Goal: Task Accomplishment & Management: Use online tool/utility

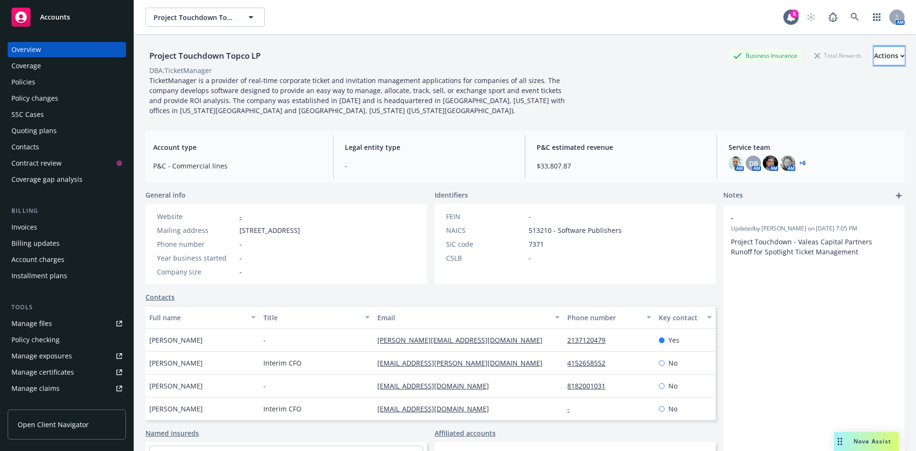
click at [874, 60] on div "Actions" at bounding box center [889, 56] width 31 height 18
click at [54, 18] on span "Accounts" at bounding box center [55, 17] width 30 height 8
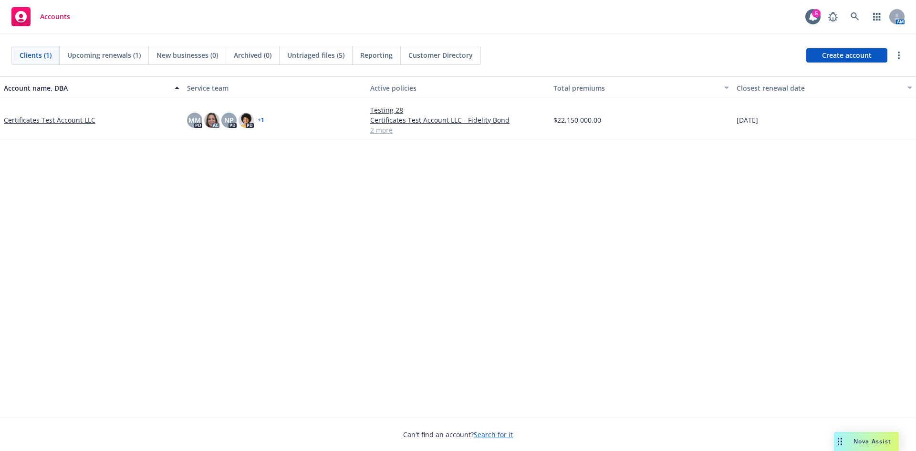
click at [61, 121] on link "Certificates Test Account LLC" at bounding box center [50, 120] width 92 height 10
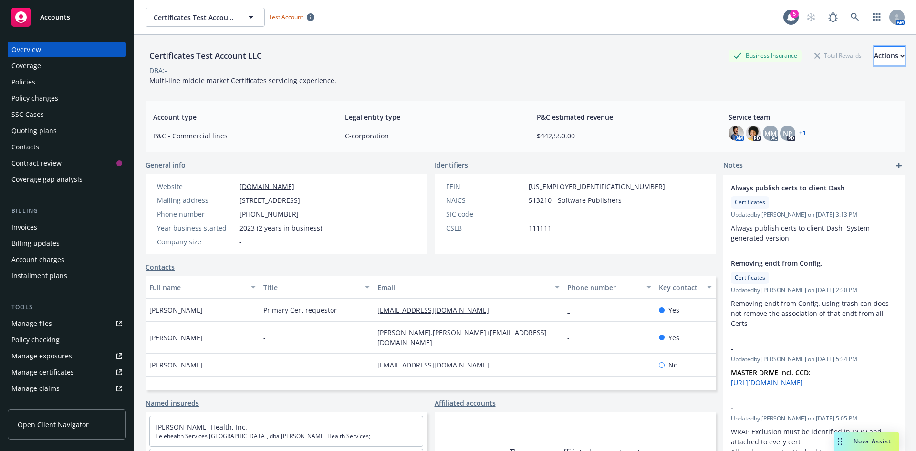
click at [874, 59] on div "Actions" at bounding box center [889, 56] width 31 height 18
click at [394, 65] on div "DBA: -" at bounding box center [525, 70] width 759 height 10
click at [69, 376] on div "Manage certificates" at bounding box center [42, 372] width 63 height 15
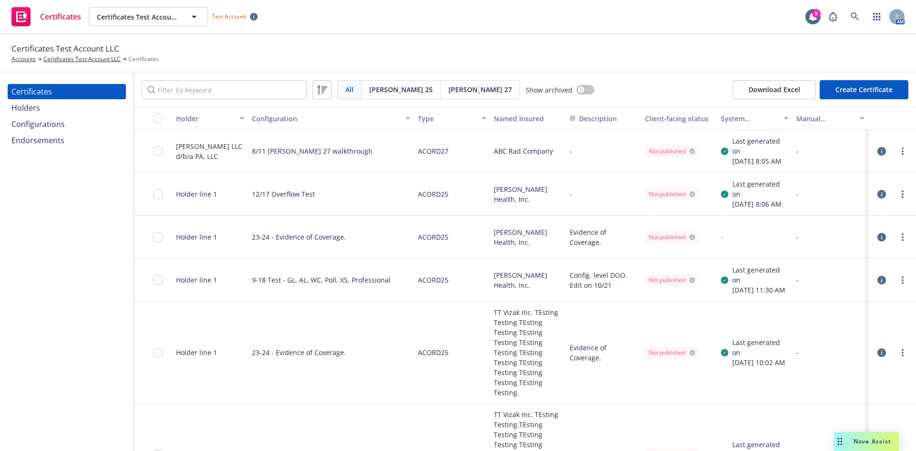
click at [56, 128] on div "Configurations" at bounding box center [37, 123] width 53 height 15
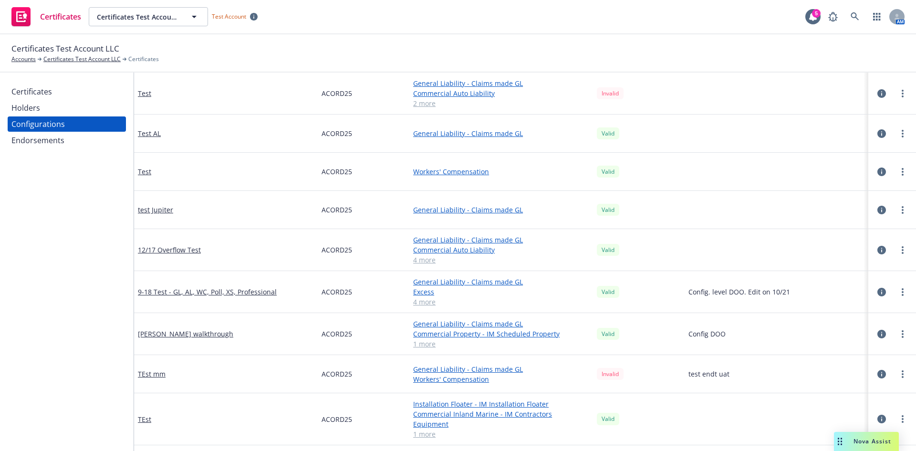
scroll to position [191, 0]
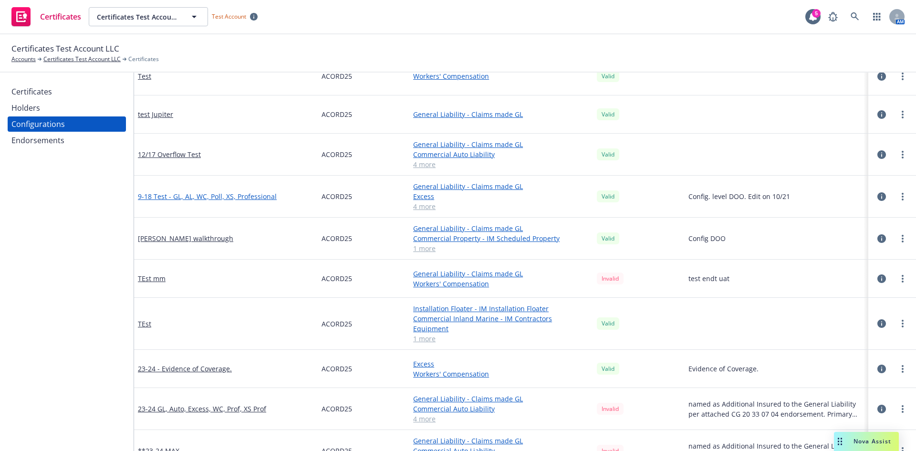
click at [250, 200] on link "9-18 Test - GL, AL, WC, Poll, XS, Professional" at bounding box center [207, 196] width 139 height 10
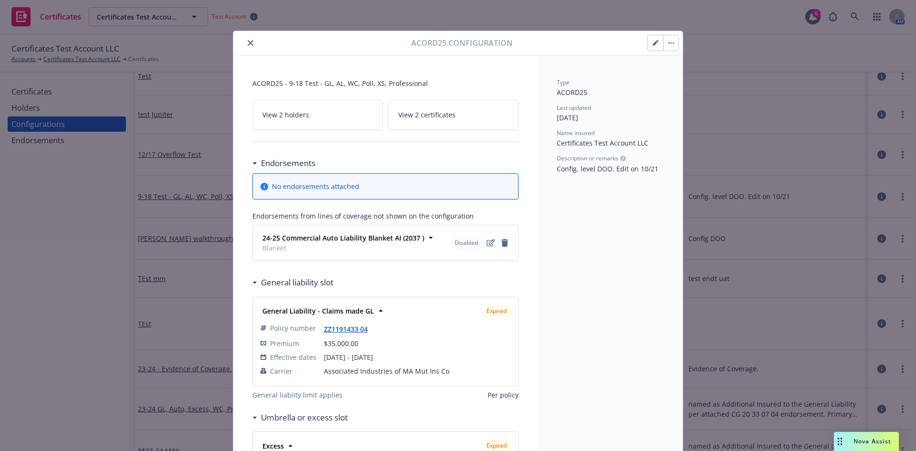
click at [245, 43] on button "close" at bounding box center [250, 42] width 11 height 11
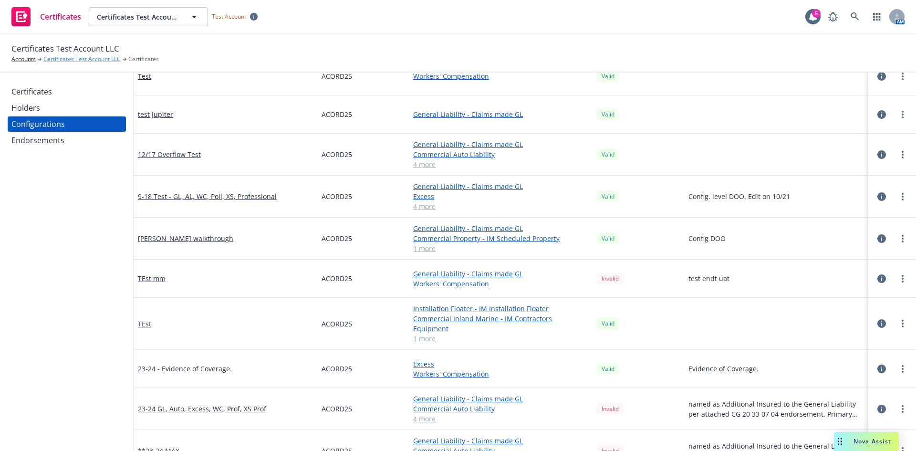
click at [67, 60] on link "Certificates Test Account LLC" at bounding box center [81, 59] width 77 height 9
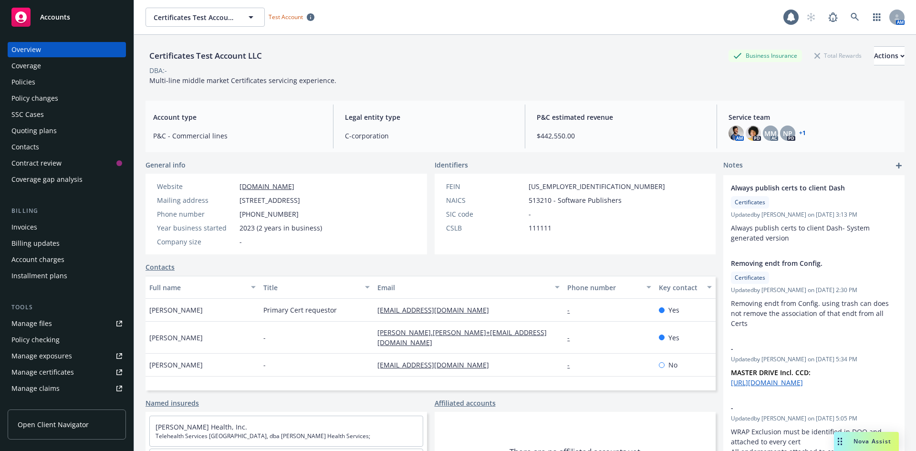
click at [66, 78] on div "Policies" at bounding box center [66, 81] width 111 height 15
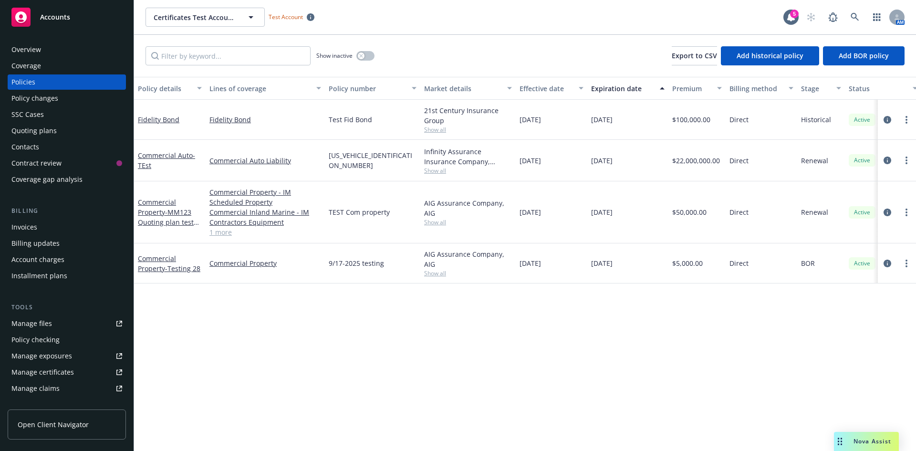
click at [73, 372] on link "Manage certificates" at bounding box center [67, 372] width 118 height 15
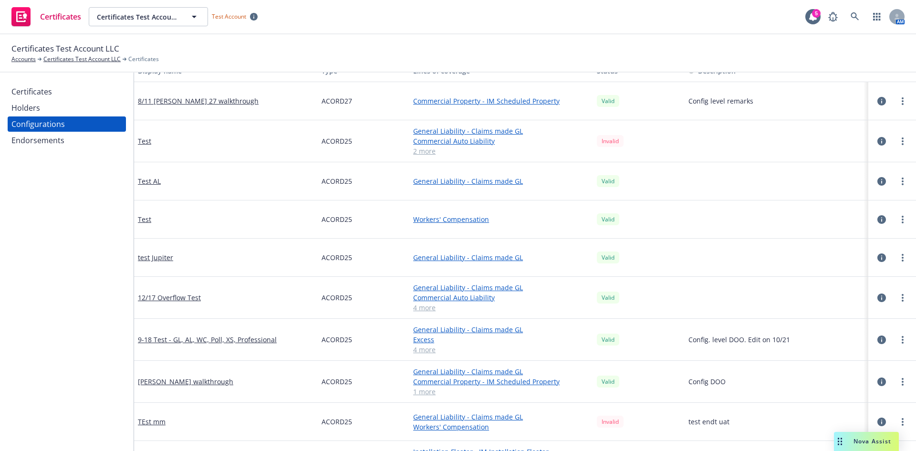
scroll to position [95, 0]
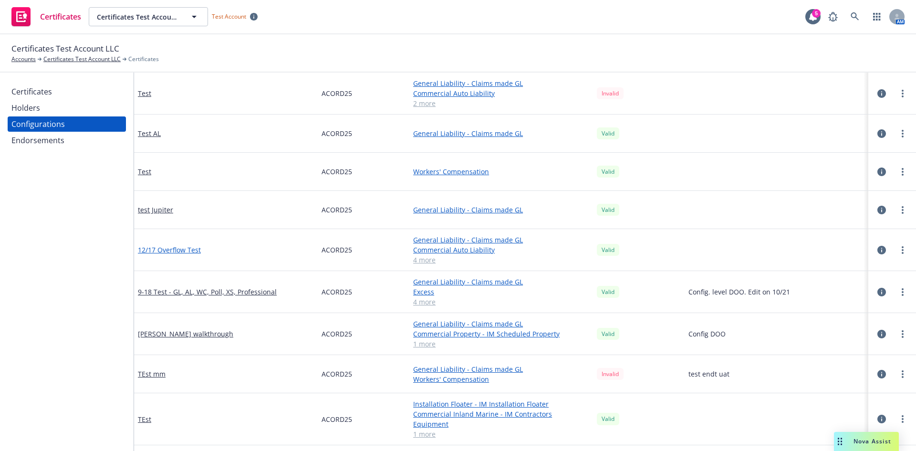
click at [174, 252] on link "12/17 Overflow Test" at bounding box center [169, 250] width 63 height 10
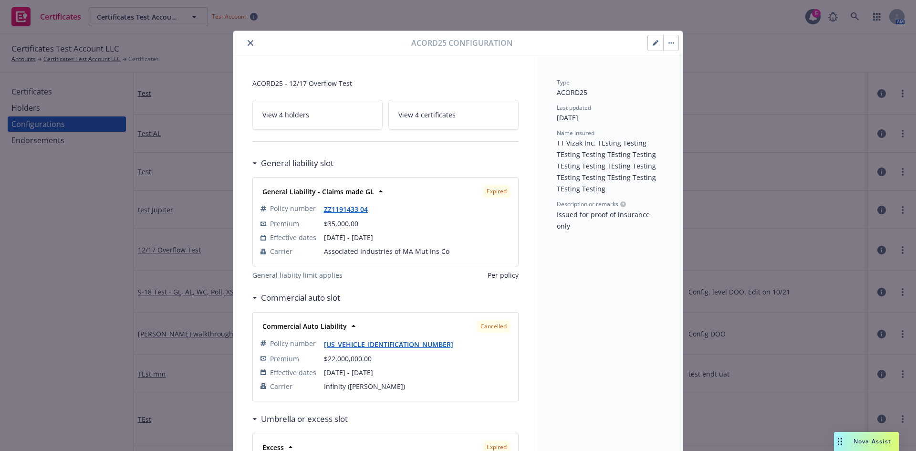
click at [248, 42] on icon "close" at bounding box center [251, 43] width 6 height 6
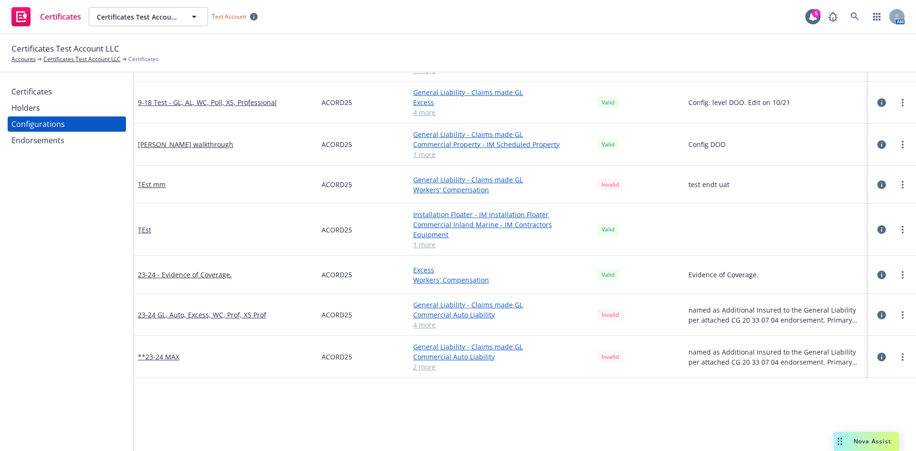
scroll to position [286, 0]
click at [196, 268] on link "23-24 - Evidence of Coverage." at bounding box center [185, 273] width 94 height 10
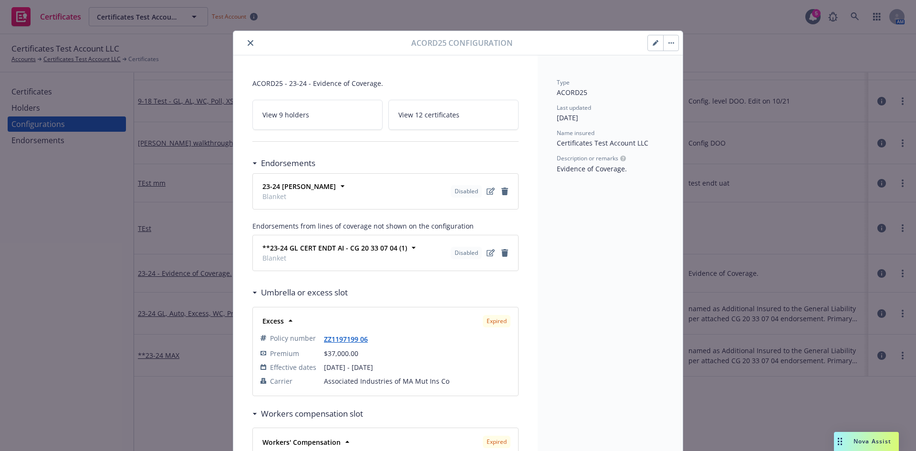
click at [248, 41] on icon "close" at bounding box center [251, 43] width 6 height 6
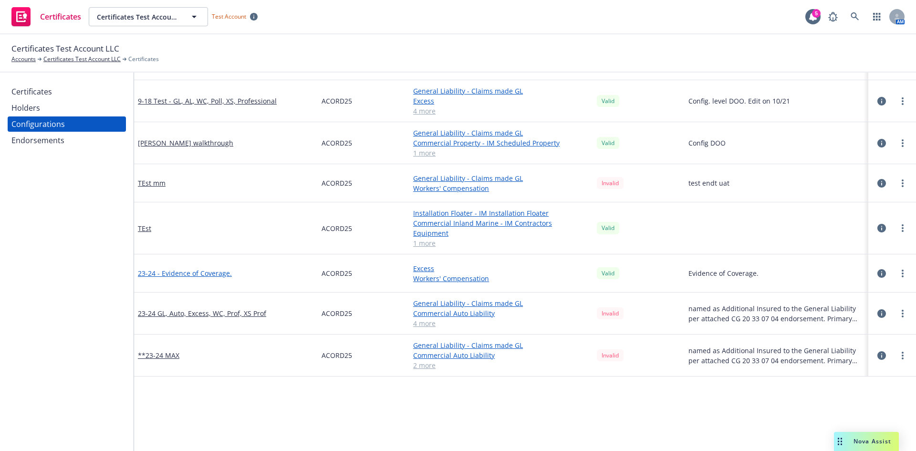
click at [213, 268] on link "23-24 - Evidence of Coverage." at bounding box center [185, 273] width 94 height 10
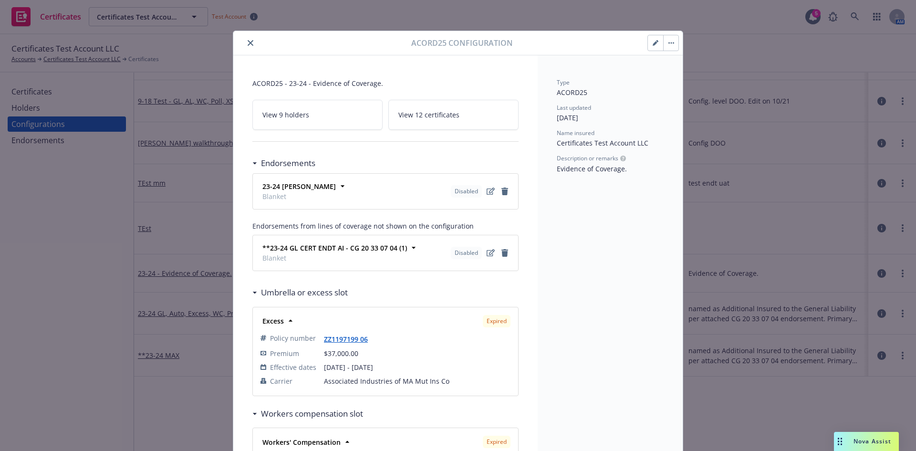
click at [248, 43] on icon "close" at bounding box center [251, 43] width 6 height 6
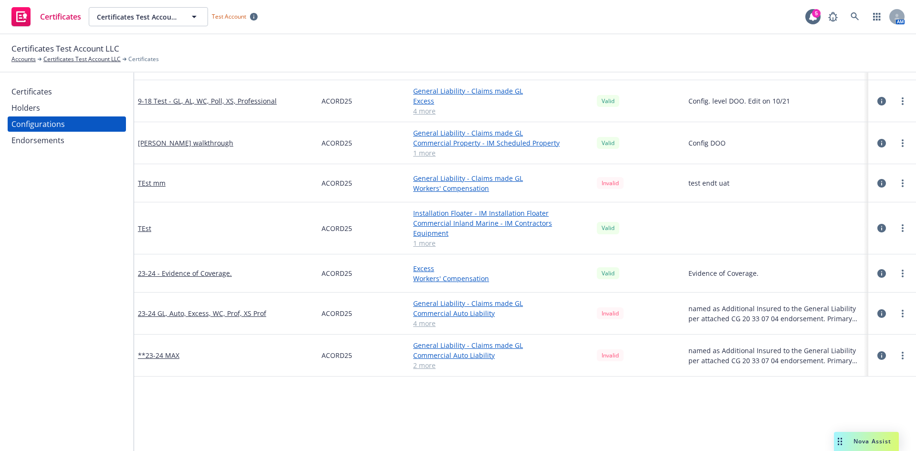
click at [69, 145] on div "Endorsements" at bounding box center [66, 140] width 111 height 15
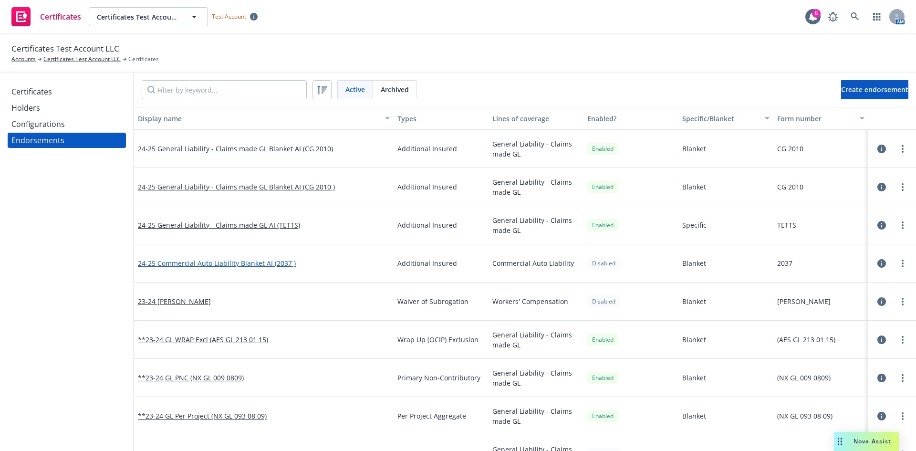
click at [283, 262] on link "24-25 Commercial Auto Liability Blanket AI (2037 )" at bounding box center [217, 263] width 158 height 9
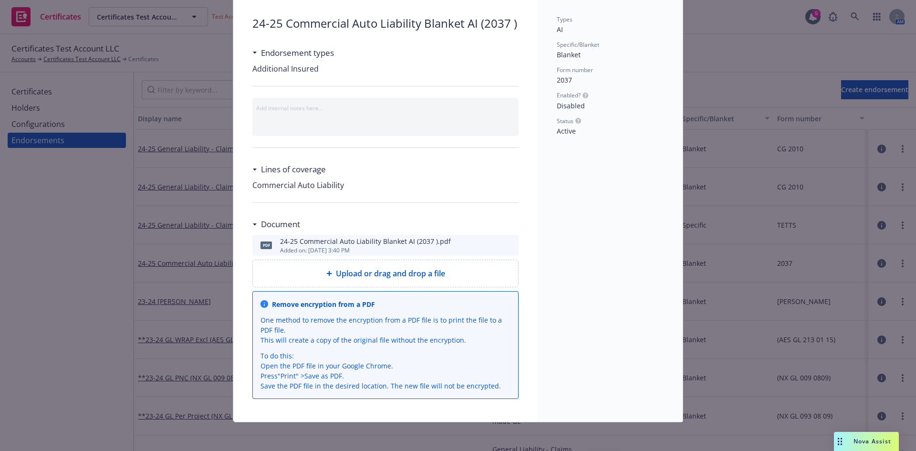
scroll to position [65, 0]
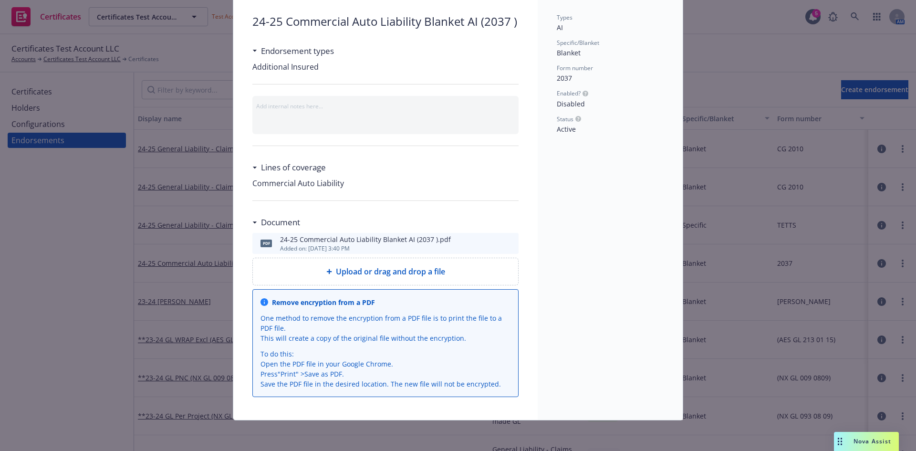
click at [409, 278] on div "Upload or drag and drop a file" at bounding box center [385, 271] width 265 height 27
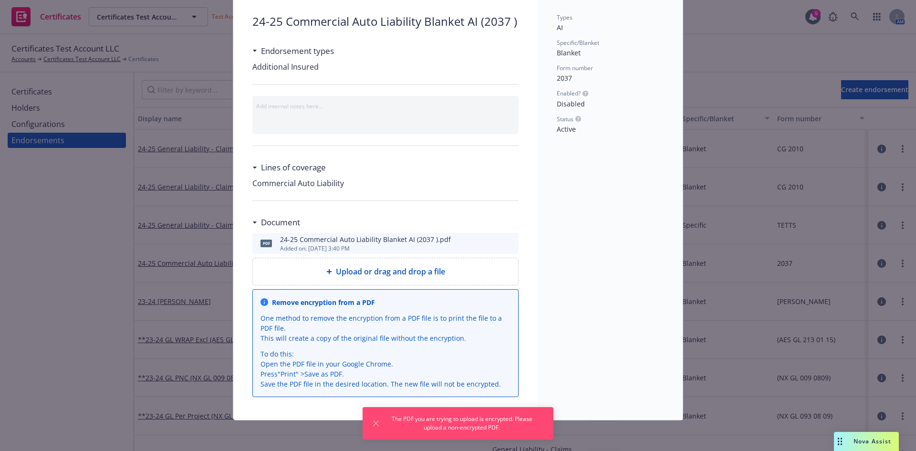
click at [368, 265] on div "Upload or drag and drop a file" at bounding box center [385, 271] width 265 height 27
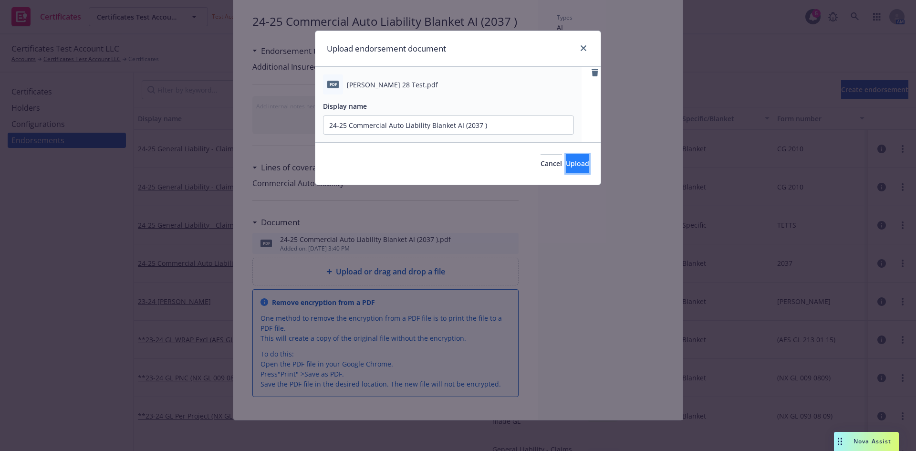
click at [566, 165] on button "Upload" at bounding box center [577, 163] width 23 height 19
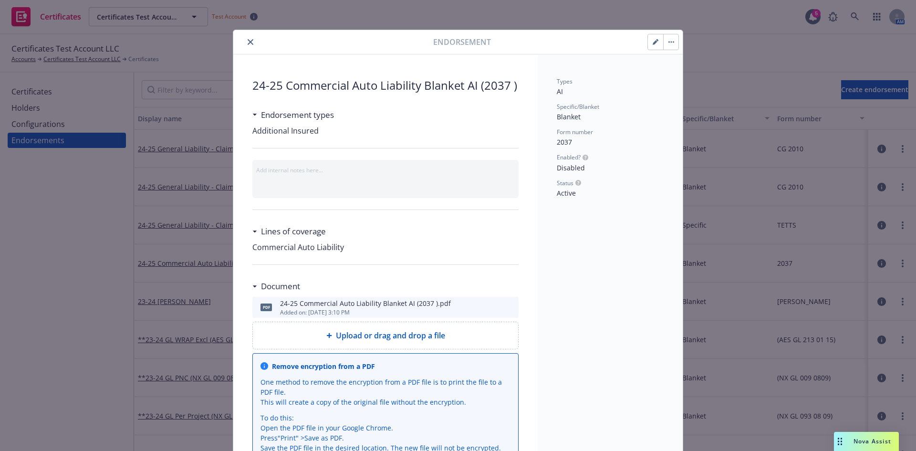
scroll to position [0, 0]
click at [250, 40] on button "close" at bounding box center [250, 42] width 11 height 11
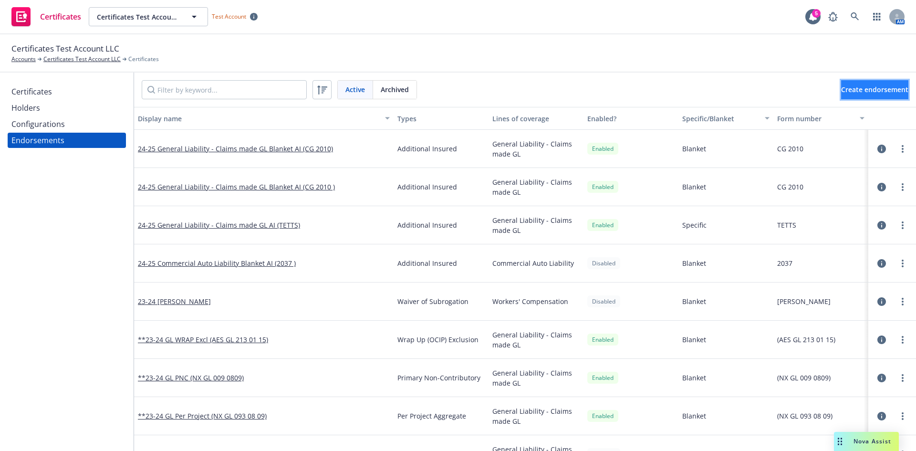
click at [846, 95] on button "Create endorsement" at bounding box center [874, 89] width 67 height 19
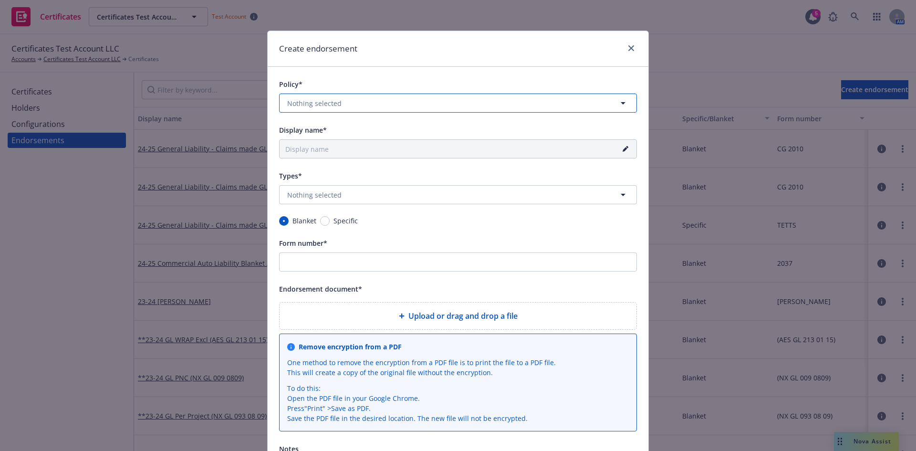
click at [328, 102] on span "Nothing selected" at bounding box center [314, 103] width 54 height 10
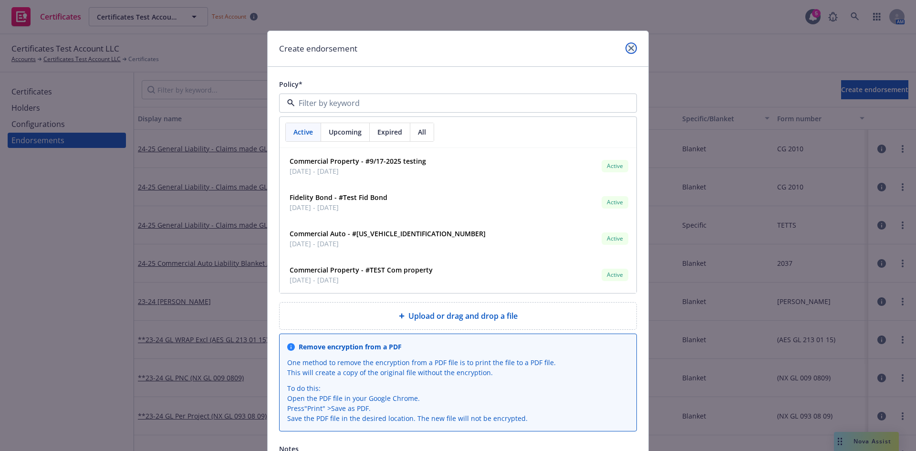
click at [628, 47] on icon "close" at bounding box center [631, 48] width 6 height 6
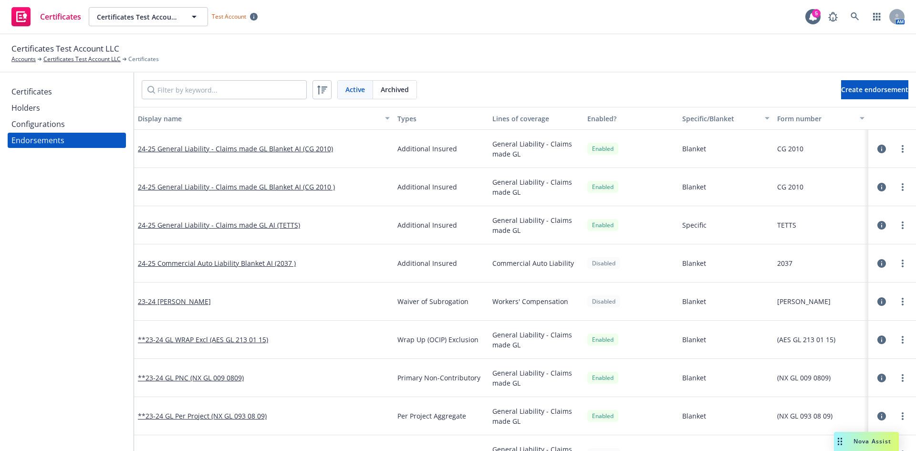
click at [86, 123] on div "Configurations" at bounding box center [66, 123] width 111 height 15
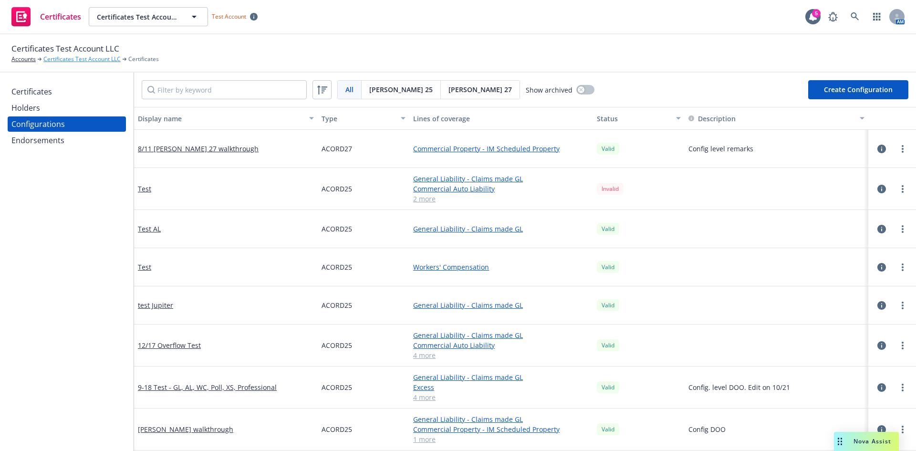
click at [99, 57] on link "Certificates Test Account LLC" at bounding box center [81, 59] width 77 height 9
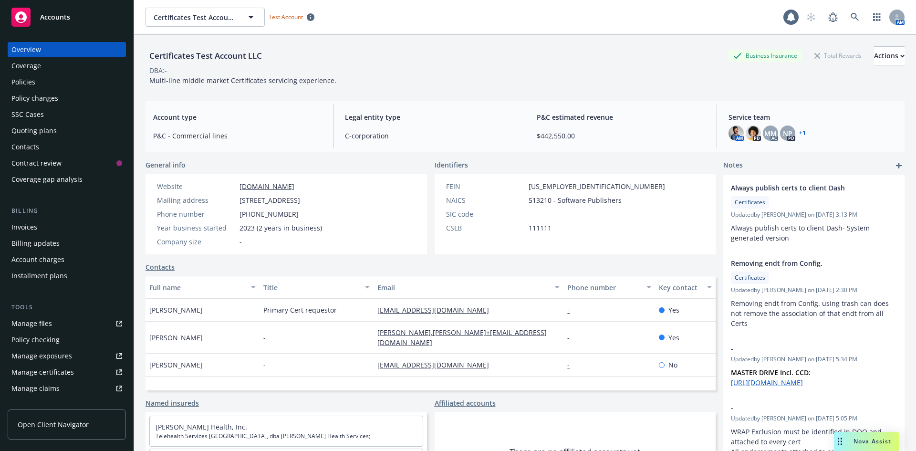
click at [75, 85] on div "Policies" at bounding box center [66, 81] width 111 height 15
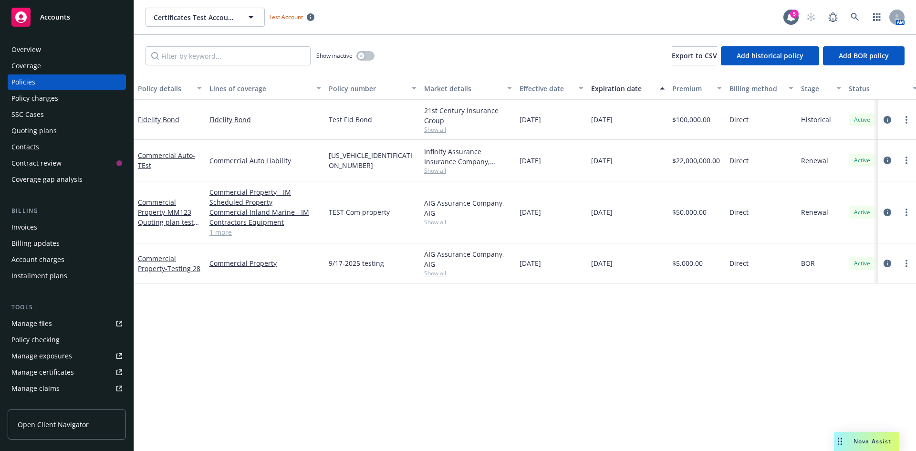
click at [224, 237] on link "1 more" at bounding box center [265, 232] width 112 height 10
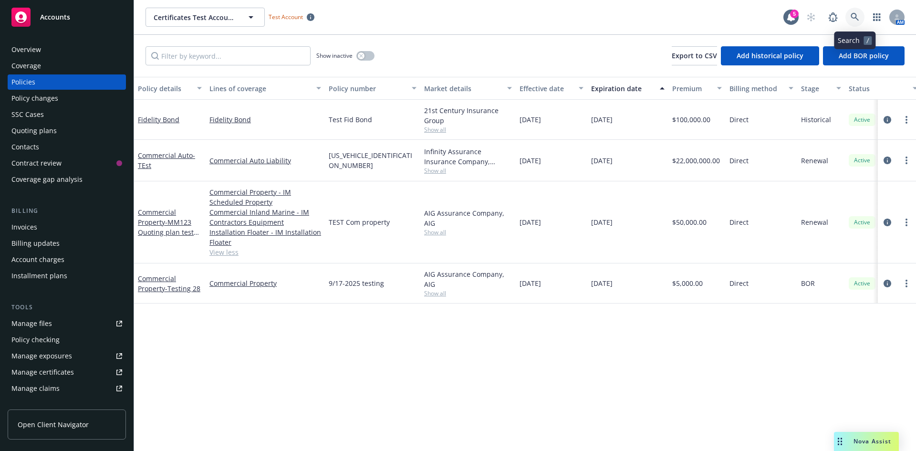
click at [855, 19] on icon at bounding box center [855, 17] width 9 height 9
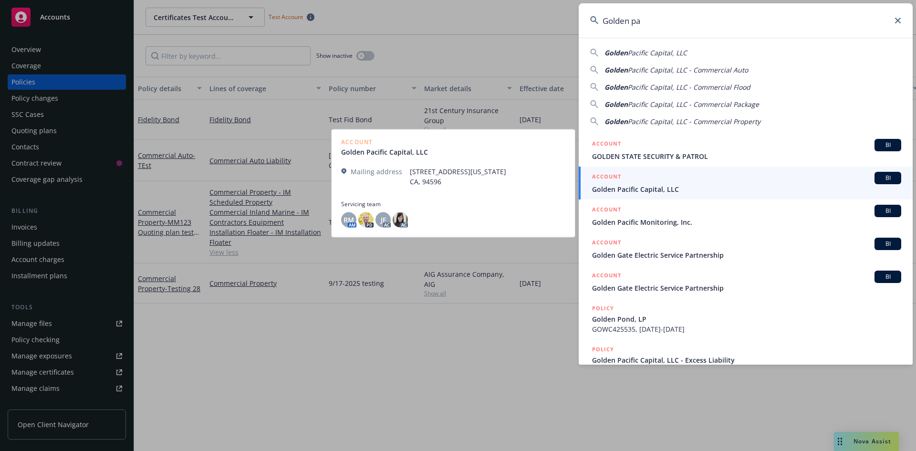
type input "Golden pa"
click at [634, 192] on span "Golden Pacific Capital, LLC" at bounding box center [746, 189] width 309 height 10
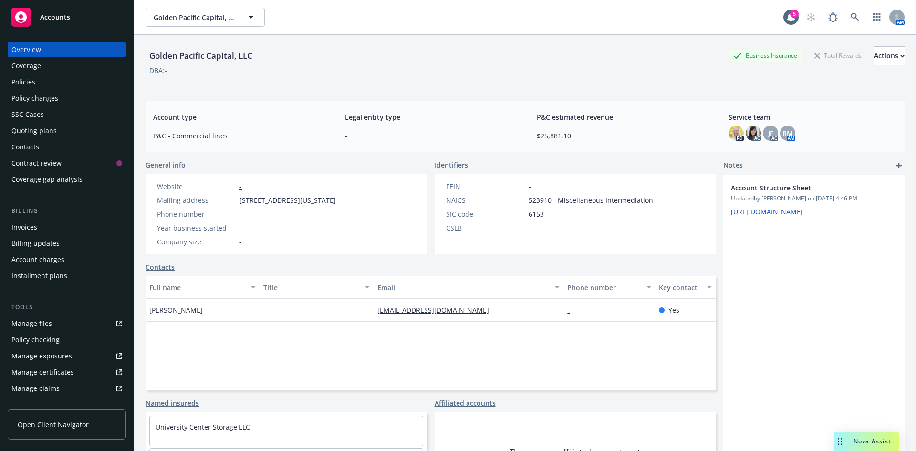
click at [49, 71] on div "Coverage" at bounding box center [66, 65] width 111 height 15
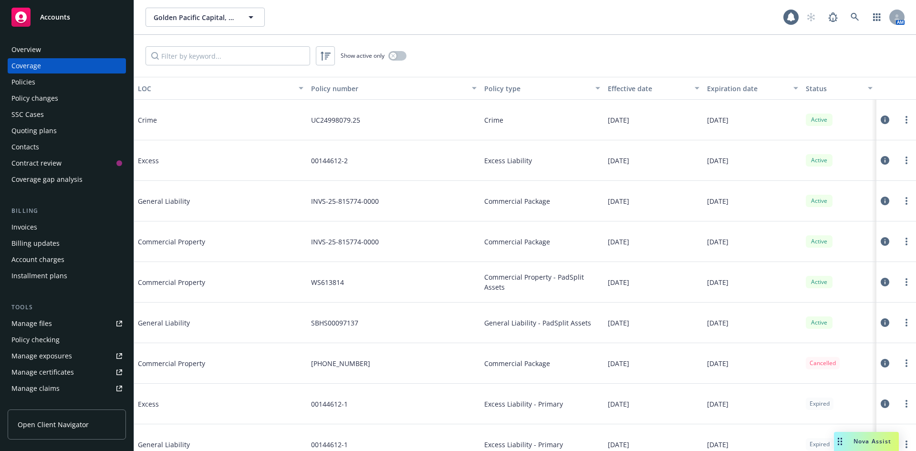
click at [53, 84] on div "Policies" at bounding box center [66, 81] width 111 height 15
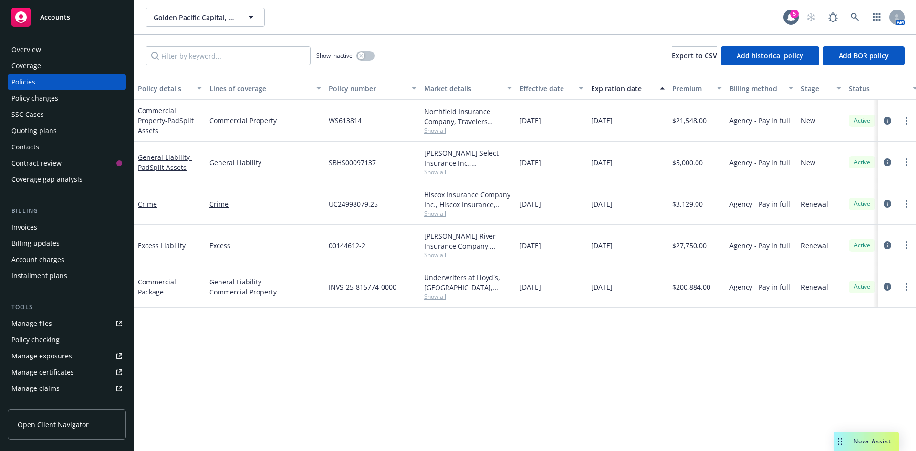
click at [68, 373] on div "Manage certificates" at bounding box center [42, 372] width 63 height 15
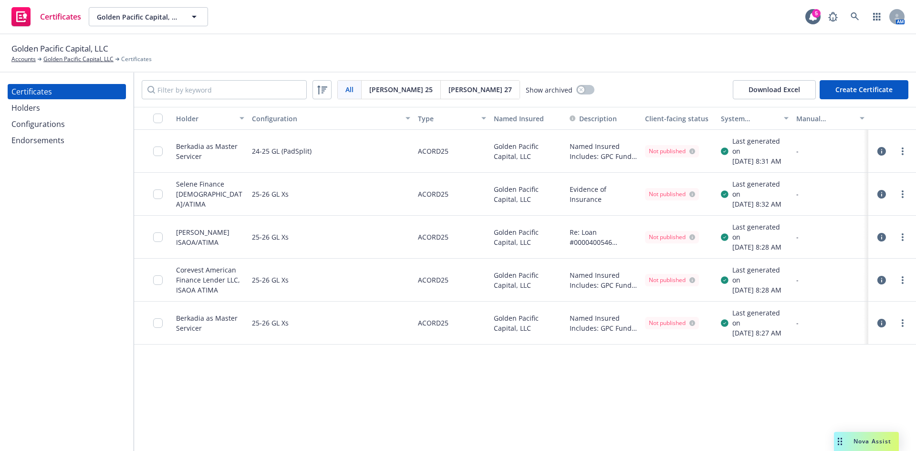
click at [71, 128] on div "Configurations" at bounding box center [66, 123] width 111 height 15
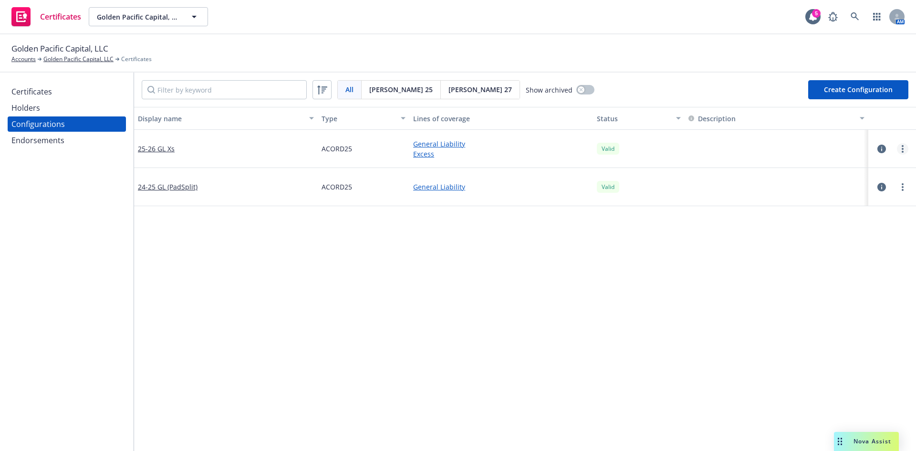
click at [897, 152] on link "more" at bounding box center [902, 148] width 11 height 11
click at [845, 263] on link "Preview an [PERSON_NAME]" at bounding box center [848, 263] width 105 height 19
click at [899, 149] on link "more" at bounding box center [902, 148] width 11 height 11
click at [845, 170] on link "Edit" at bounding box center [848, 168] width 105 height 19
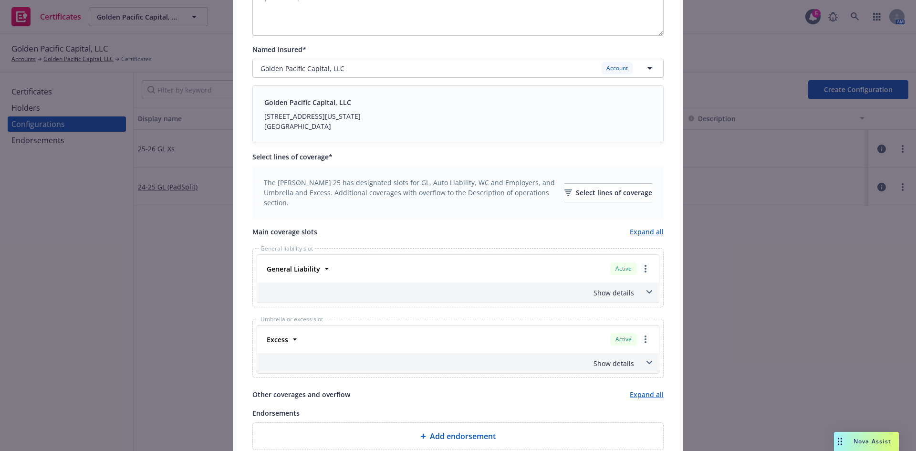
scroll to position [274, 0]
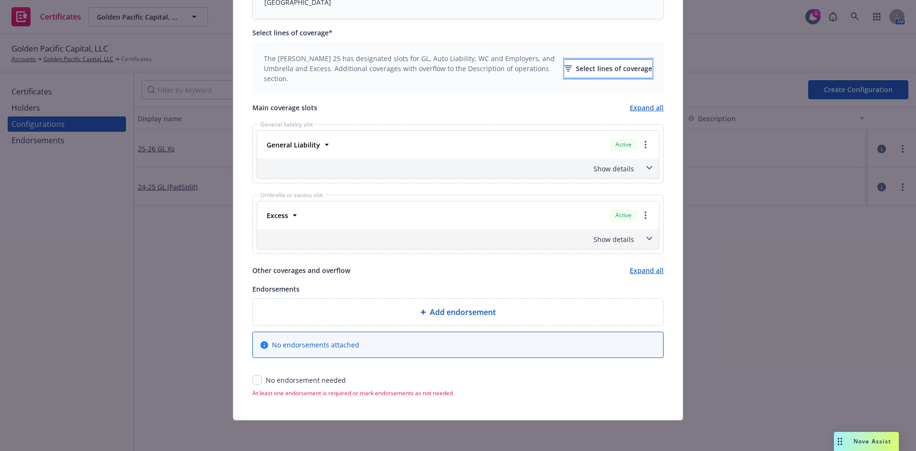
click at [611, 76] on div "Select lines of coverage" at bounding box center [608, 69] width 88 height 18
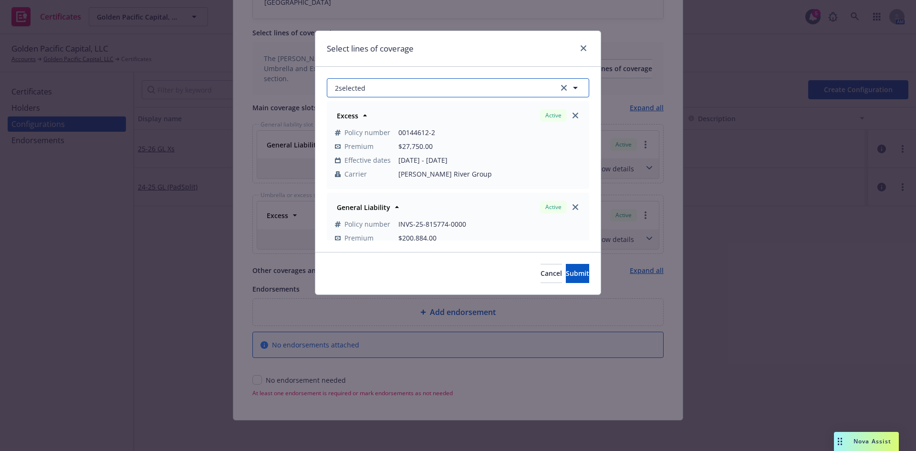
click at [496, 94] on button "2 selected" at bounding box center [458, 87] width 262 height 19
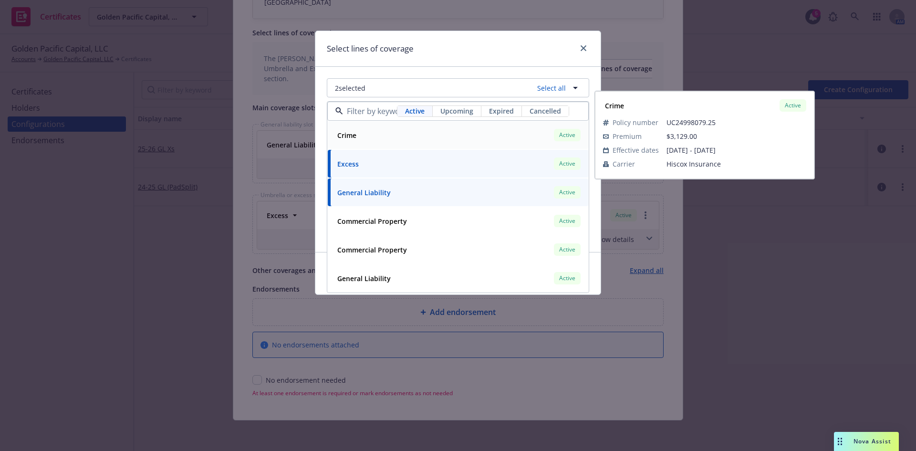
click at [427, 138] on div "Crime Active" at bounding box center [458, 135] width 249 height 16
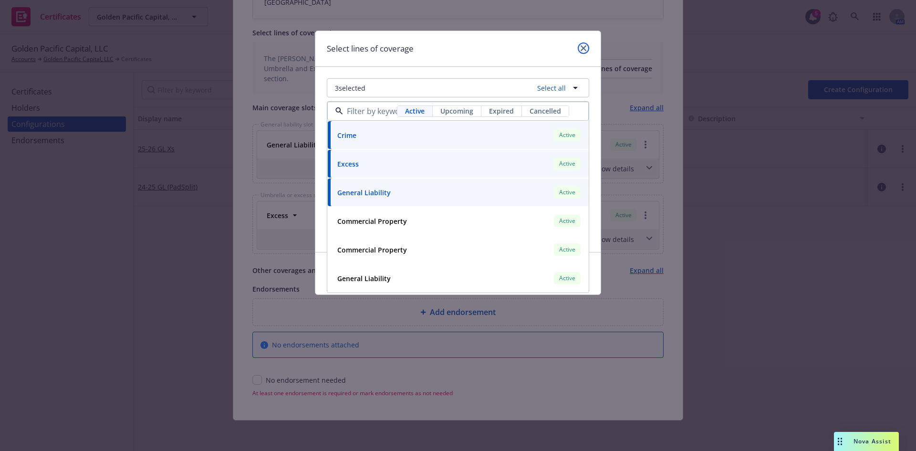
click at [581, 49] on icon "close" at bounding box center [584, 48] width 6 height 6
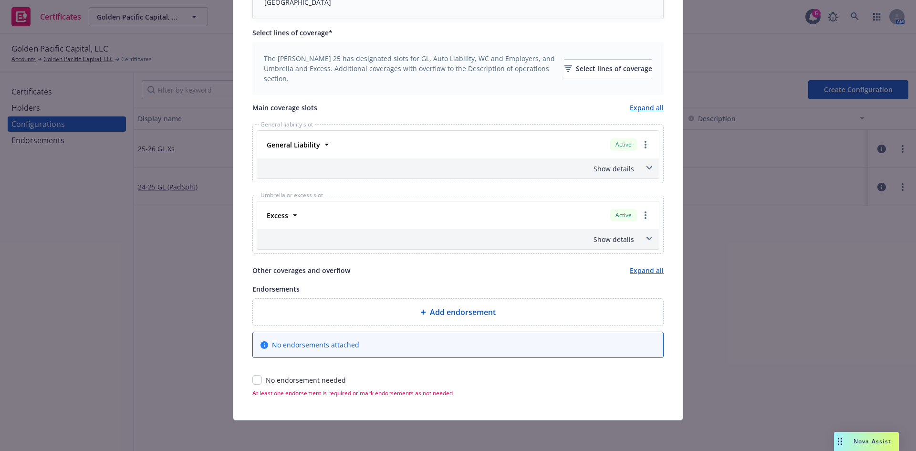
click at [448, 325] on div "Add endorsement" at bounding box center [457, 312] width 411 height 28
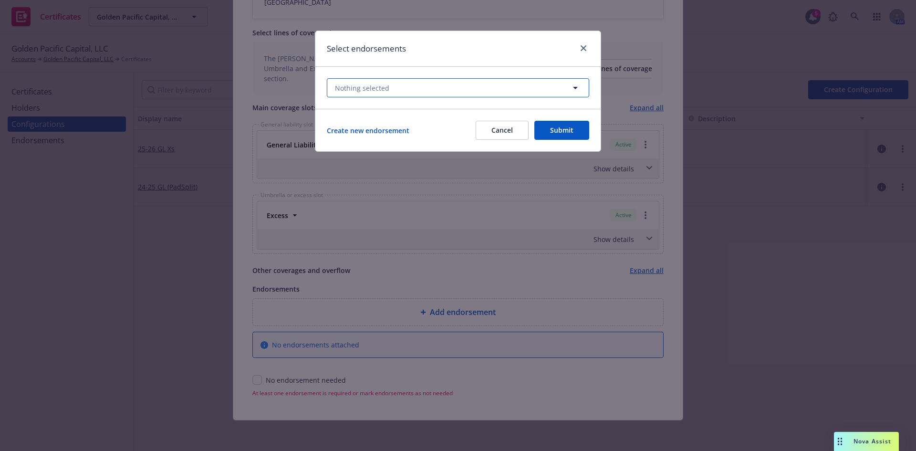
click at [351, 89] on span "Nothing selected" at bounding box center [362, 88] width 54 height 10
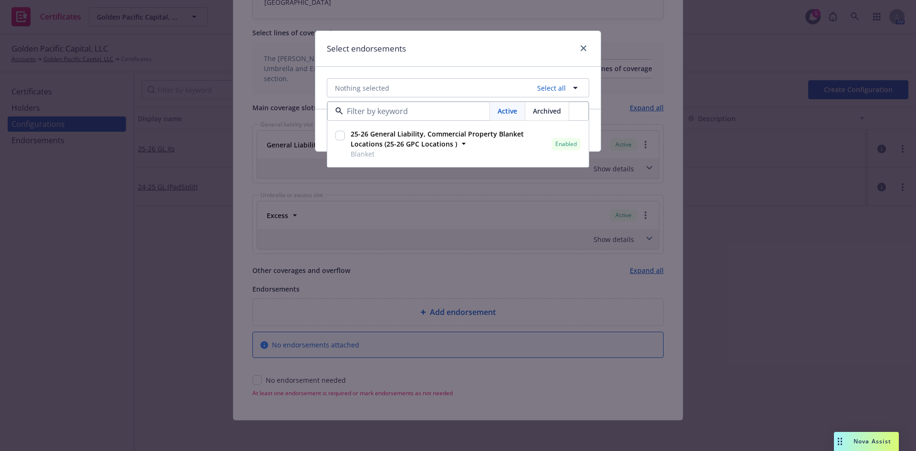
click at [341, 134] on input "checkbox" at bounding box center [340, 136] width 10 height 10
checkbox input "true"
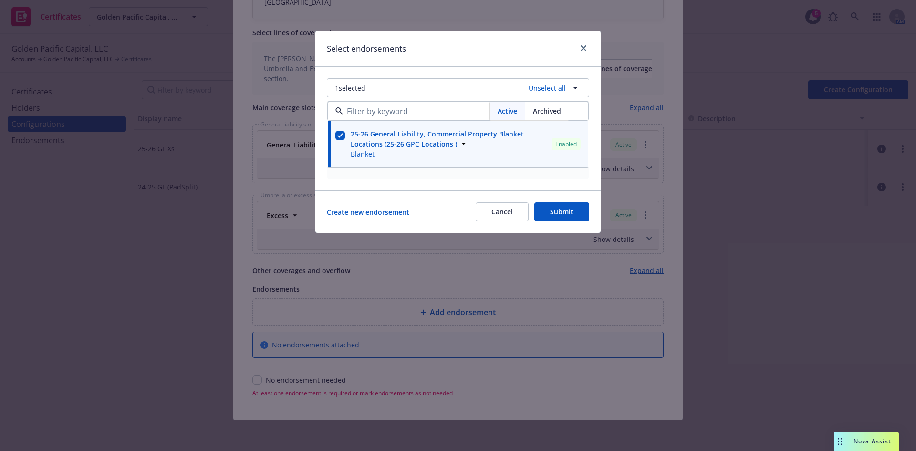
click at [551, 210] on button "Submit" at bounding box center [561, 211] width 55 height 19
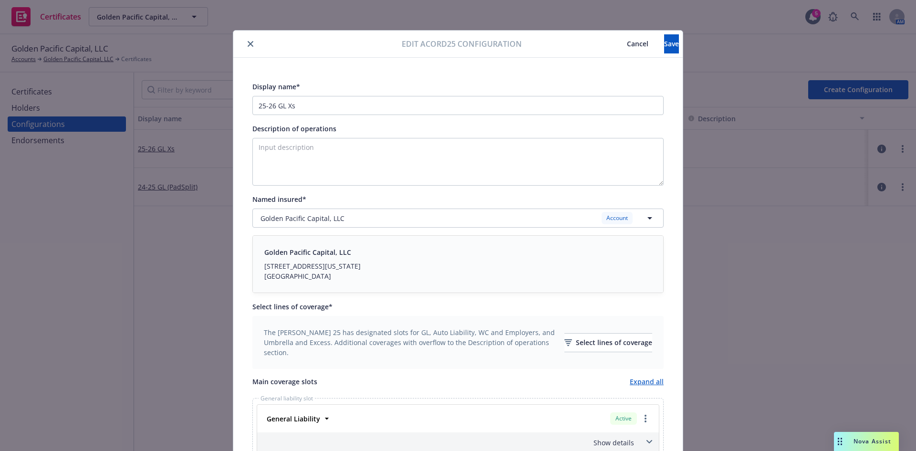
scroll to position [0, 0]
click at [324, 151] on textarea "Description of operations" at bounding box center [457, 162] width 411 height 48
type textarea "Config level DOO"
click at [646, 220] on icon "button" at bounding box center [649, 218] width 11 height 11
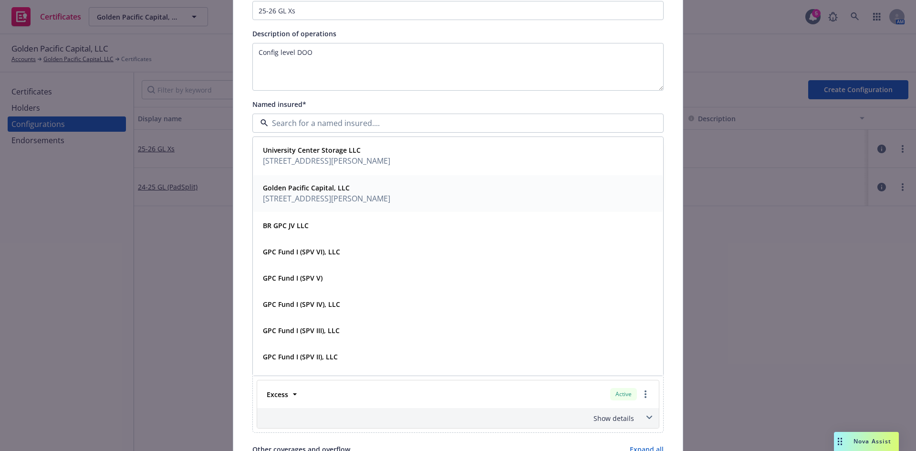
click at [361, 191] on span "Golden Pacific Capital, LLC" at bounding box center [326, 188] width 127 height 10
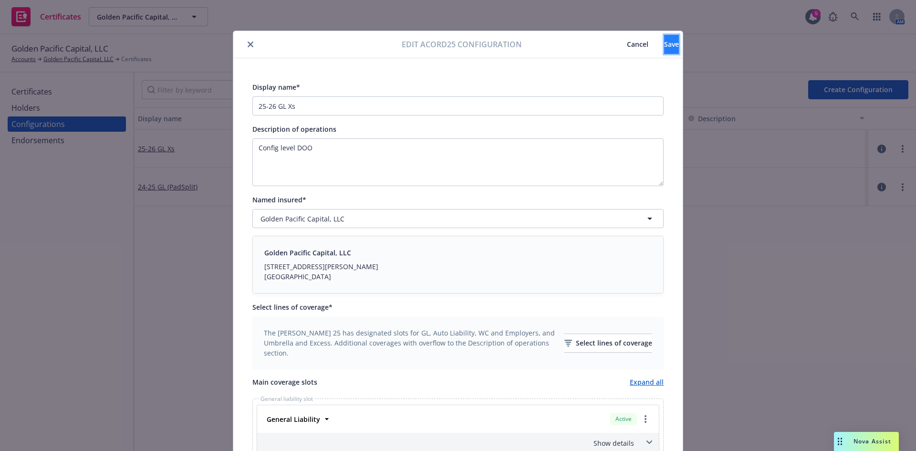
click at [664, 37] on button "Save" at bounding box center [671, 44] width 15 height 19
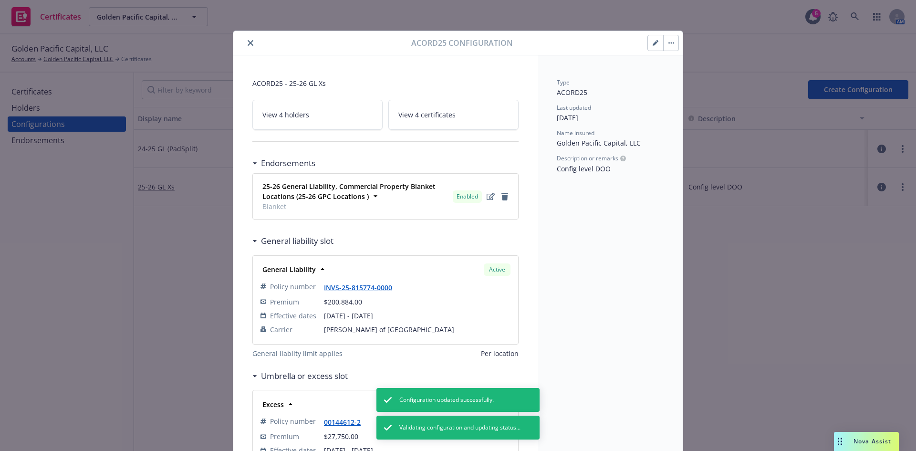
click at [669, 46] on button "button" at bounding box center [670, 42] width 15 height 15
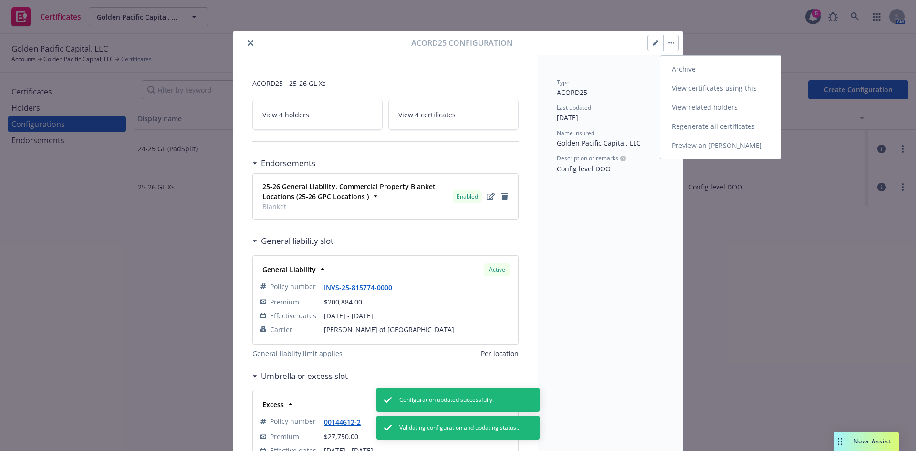
click at [695, 149] on link "Preview an ACORD" at bounding box center [720, 145] width 121 height 19
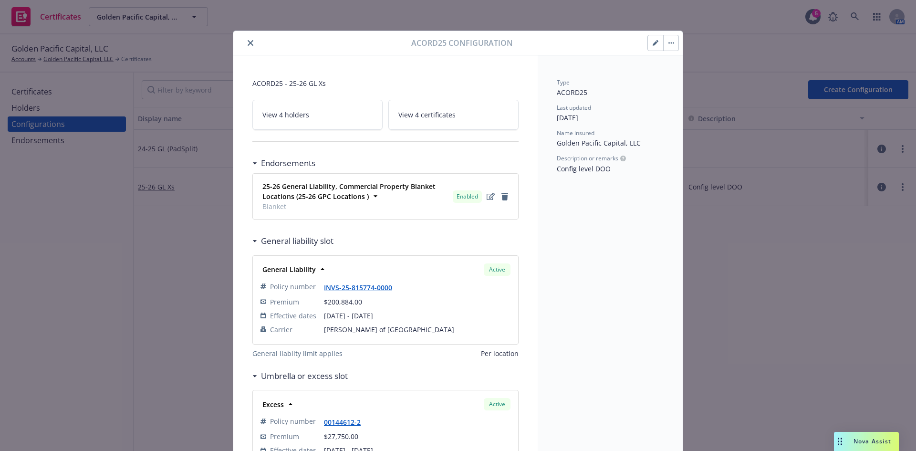
click at [653, 44] on icon "button" at bounding box center [656, 43] width 6 height 6
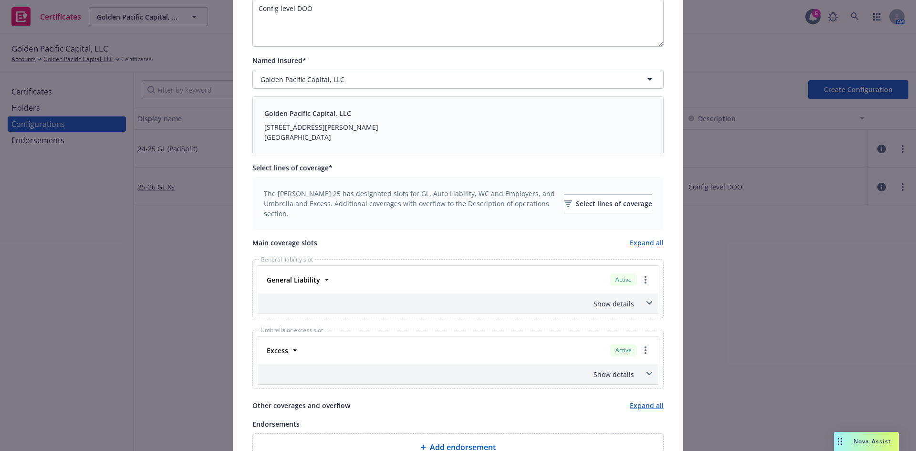
scroll to position [191, 0]
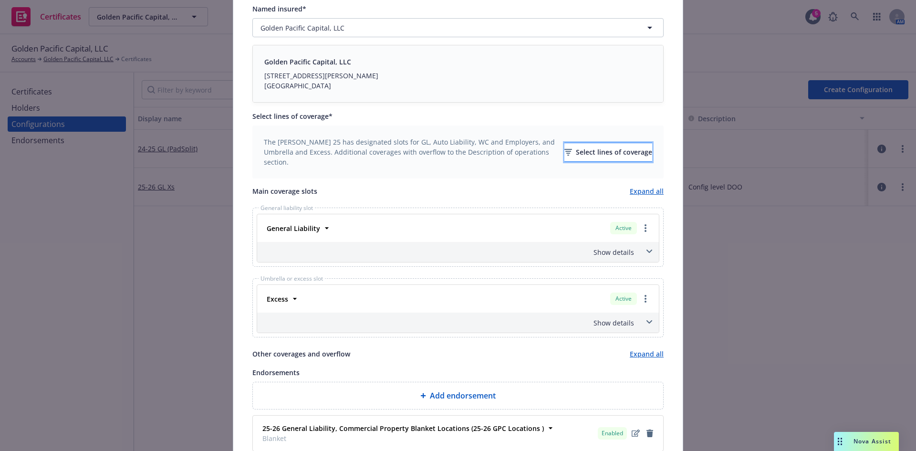
click at [564, 148] on div "Select lines of coverage" at bounding box center [608, 152] width 88 height 18
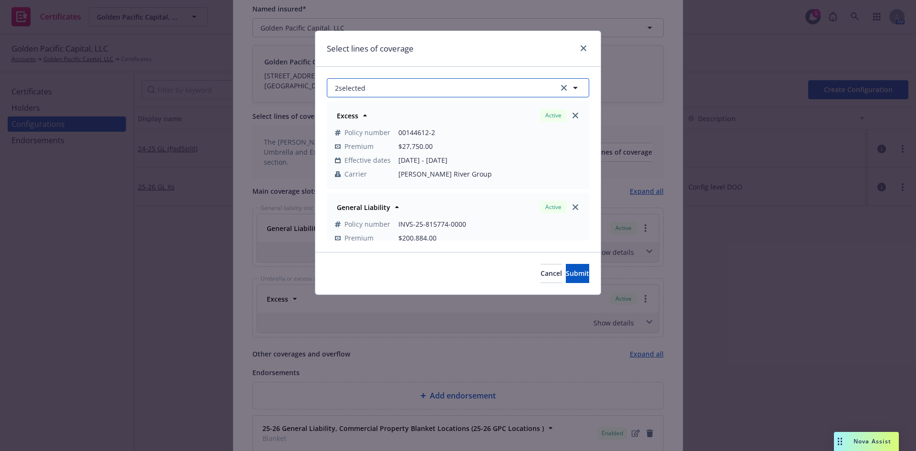
click at [367, 90] on button "2 selected" at bounding box center [458, 87] width 262 height 19
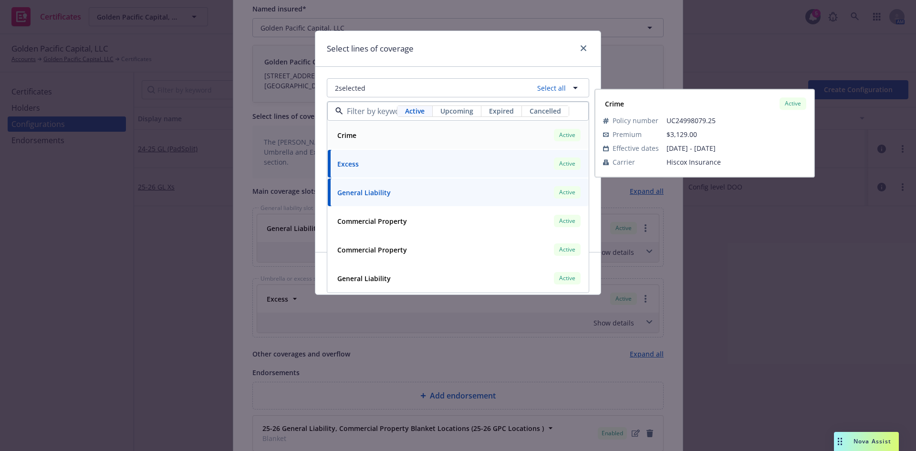
click at [412, 132] on div "Crime Active" at bounding box center [458, 135] width 249 height 16
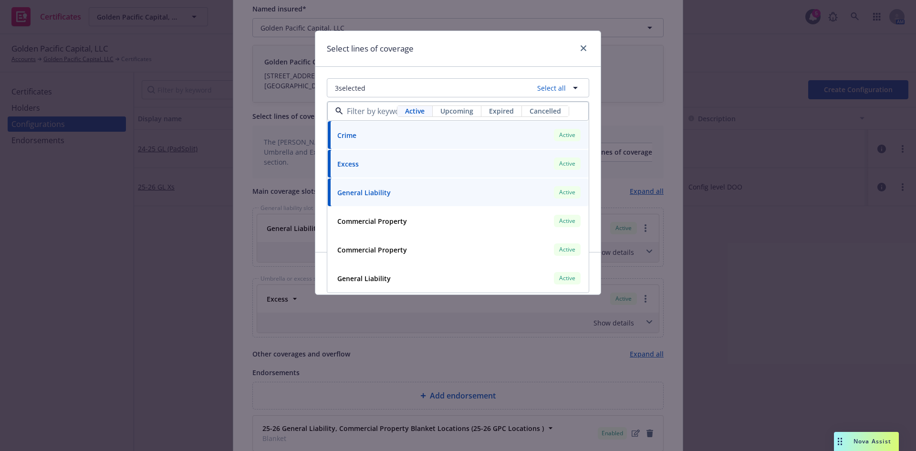
click at [467, 56] on div "Select lines of coverage" at bounding box center [457, 49] width 285 height 36
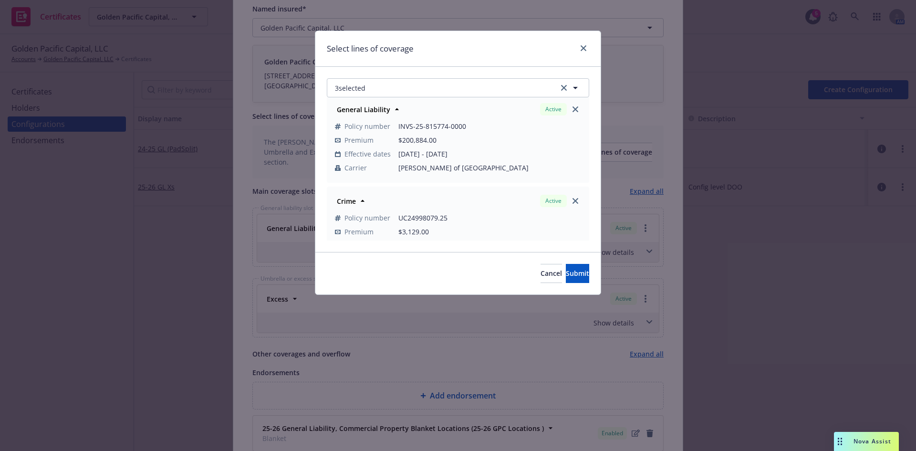
scroll to position [132, 0]
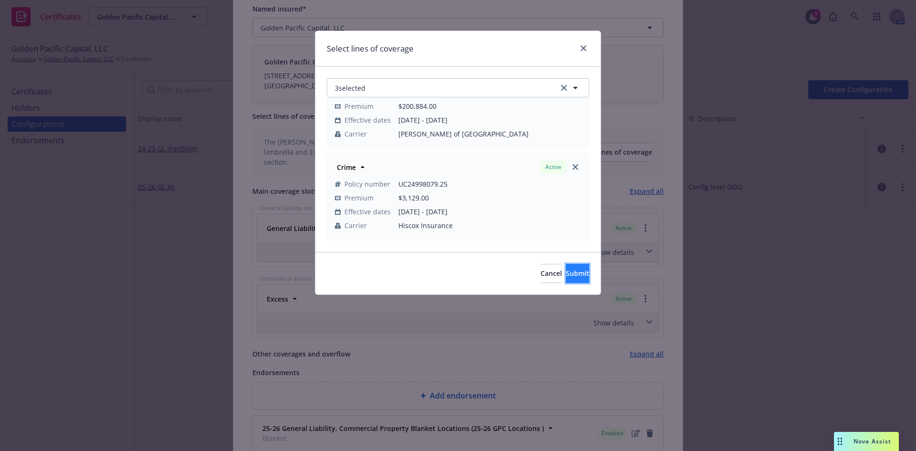
click at [572, 274] on span "Submit" at bounding box center [577, 273] width 23 height 9
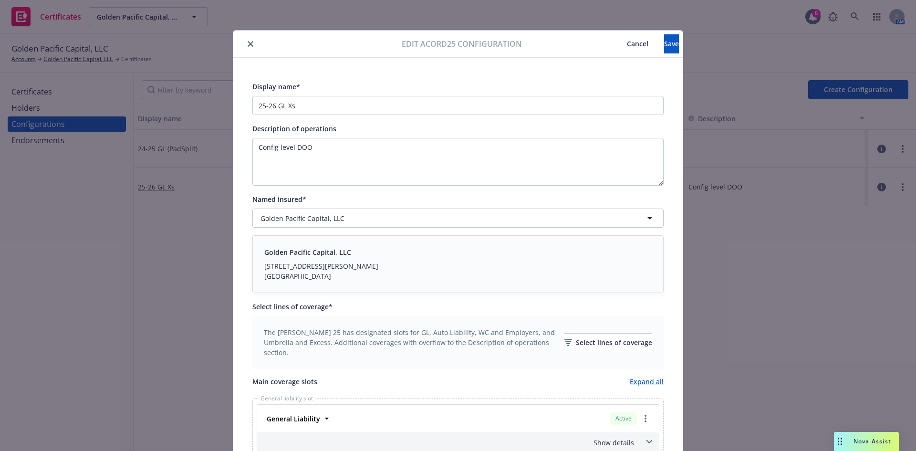
scroll to position [0, 0]
click at [664, 45] on span "Save" at bounding box center [671, 44] width 15 height 9
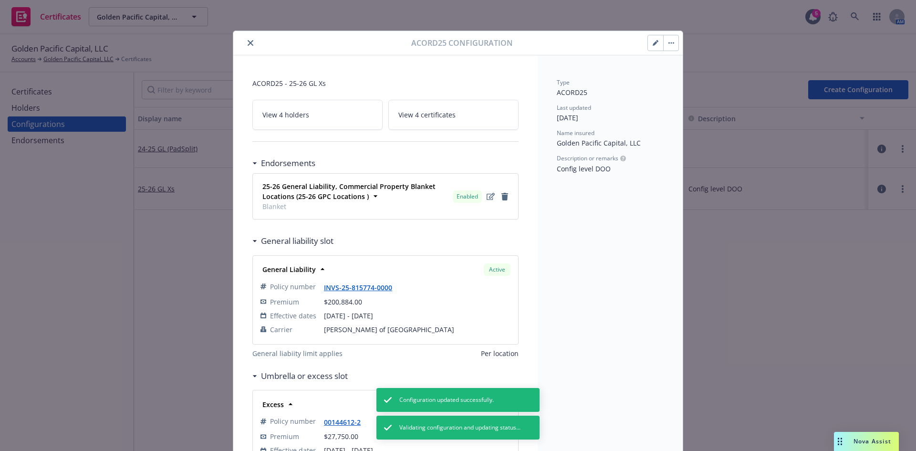
click at [664, 42] on button "button" at bounding box center [670, 42] width 15 height 15
click at [671, 148] on link "Preview an ACORD" at bounding box center [720, 145] width 121 height 19
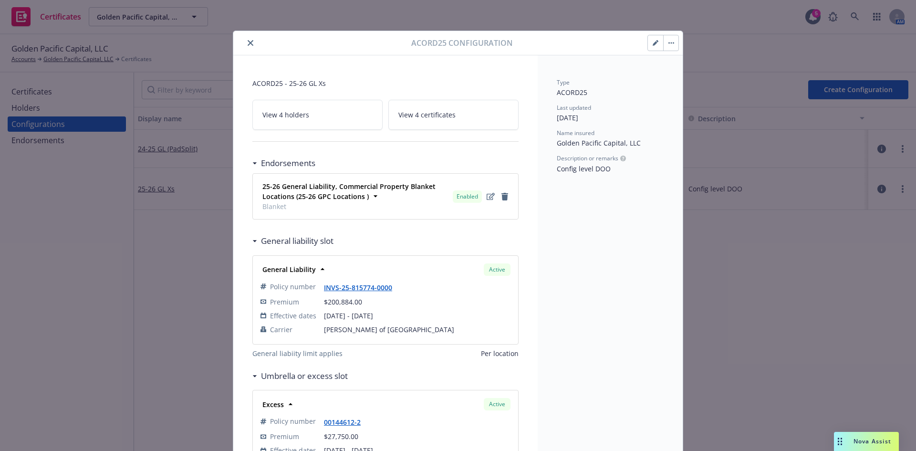
click at [653, 43] on icon "button" at bounding box center [656, 43] width 6 height 6
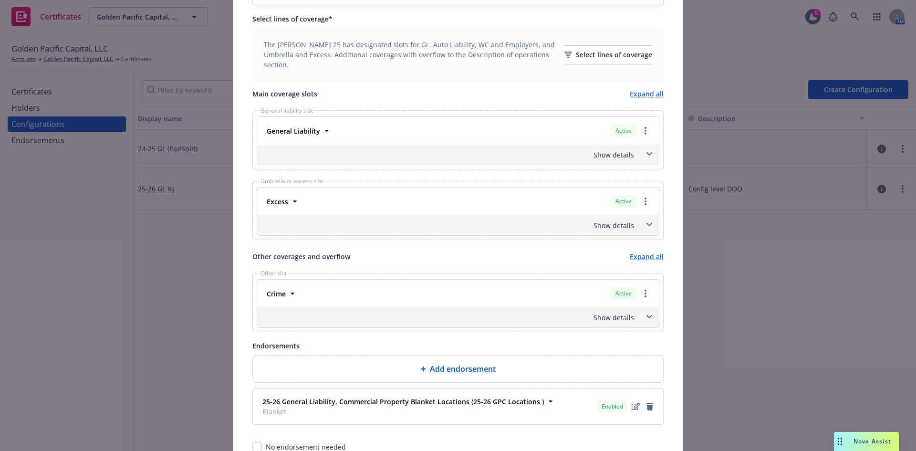
scroll to position [343, 0]
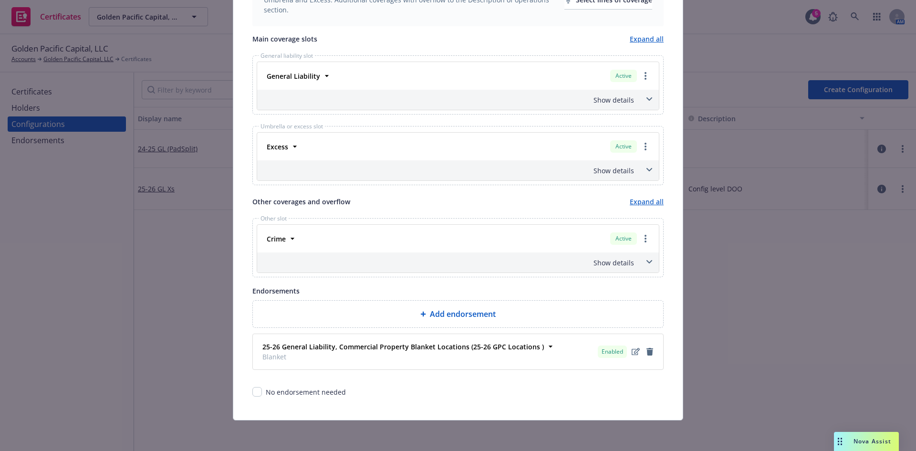
click at [613, 267] on div "Show details" at bounding box center [446, 263] width 375 height 10
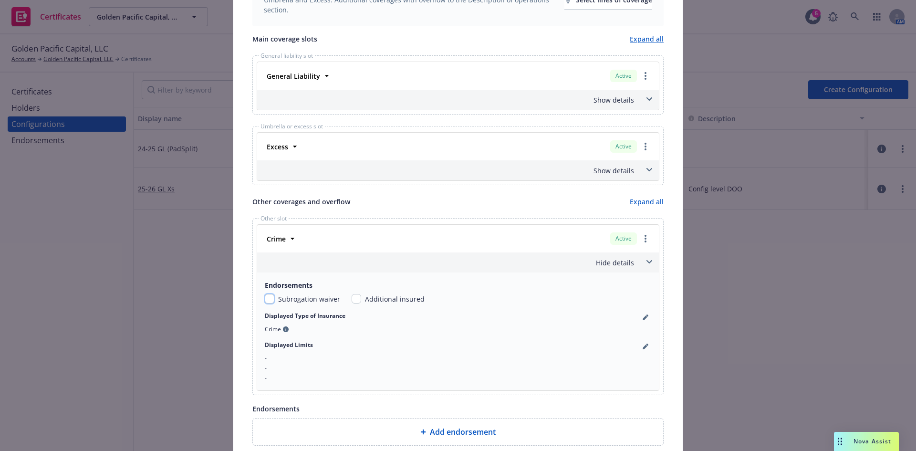
click at [265, 300] on input "checkbox" at bounding box center [270, 299] width 10 height 10
checkbox input "true"
click at [325, 362] on div "-" at bounding box center [458, 358] width 386 height 8
click at [643, 349] on icon "pencil" at bounding box center [646, 347] width 6 height 6
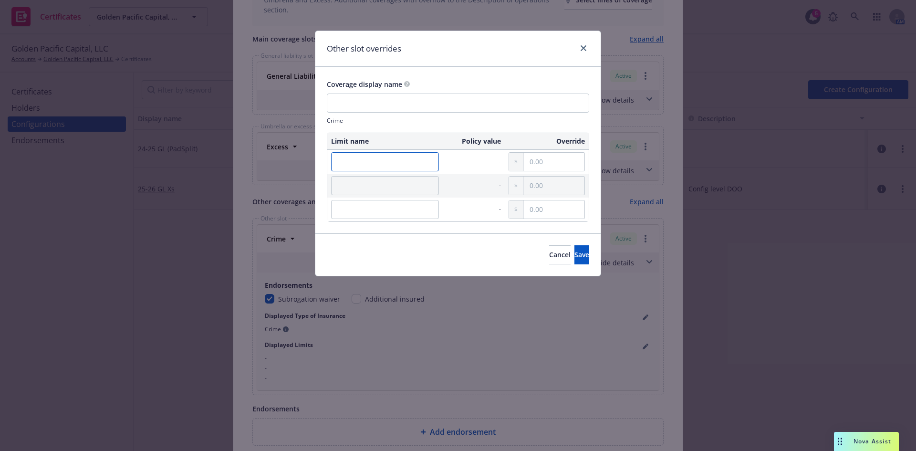
click at [351, 158] on input "text" at bounding box center [385, 161] width 108 height 19
type input "Coverage limit"
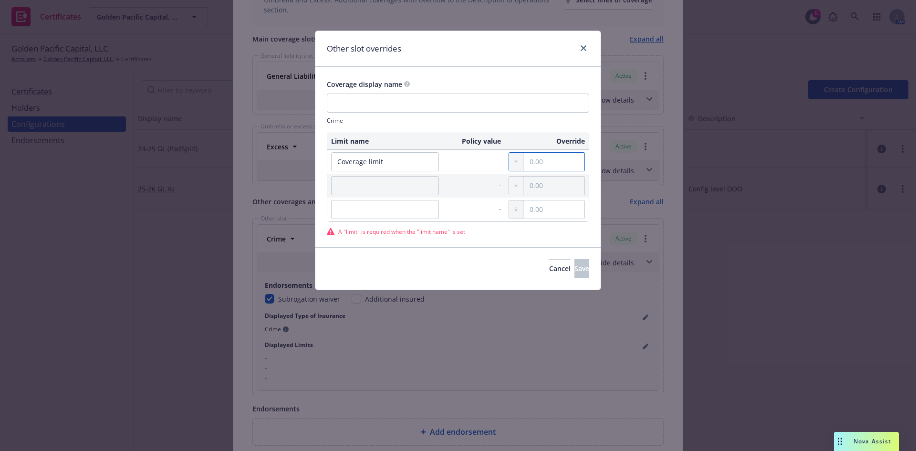
click at [530, 163] on input "text" at bounding box center [554, 162] width 61 height 18
type input "1,000,000.00"
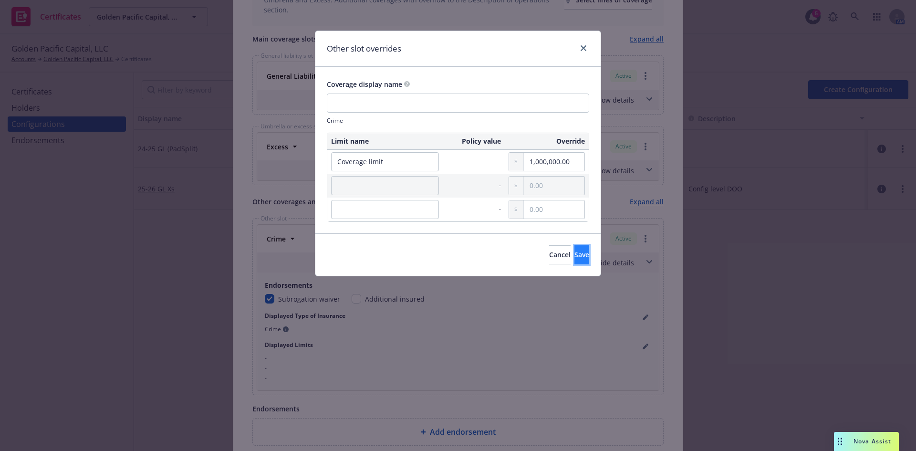
click at [574, 262] on button "Save" at bounding box center [581, 254] width 15 height 19
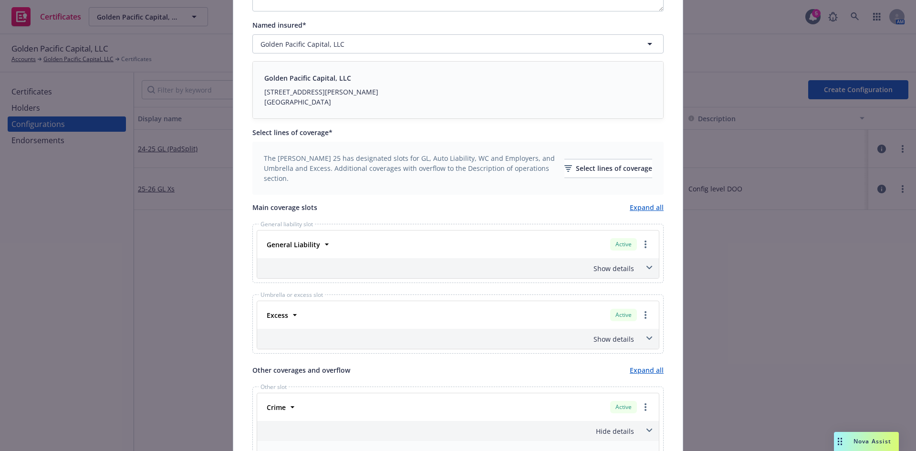
scroll to position [0, 0]
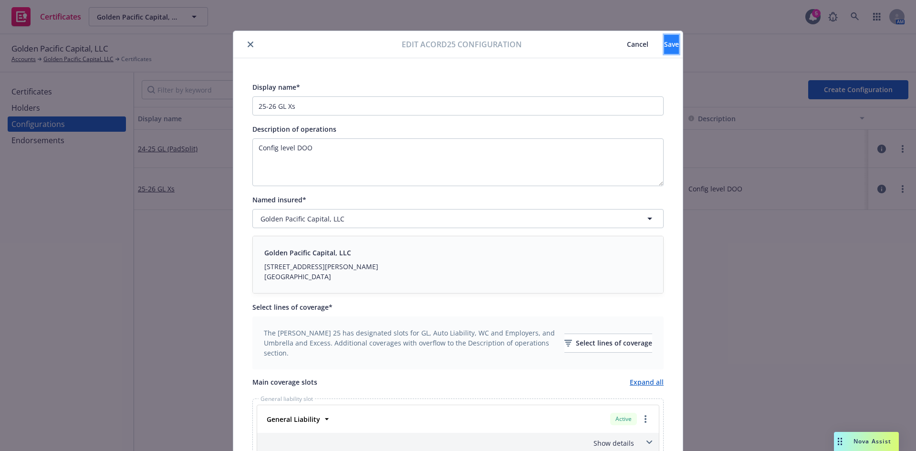
click at [664, 39] on button "Save" at bounding box center [671, 44] width 15 height 19
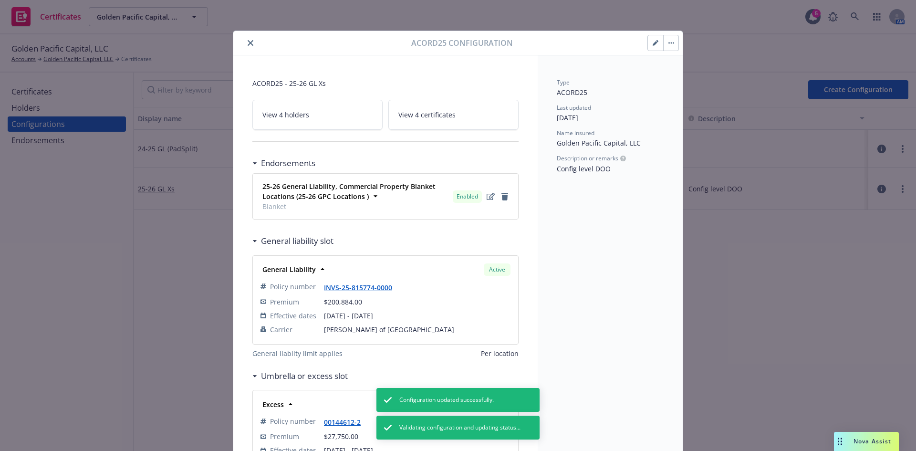
click at [670, 44] on button "button" at bounding box center [670, 42] width 15 height 15
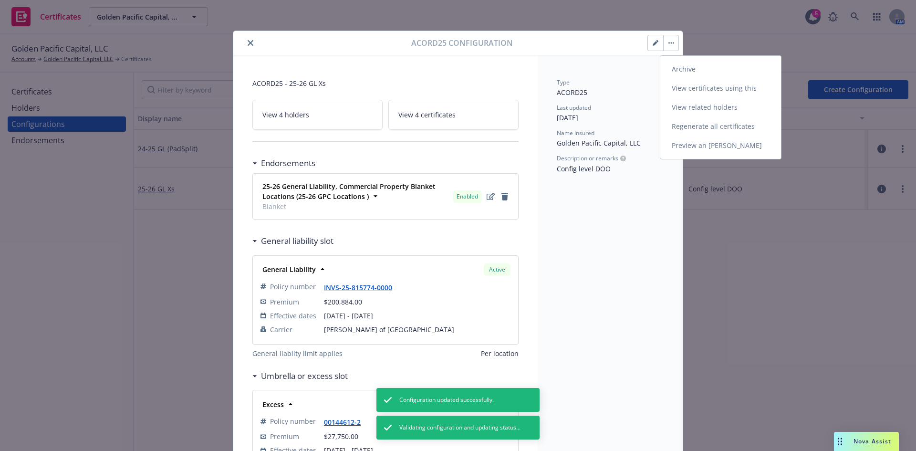
click at [684, 150] on link "Preview an ACORD" at bounding box center [720, 145] width 121 height 19
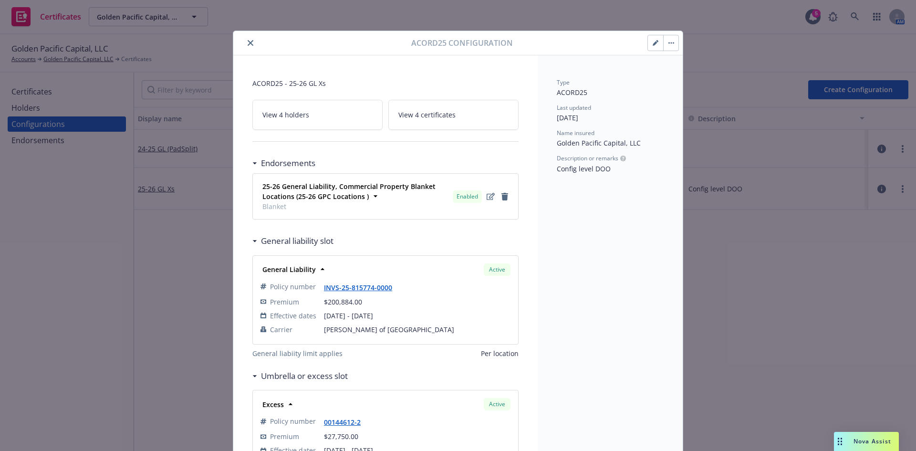
click at [248, 41] on icon "close" at bounding box center [251, 43] width 6 height 6
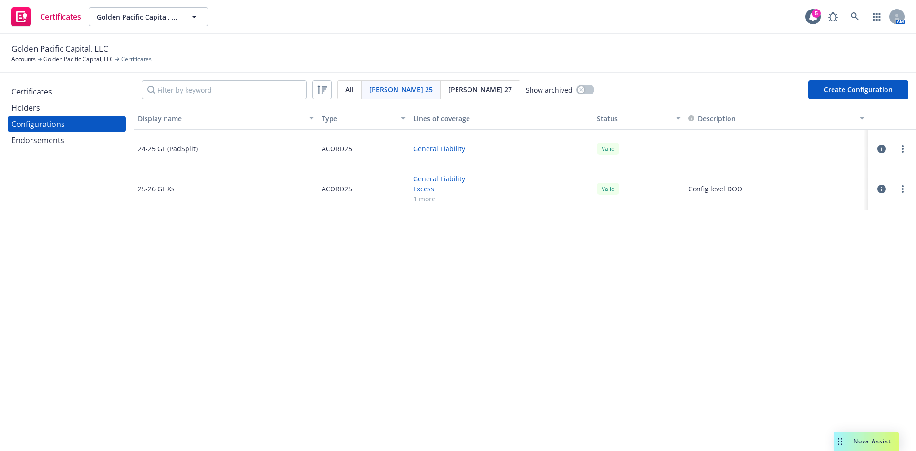
click at [67, 94] on div "Certificates" at bounding box center [66, 91] width 111 height 15
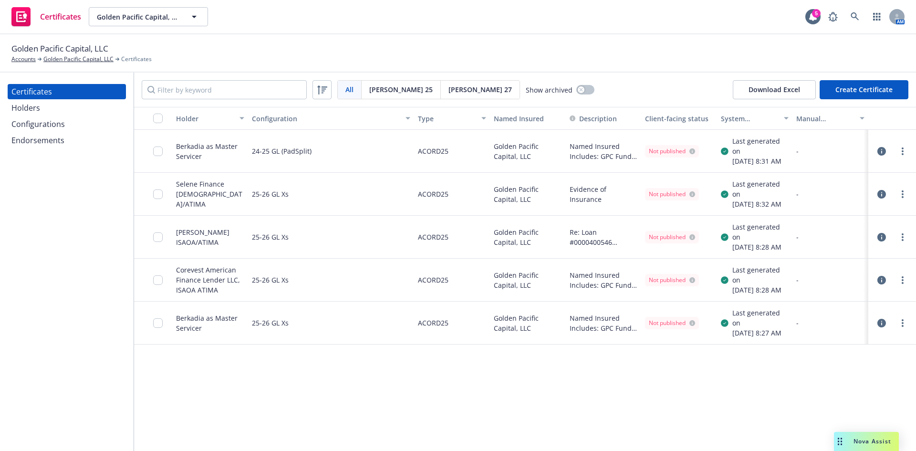
click at [62, 110] on div "Holders" at bounding box center [66, 107] width 111 height 15
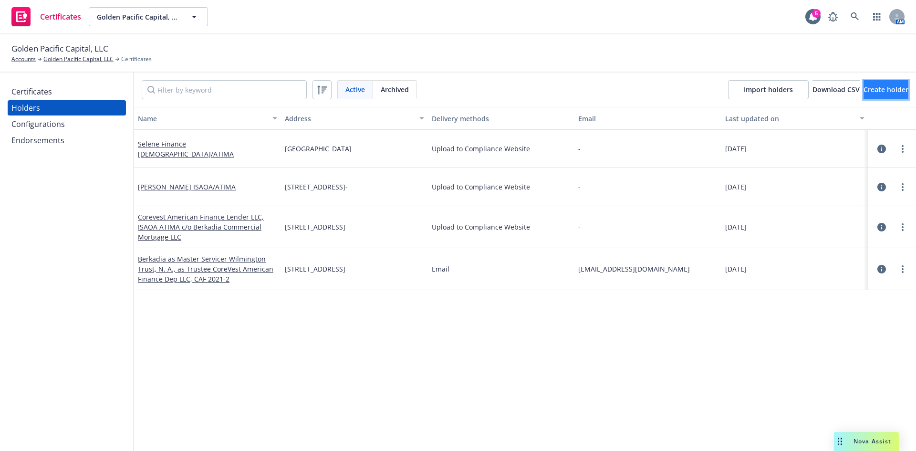
click at [867, 96] on button "Create holder" at bounding box center [886, 89] width 45 height 19
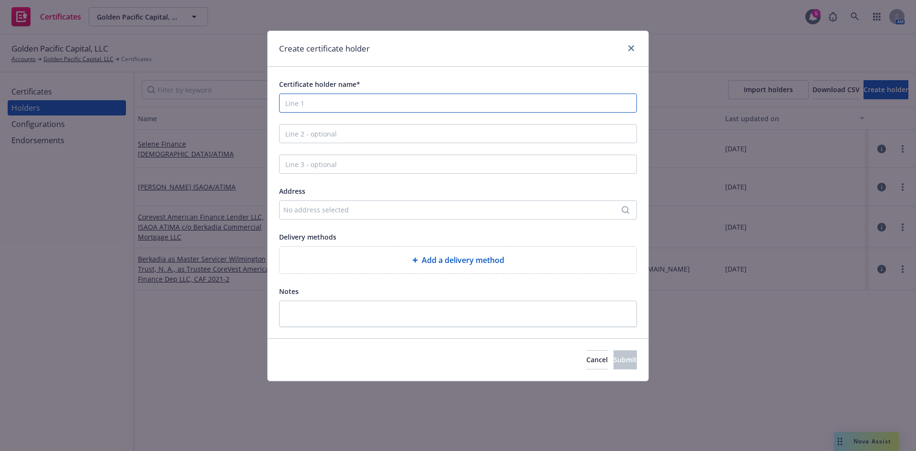
click at [342, 104] on input "Certificate holder name*" at bounding box center [458, 103] width 358 height 19
type input "Test Holder"
click at [321, 212] on div "No address selected" at bounding box center [453, 210] width 340 height 10
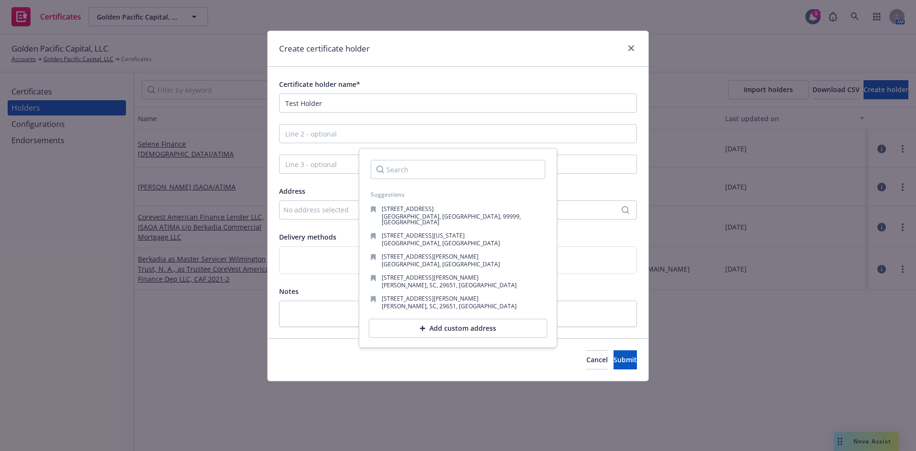
click at [439, 323] on div "Add custom address" at bounding box center [458, 328] width 178 height 19
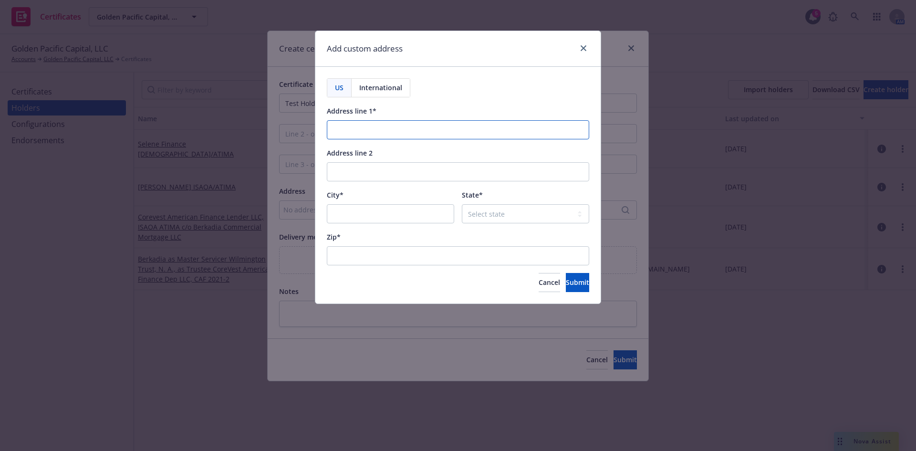
click at [347, 130] on input "Address line 1*" at bounding box center [458, 129] width 262 height 19
type input "89088 Fern St."
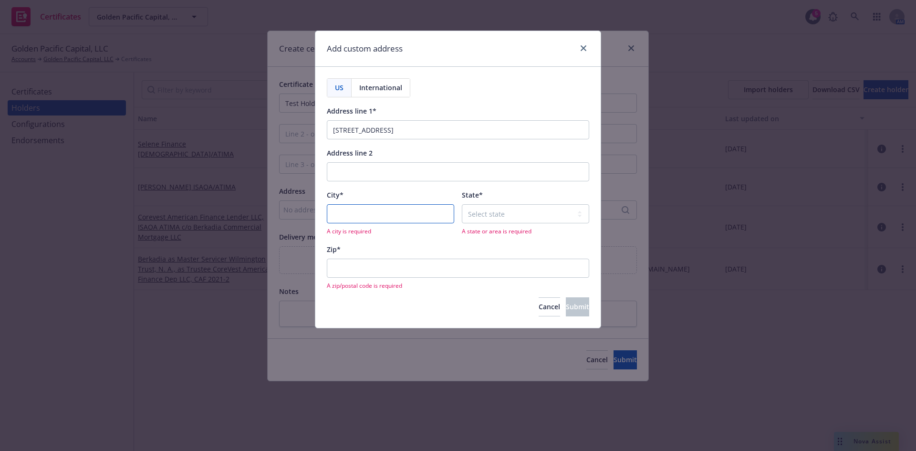
click at [379, 214] on input "City*" at bounding box center [390, 213] width 127 height 19
type input "Austin"
click at [493, 209] on select "Select state Alabama Alaska American Samoa Arizona Arkansas Baker Island Califo…" at bounding box center [525, 213] width 127 height 19
select select "TX"
click at [462, 204] on select "Select state Alabama Alaska American Samoa Arizona Arkansas Baker Island Califo…" at bounding box center [525, 213] width 127 height 19
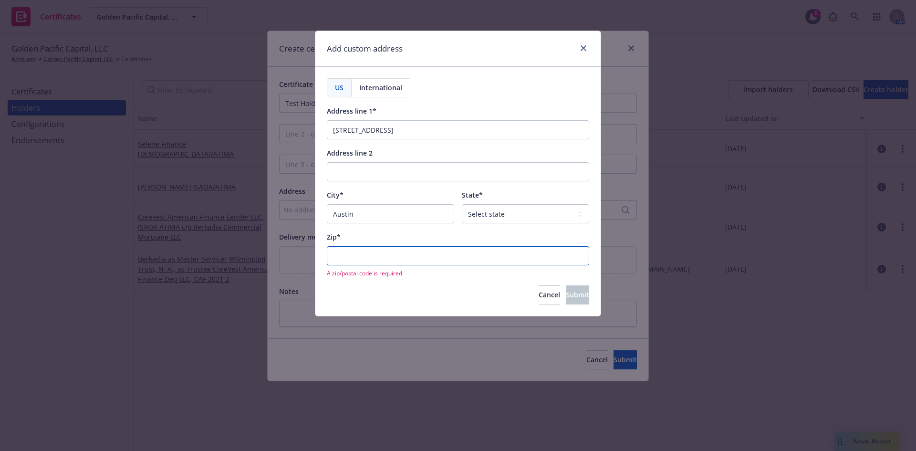
click at [334, 254] on input "Zip*" at bounding box center [458, 255] width 262 height 19
type input "78750"
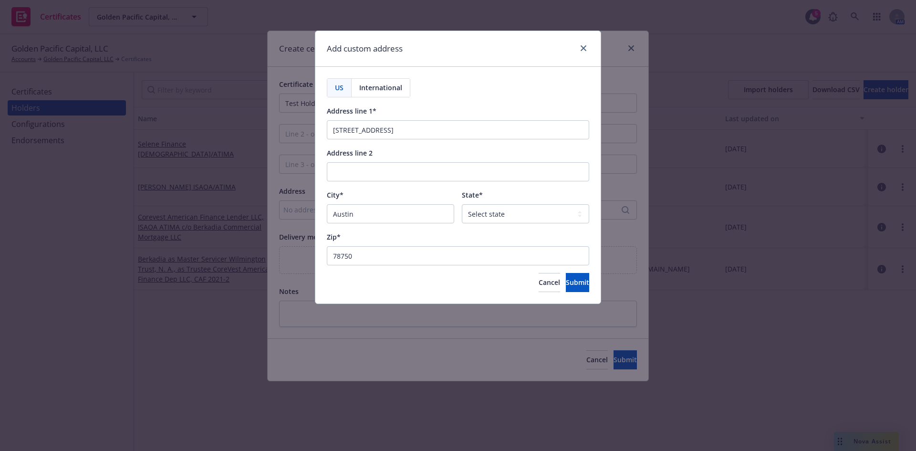
click at [390, 284] on div "Cancel Submit" at bounding box center [458, 282] width 262 height 19
click at [573, 289] on button "Submit" at bounding box center [577, 282] width 23 height 19
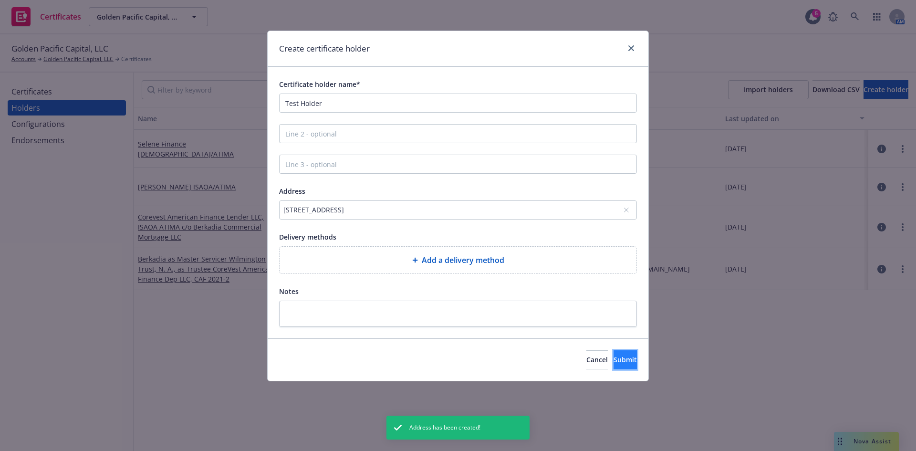
click at [614, 362] on span "Submit" at bounding box center [625, 359] width 23 height 9
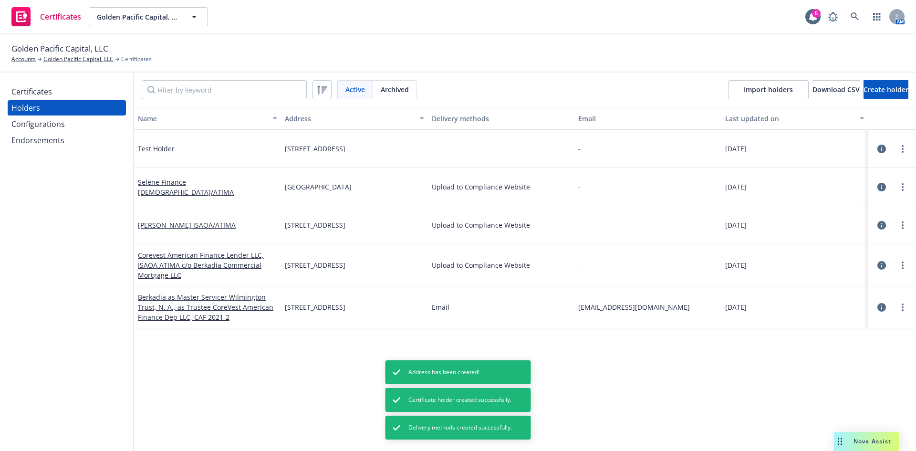
click at [59, 94] on div "Certificates" at bounding box center [66, 91] width 111 height 15
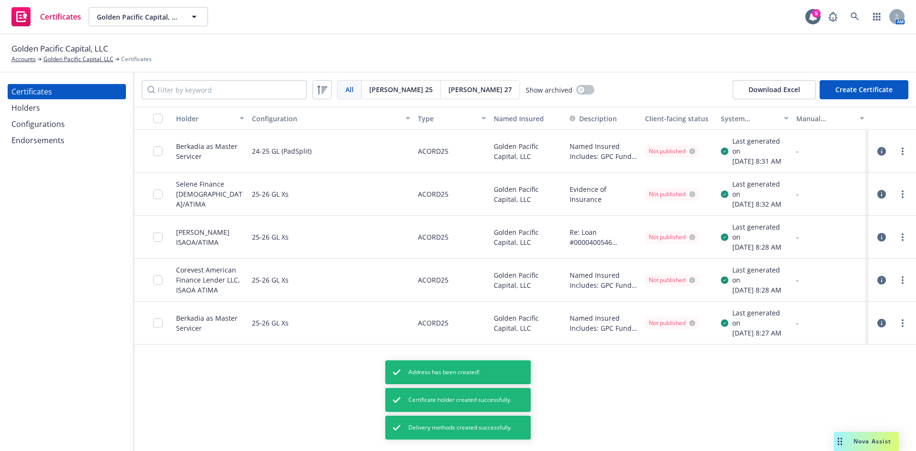
click at [878, 89] on button "Create Certificate" at bounding box center [864, 89] width 89 height 19
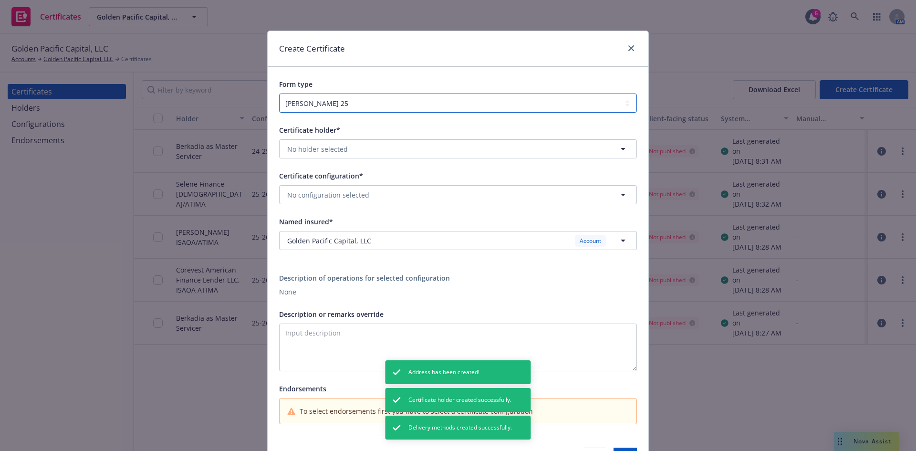
click at [490, 104] on select "ACORD 25 ACORD 27 ACORD 28" at bounding box center [458, 103] width 358 height 19
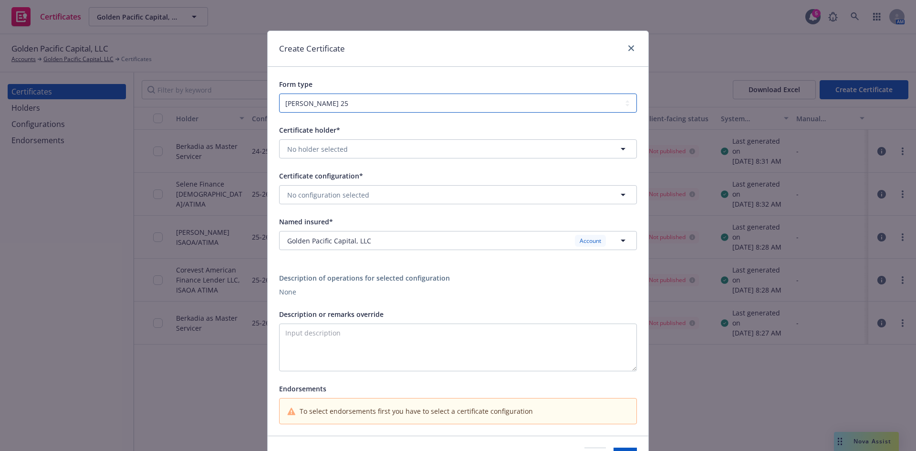
click at [279, 94] on select "ACORD 25 ACORD 27 ACORD 28" at bounding box center [458, 103] width 358 height 19
click at [389, 153] on button "No holder selected" at bounding box center [458, 148] width 358 height 19
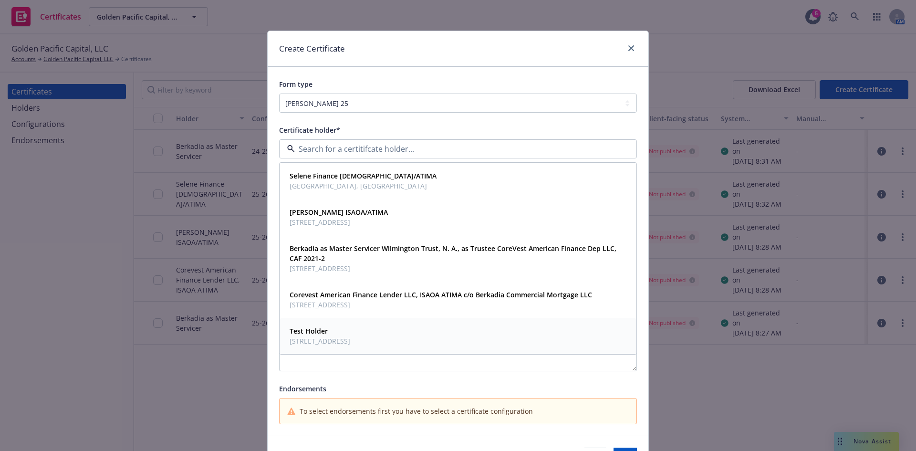
click at [416, 335] on div "Test Holder 89088 Fern St., Austin, TX, 78750, USA" at bounding box center [458, 336] width 344 height 24
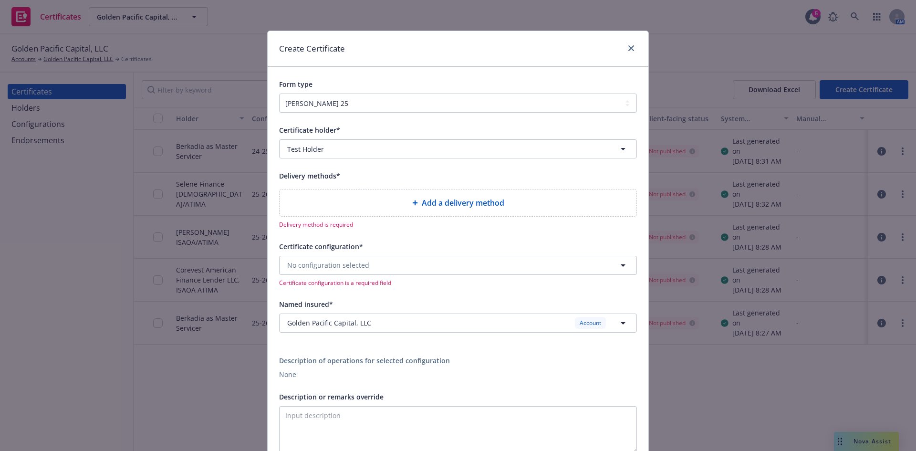
click at [444, 208] on span "Add a delivery method" at bounding box center [463, 202] width 83 height 11
select select "EMAIL"
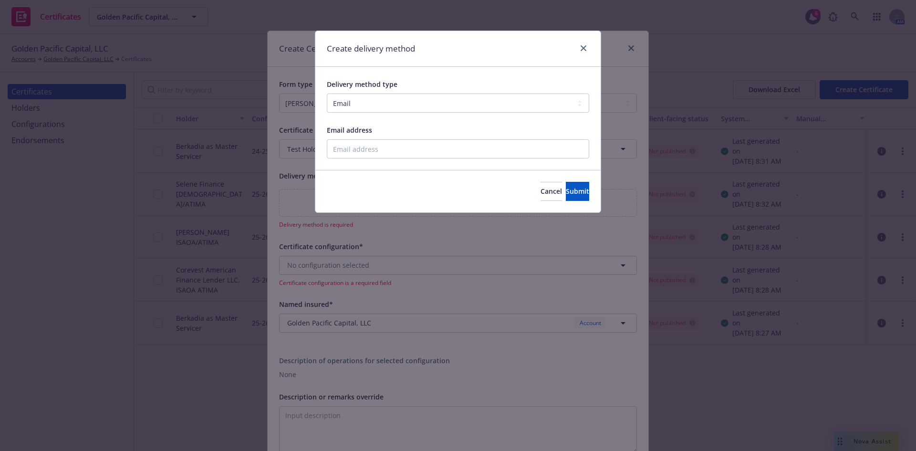
click at [362, 159] on div "Delivery method type Select delivery method type Email Mail Fax Upload to Compl…" at bounding box center [457, 118] width 285 height 103
click at [364, 146] on input "Email address" at bounding box center [458, 148] width 262 height 19
type input "manashi.mukherjee@newfront.com"
click at [566, 198] on button "Submit" at bounding box center [577, 191] width 23 height 19
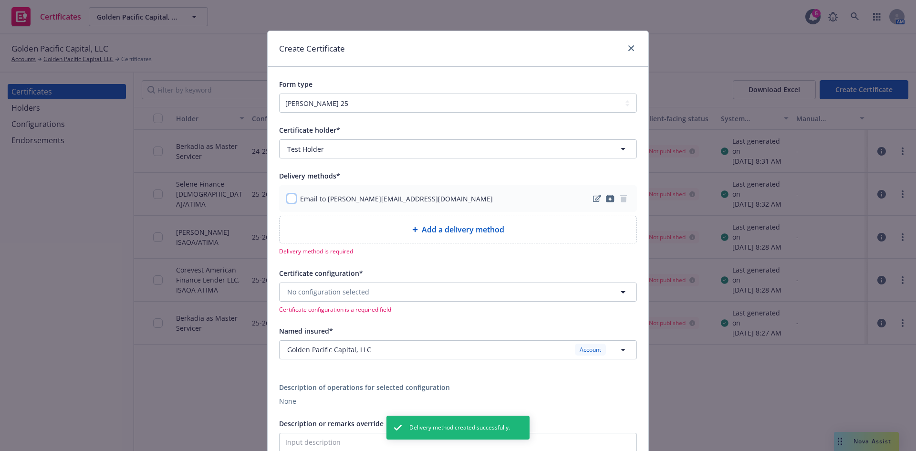
click at [287, 199] on input "checkbox" at bounding box center [292, 199] width 10 height 10
checkbox input "true"
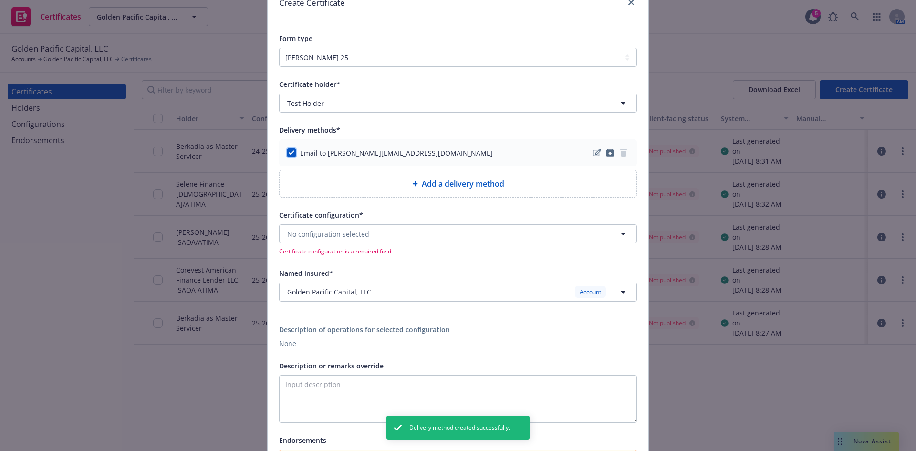
scroll to position [143, 0]
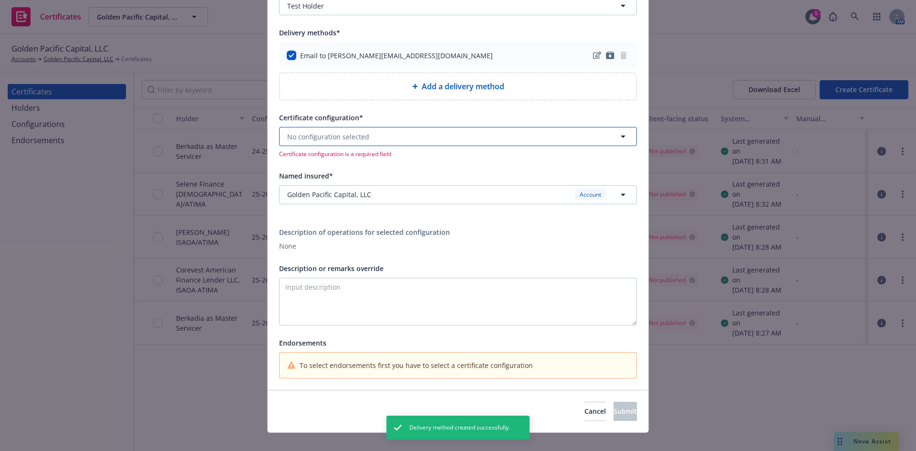
click at [321, 144] on button "No configuration selected" at bounding box center [458, 136] width 358 height 19
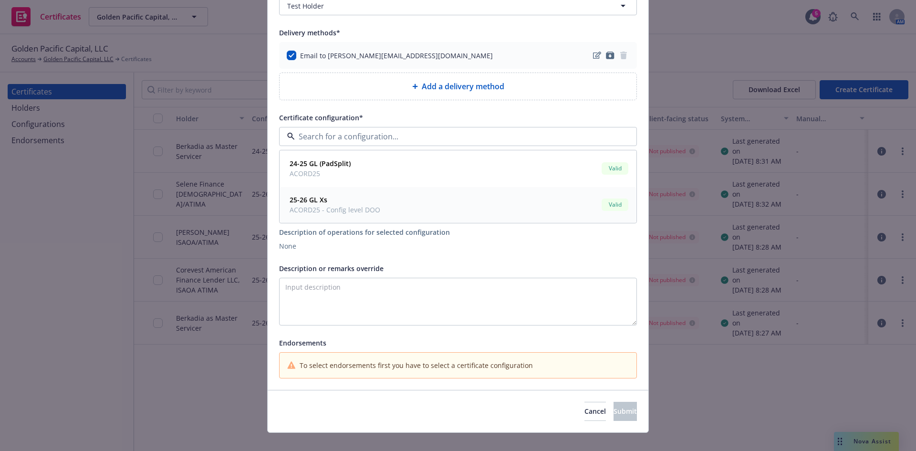
click at [327, 202] on span "25-26 GL Xs" at bounding box center [335, 200] width 91 height 10
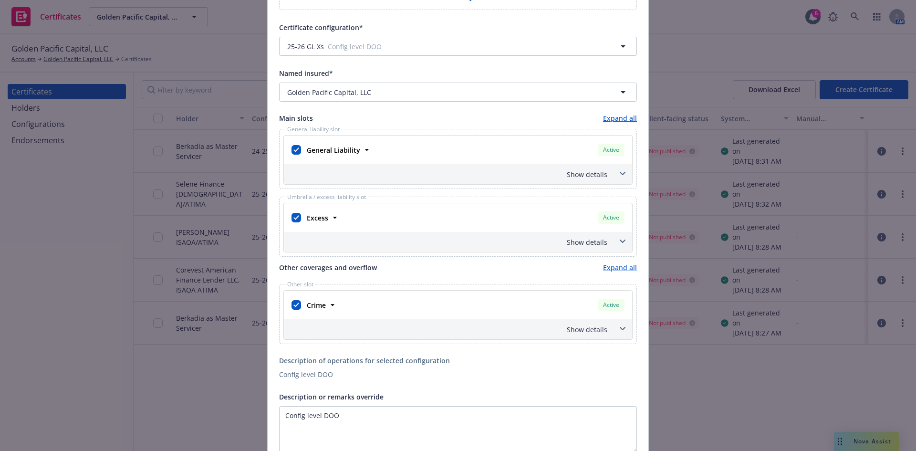
scroll to position [239, 0]
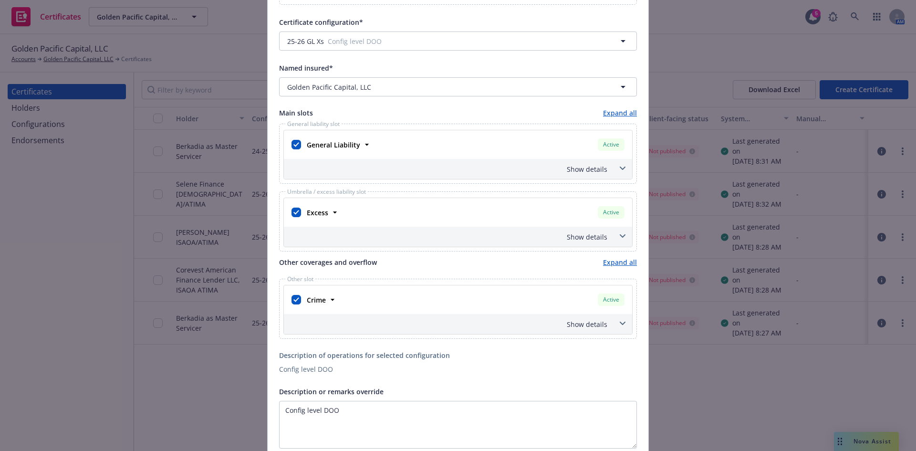
click at [593, 165] on div "Show details" at bounding box center [447, 169] width 322 height 10
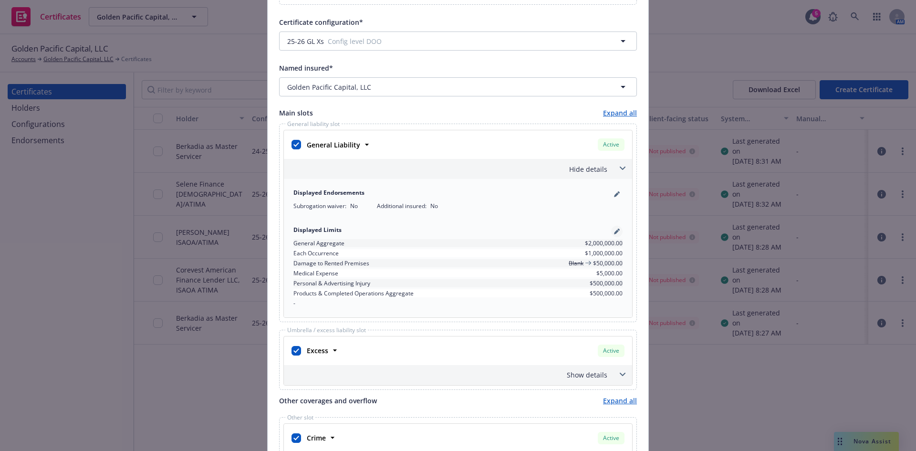
click at [615, 231] on icon "pencil" at bounding box center [617, 232] width 6 height 6
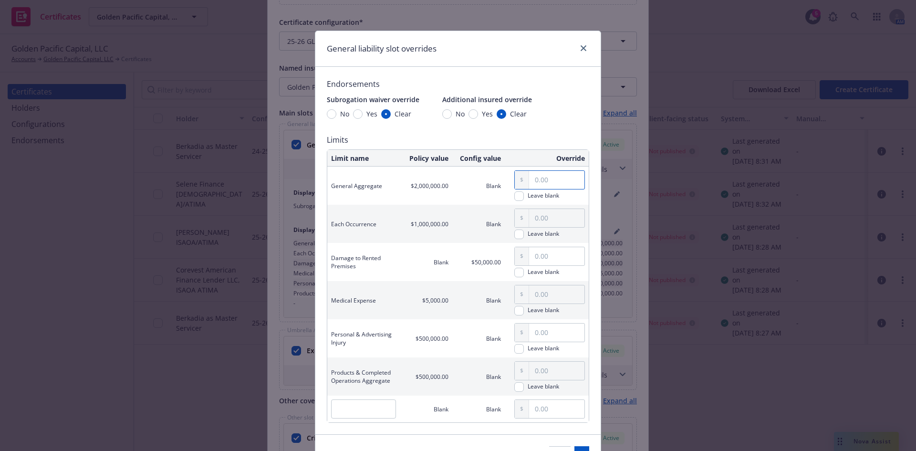
click at [533, 179] on input "text" at bounding box center [556, 180] width 55 height 18
click at [533, 177] on input "10,000,000.00" at bounding box center [556, 180] width 55 height 18
type input "1,000,000.00"
click at [354, 114] on input "Yes" at bounding box center [358, 114] width 10 height 10
radio input "true"
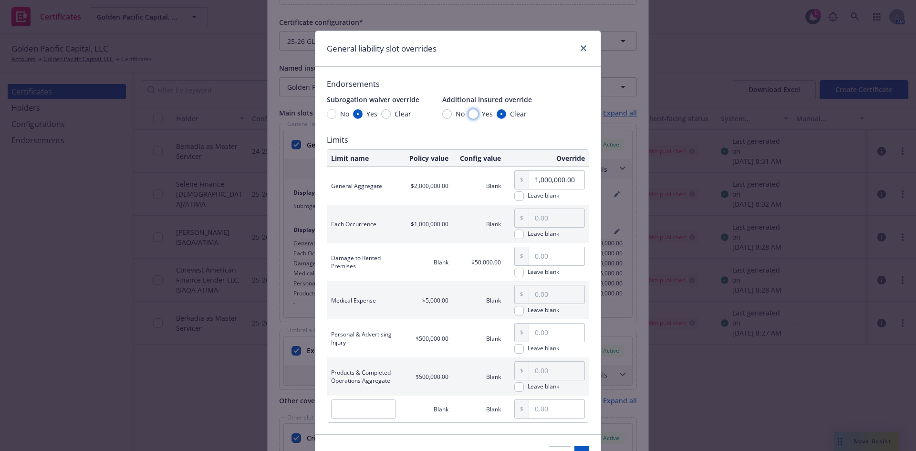
click at [470, 116] on input "Yes" at bounding box center [474, 114] width 10 height 10
radio input "true"
click at [534, 262] on input "text" at bounding box center [556, 256] width 55 height 18
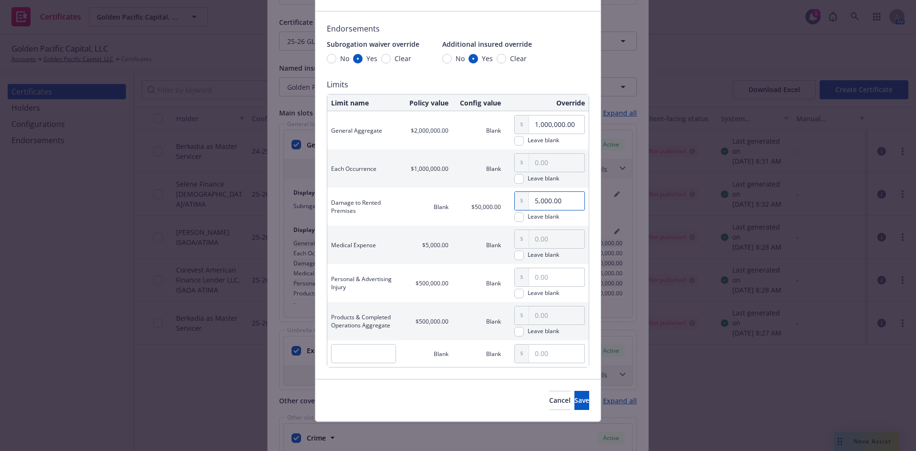
scroll to position [57, 0]
type input "5,000.00"
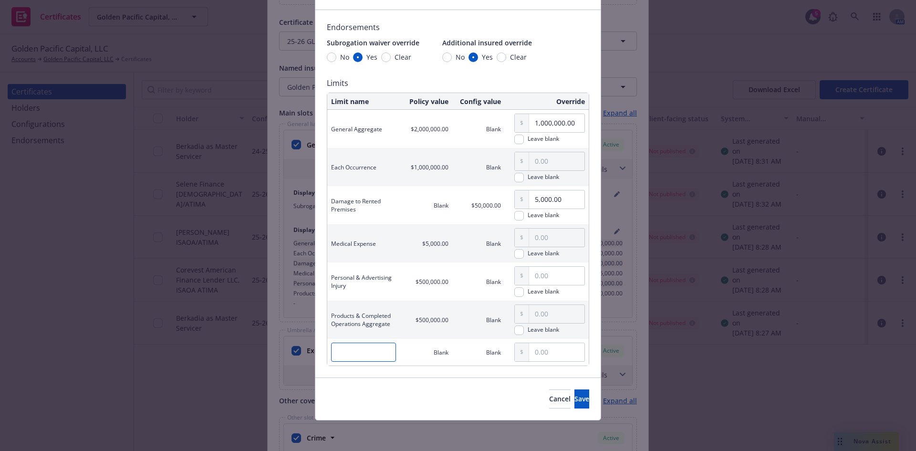
click at [345, 355] on input "text" at bounding box center [363, 352] width 65 height 19
type input "SIr"
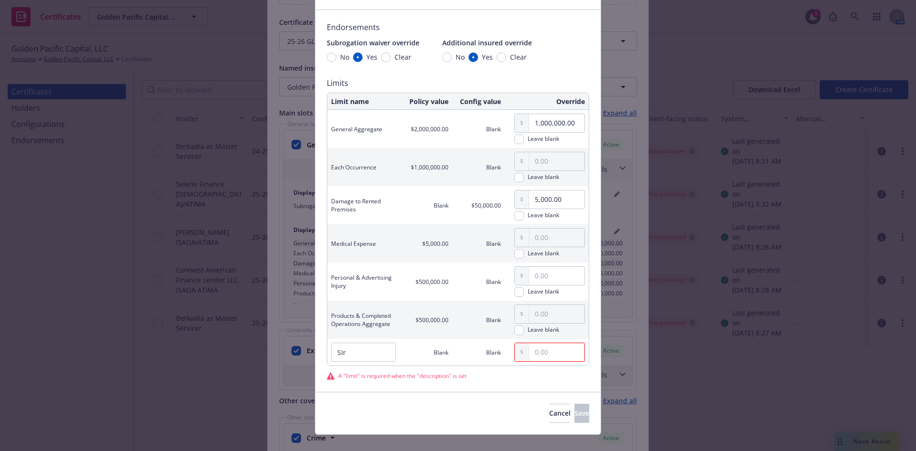
click at [551, 355] on input "text" at bounding box center [556, 352] width 55 height 18
type input "2,000.00"
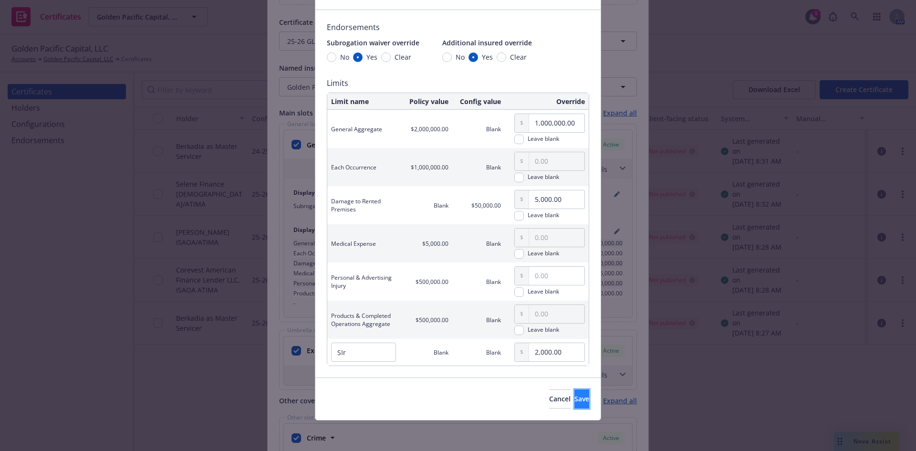
click at [574, 402] on button "Save" at bounding box center [581, 398] width 15 height 19
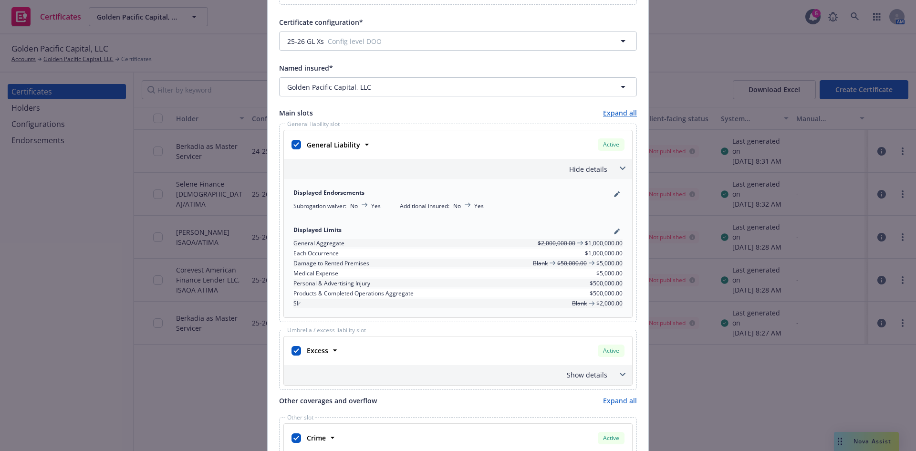
scroll to position [477, 0]
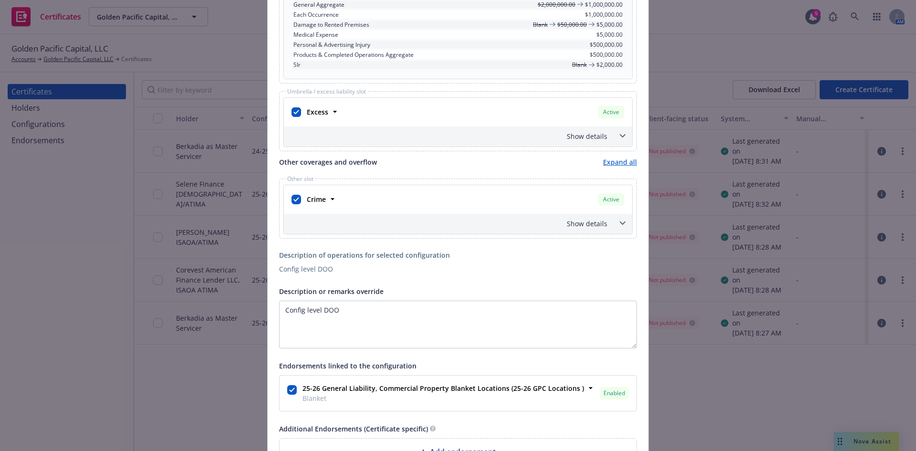
click at [572, 142] on div "Show details" at bounding box center [458, 136] width 348 height 20
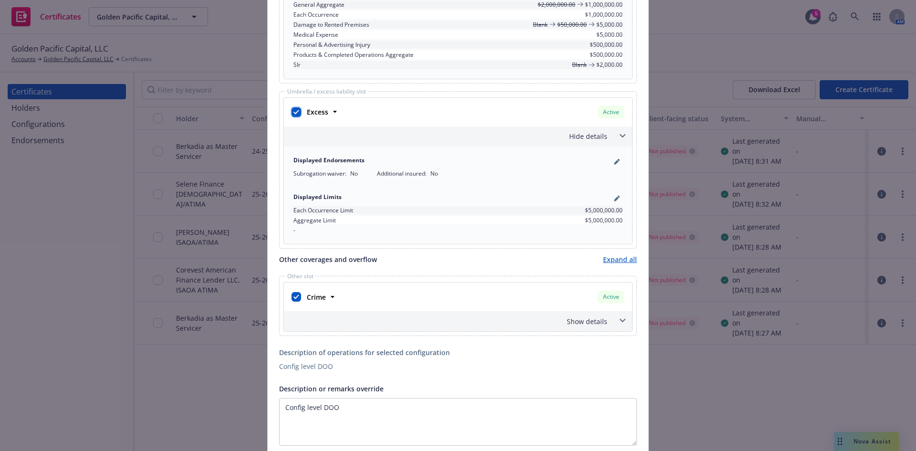
click at [296, 113] on input "checkbox" at bounding box center [297, 112] width 10 height 10
checkbox input "false"
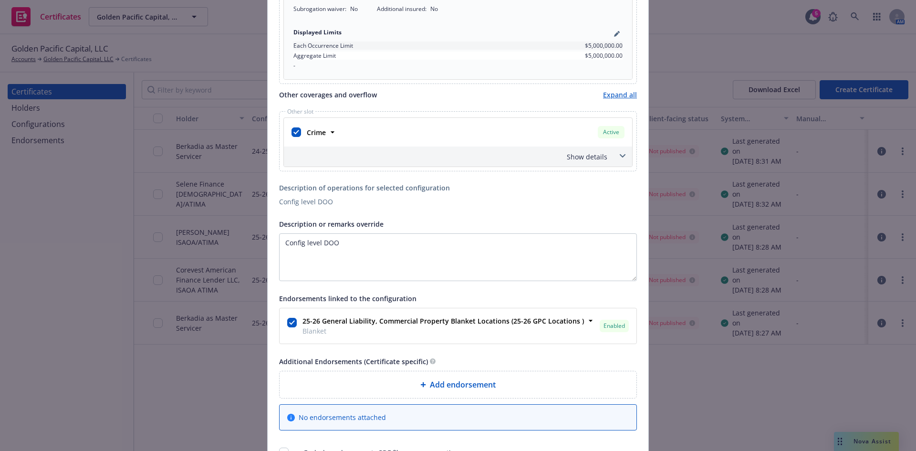
scroll to position [668, 0]
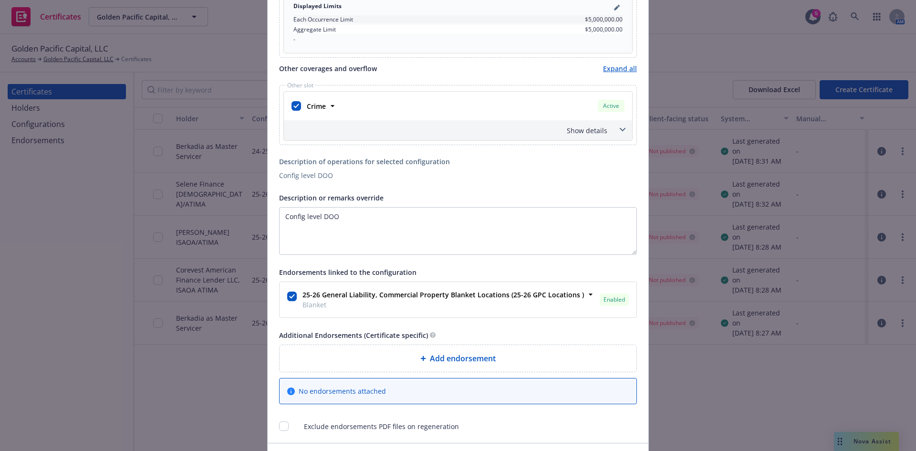
click at [583, 130] on div "Show details" at bounding box center [447, 130] width 322 height 10
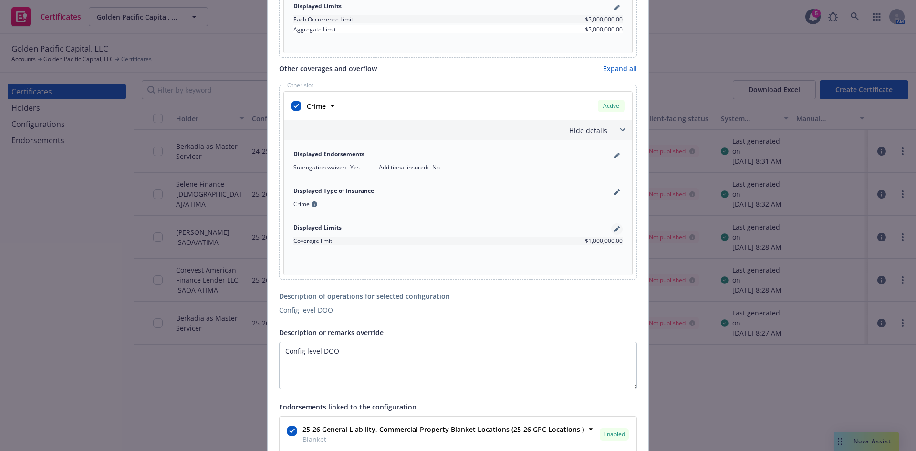
click at [614, 230] on icon "pencil" at bounding box center [616, 230] width 5 height 5
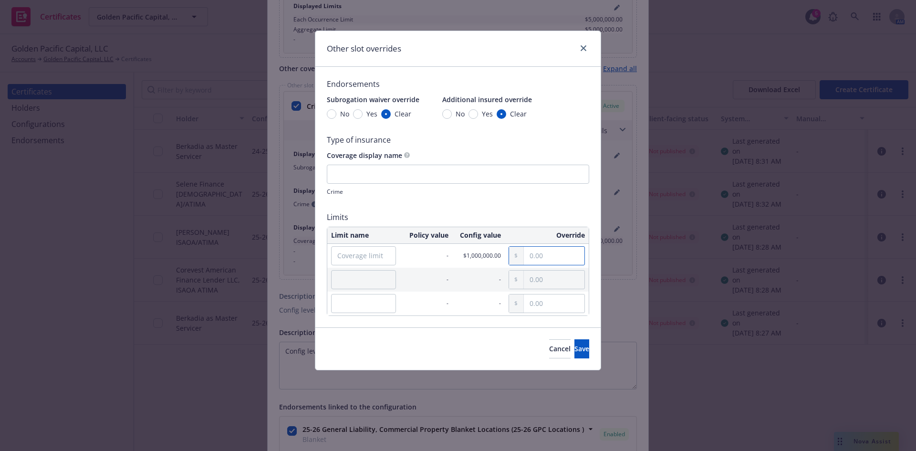
click at [535, 250] on input "text" at bounding box center [554, 256] width 61 height 18
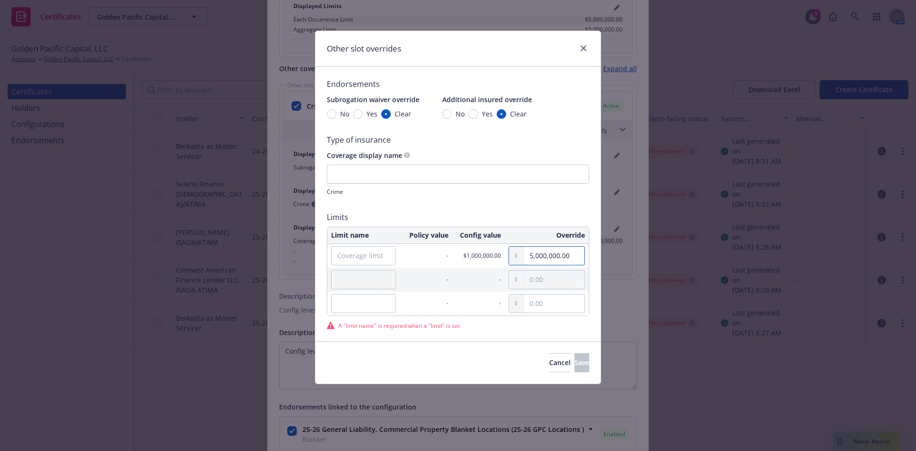
click at [530, 257] on input "5,000,000.00" at bounding box center [554, 256] width 61 height 18
type input "2,000.00"
click at [391, 256] on input "Coverage limit" at bounding box center [363, 255] width 65 height 19
type input "Coverage limit"
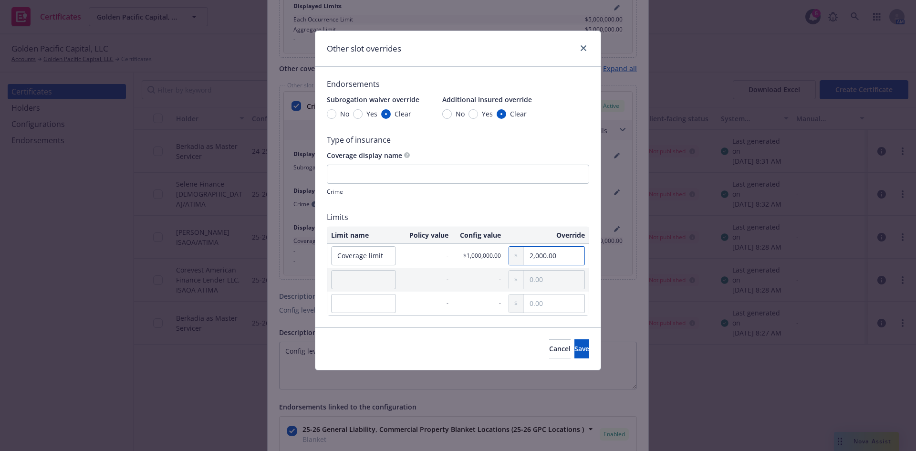
drag, startPoint x: 530, startPoint y: 256, endPoint x: 559, endPoint y: 255, distance: 29.1
click at [559, 255] on input "2,000.00" at bounding box center [554, 256] width 61 height 18
click at [381, 256] on input "Coverage limit" at bounding box center [363, 255] width 65 height 19
drag, startPoint x: 384, startPoint y: 256, endPoint x: 320, endPoint y: 257, distance: 63.5
click at [320, 257] on div "Endorsements Subrogation waiver override No Yes Clear Additional insured overri…" at bounding box center [457, 197] width 285 height 260
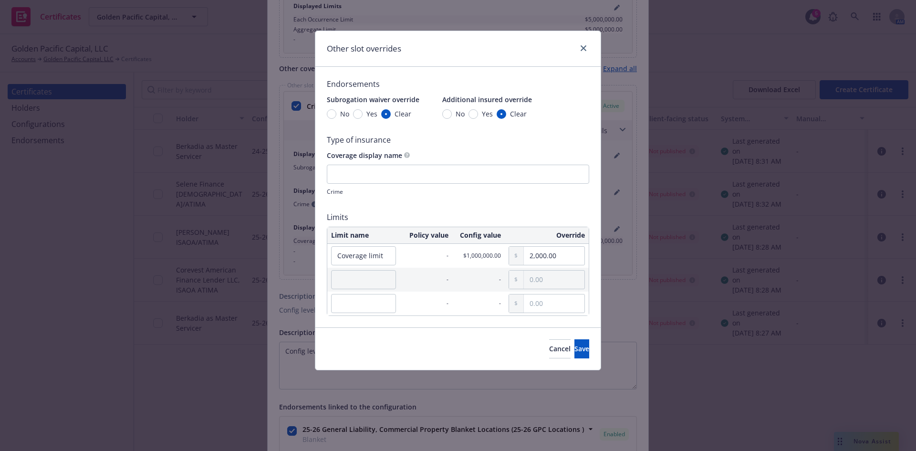
click at [415, 343] on div "Cancel Save" at bounding box center [457, 348] width 285 height 42
click at [414, 343] on div "Cancel Save" at bounding box center [457, 348] width 285 height 42
click at [576, 349] on button "Save" at bounding box center [581, 348] width 15 height 19
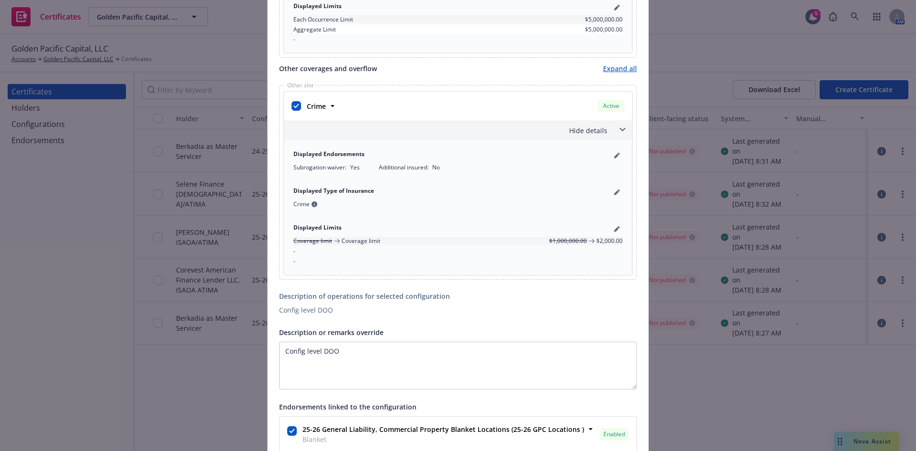
scroll to position [811, 0]
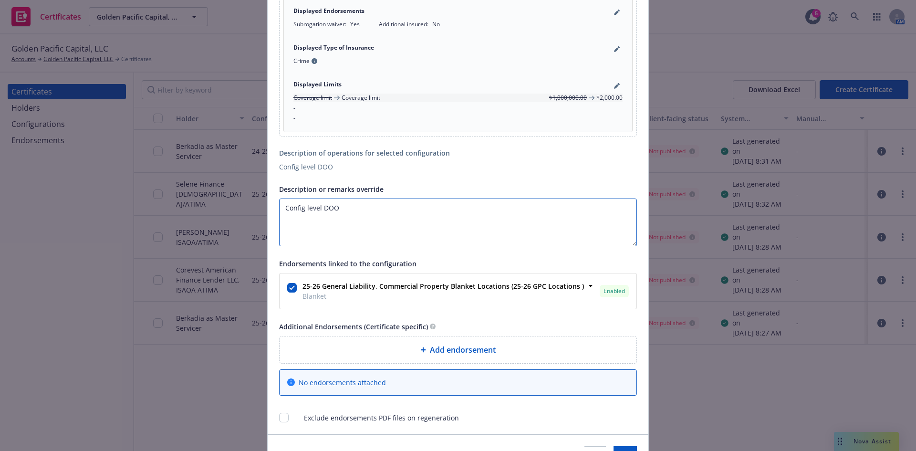
click at [360, 217] on textarea "Config level DOO" at bounding box center [458, 222] width 358 height 48
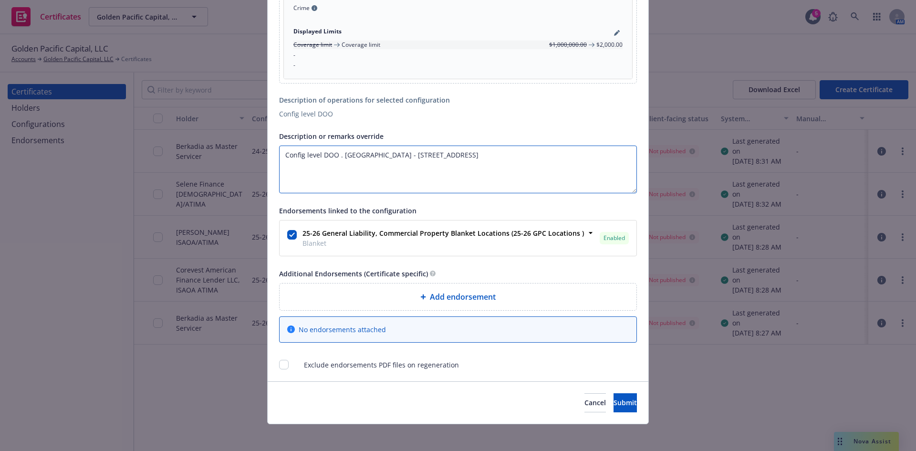
scroll to position [868, 0]
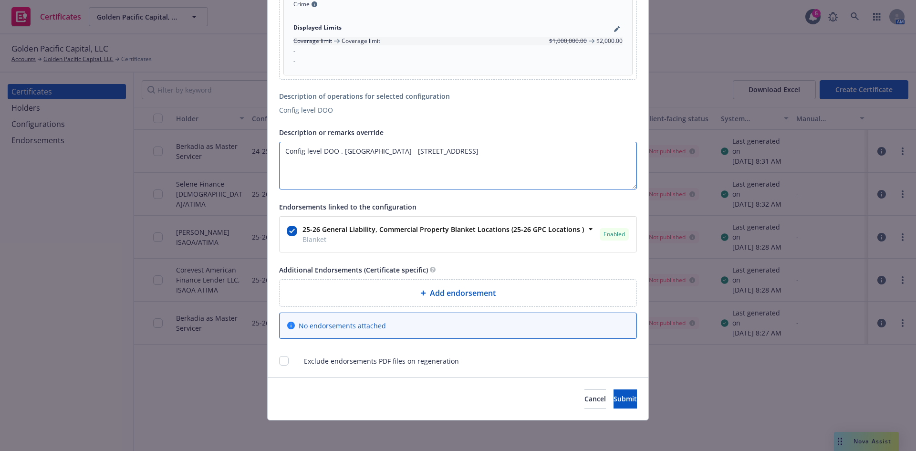
type textarea "Config level DOO . Cert Level DOO - 121035 Bluff street"
click at [283, 359] on input "checkbox" at bounding box center [284, 361] width 10 height 10
checkbox input "false"
click at [480, 288] on span "Add endorsement" at bounding box center [463, 292] width 66 height 11
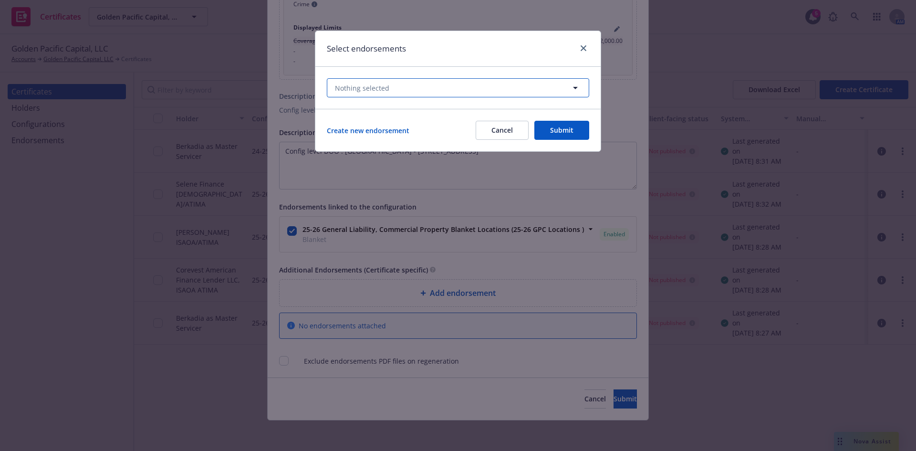
click at [542, 94] on button "Nothing selected" at bounding box center [458, 87] width 262 height 19
click at [505, 59] on div "Select endorsements" at bounding box center [457, 49] width 285 height 36
click at [380, 133] on link "Create new endorsement" at bounding box center [368, 130] width 83 height 10
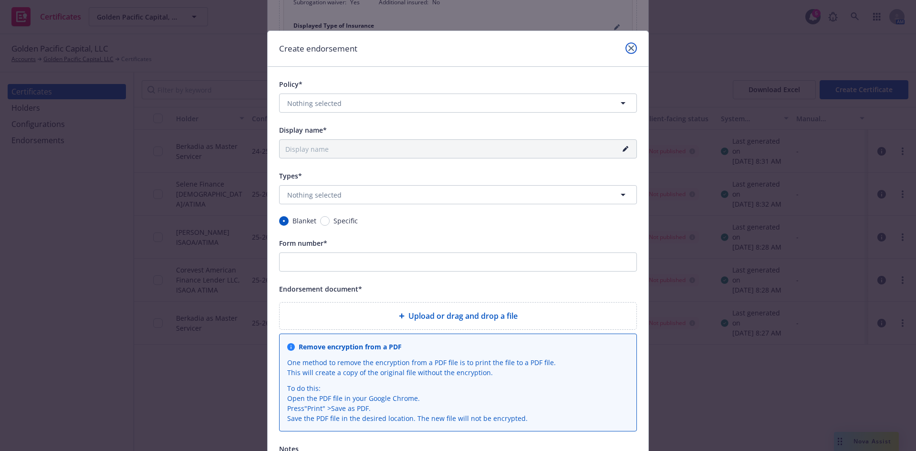
click at [628, 48] on icon "close" at bounding box center [631, 48] width 6 height 6
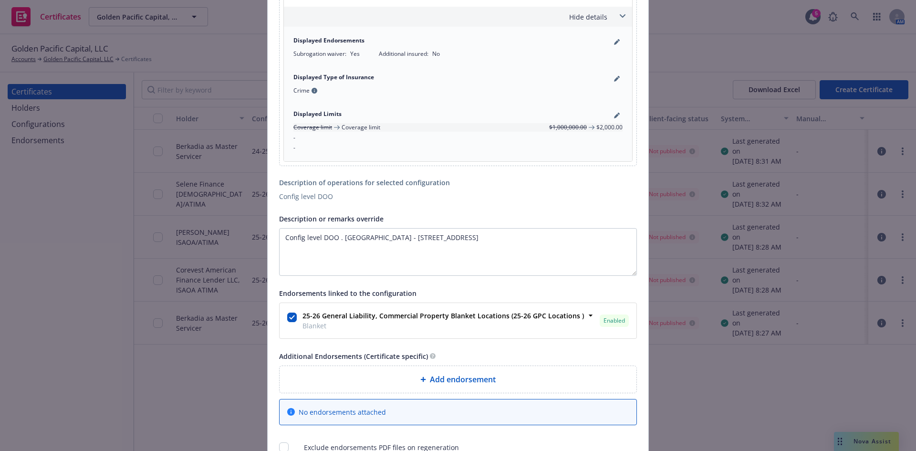
scroll to position [868, 0]
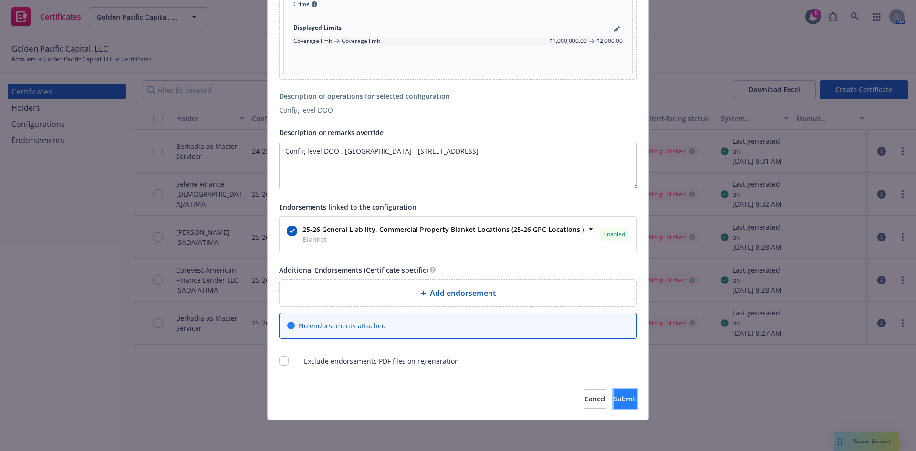
click at [614, 397] on span "Submit" at bounding box center [625, 398] width 23 height 9
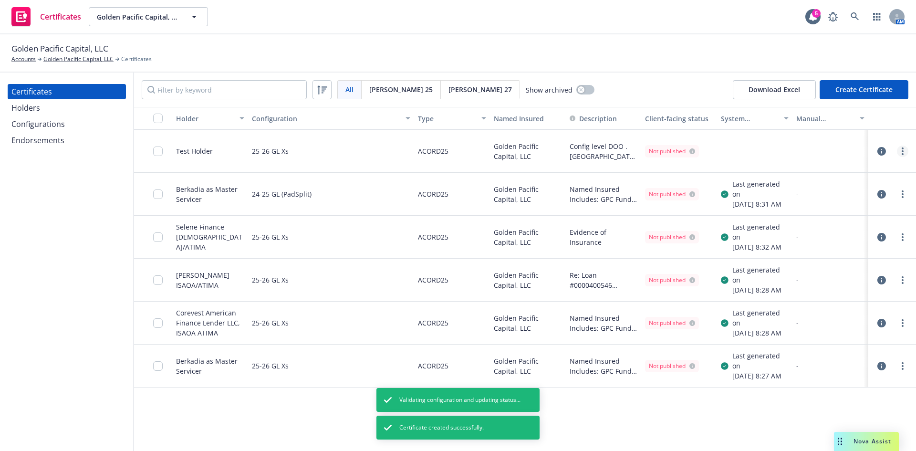
click at [900, 155] on link "more" at bounding box center [902, 151] width 11 height 11
click at [863, 324] on link "Preview a new version" at bounding box center [831, 323] width 153 height 19
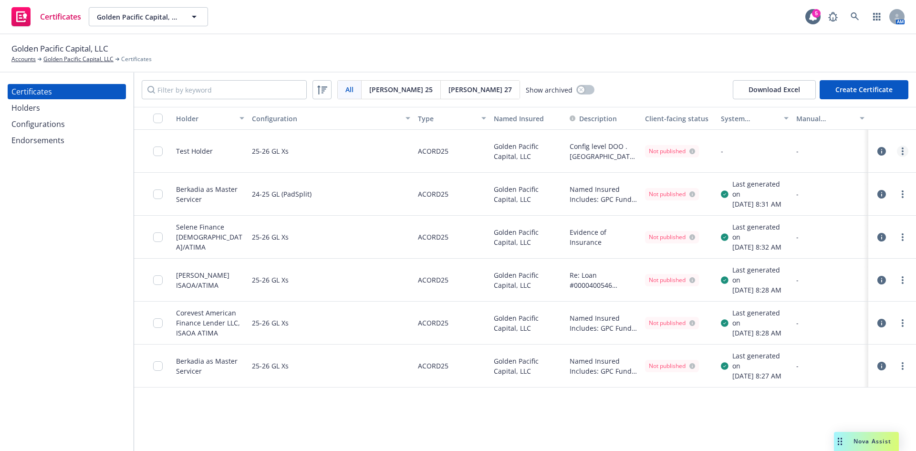
click at [904, 154] on link "more" at bounding box center [902, 151] width 11 height 11
click at [837, 209] on link "Regenerate" at bounding box center [831, 208] width 153 height 19
click at [221, 86] on input "Filter by keyword" at bounding box center [224, 89] width 165 height 19
click at [225, 90] on input "Filter by keyword" at bounding box center [224, 89] width 165 height 19
click at [320, 88] on icon at bounding box center [321, 89] width 11 height 11
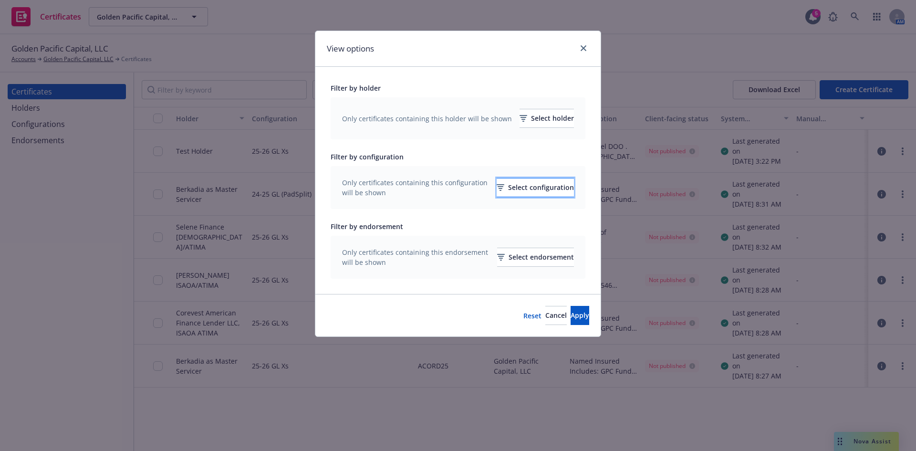
click at [523, 186] on div "Select configuration" at bounding box center [535, 187] width 77 height 18
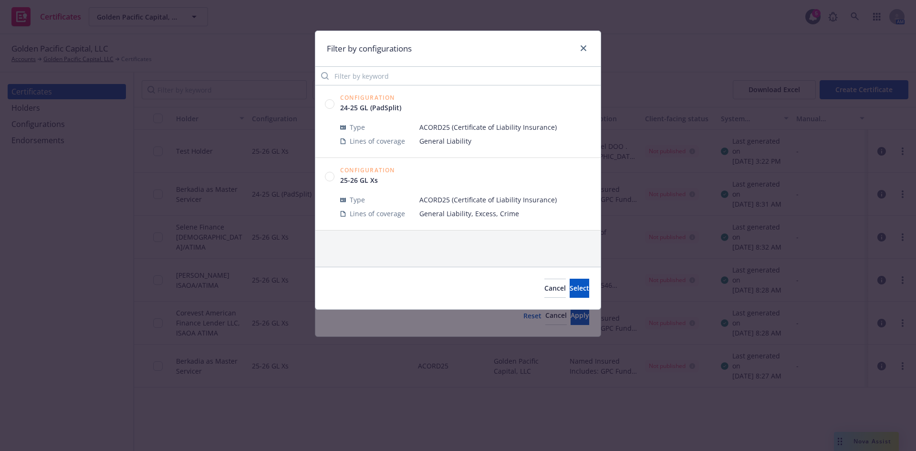
click at [331, 175] on circle at bounding box center [329, 176] width 9 height 9
click at [570, 291] on button "Select" at bounding box center [580, 288] width 20 height 19
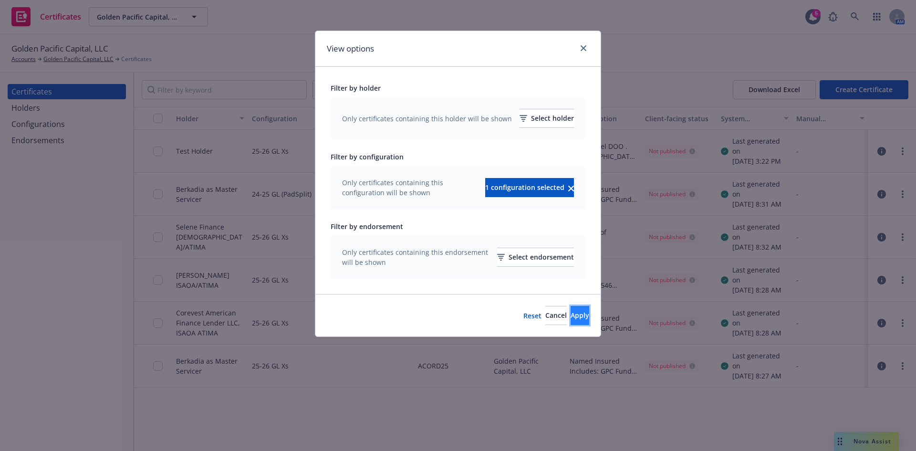
click at [571, 315] on button "Apply" at bounding box center [580, 315] width 19 height 19
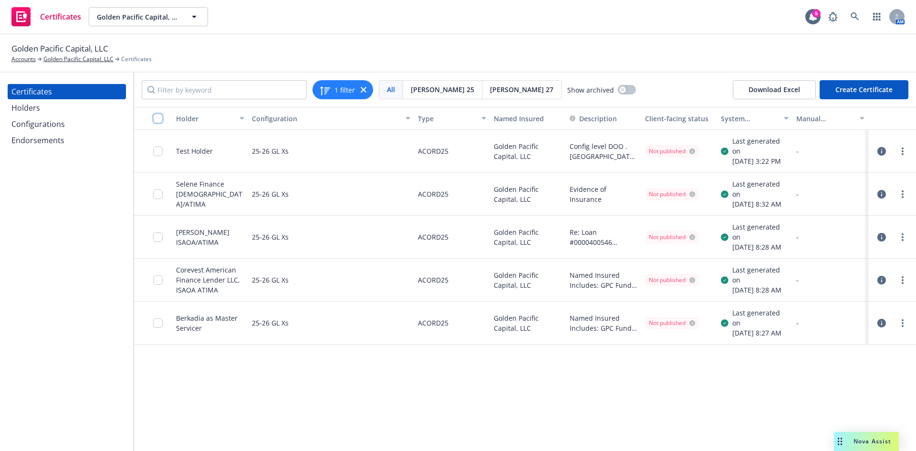
click at [156, 119] on input "checkbox" at bounding box center [158, 119] width 10 height 10
click at [154, 116] on input "checkbox" at bounding box center [158, 119] width 10 height 10
click at [159, 154] on input "checkbox" at bounding box center [158, 151] width 10 height 10
click at [158, 239] on input "checkbox" at bounding box center [158, 237] width 10 height 10
click at [158, 117] on input "checkbox" at bounding box center [158, 119] width 10 height 10
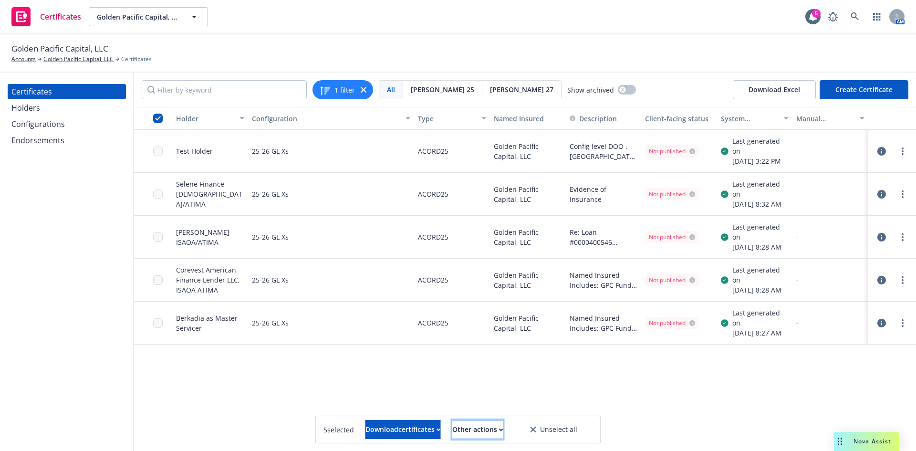
click at [503, 429] on div "Other actions" at bounding box center [477, 429] width 51 height 18
click at [327, 381] on div "Holder Configuration Type Named Insured Description Client-facing status System…" at bounding box center [525, 279] width 782 height 344
click at [156, 121] on input "checkbox" at bounding box center [158, 119] width 10 height 10
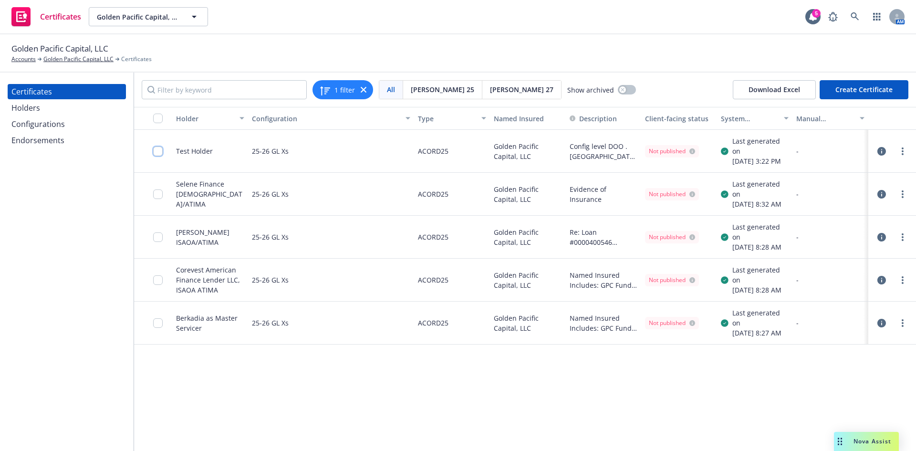
click at [158, 153] on input "checkbox" at bounding box center [158, 151] width 10 height 10
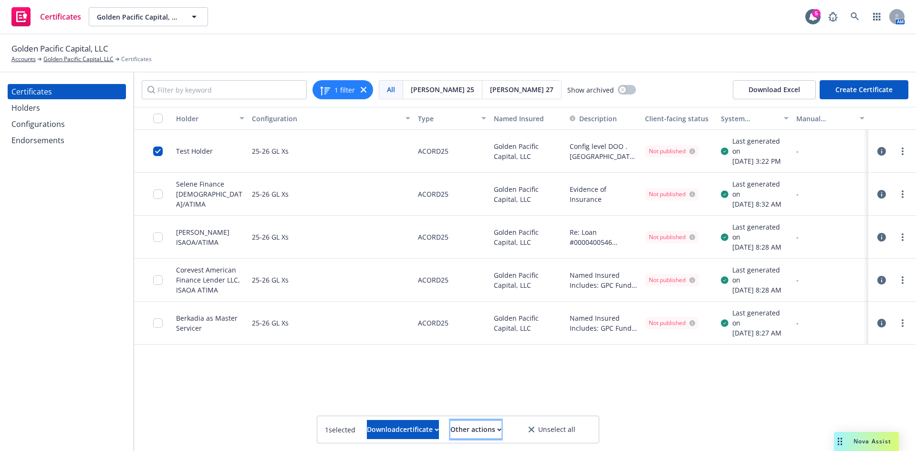
click at [501, 429] on icon "button" at bounding box center [499, 429] width 3 height 2
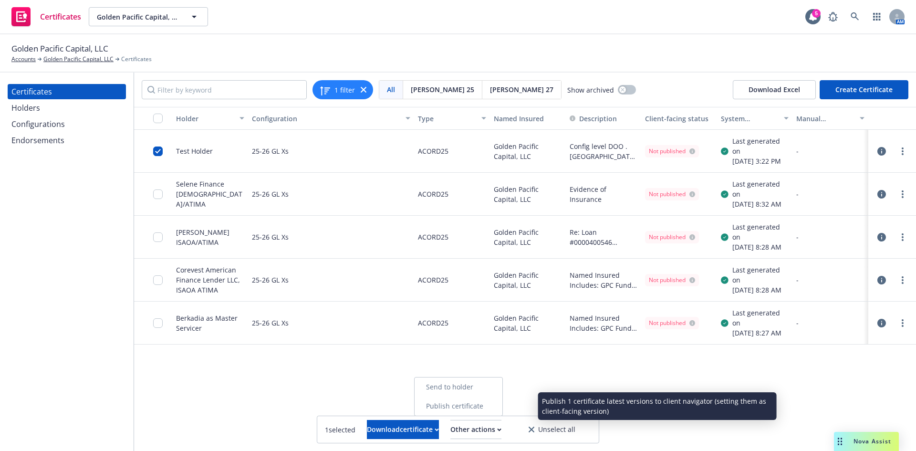
click at [497, 404] on link "Publish certificate" at bounding box center [459, 405] width 88 height 19
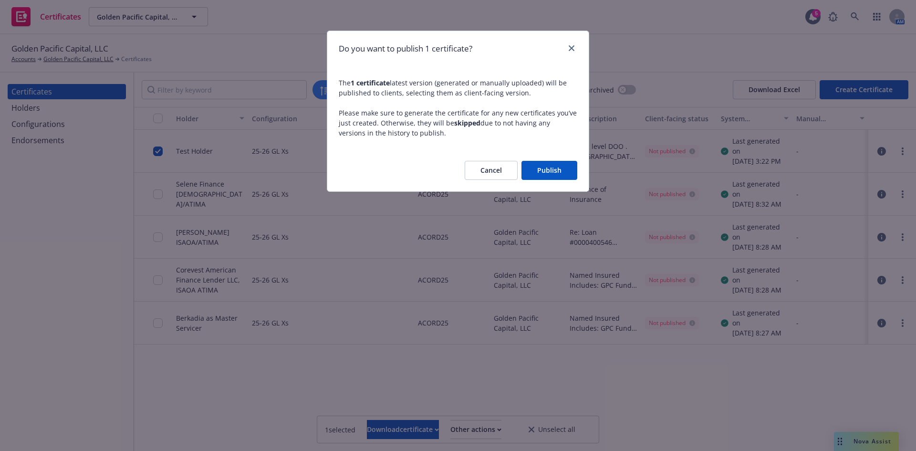
click at [546, 170] on button "Publish" at bounding box center [550, 170] width 56 height 19
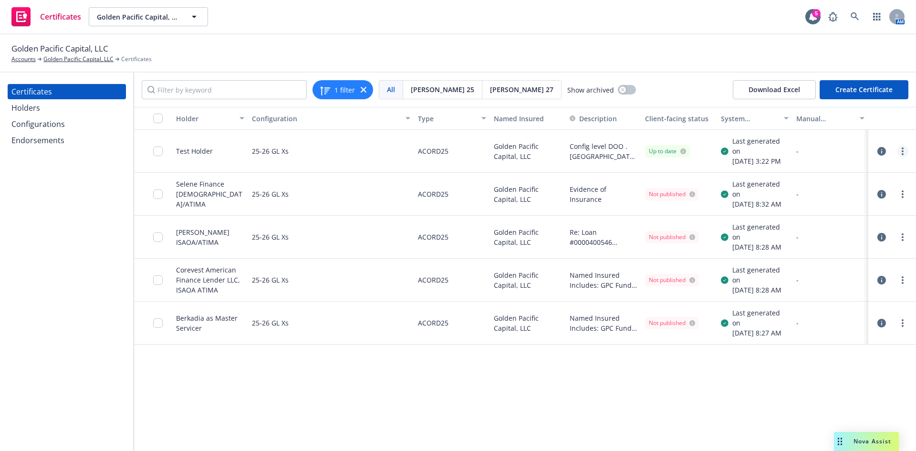
click at [906, 154] on link "more" at bounding box center [902, 151] width 11 height 11
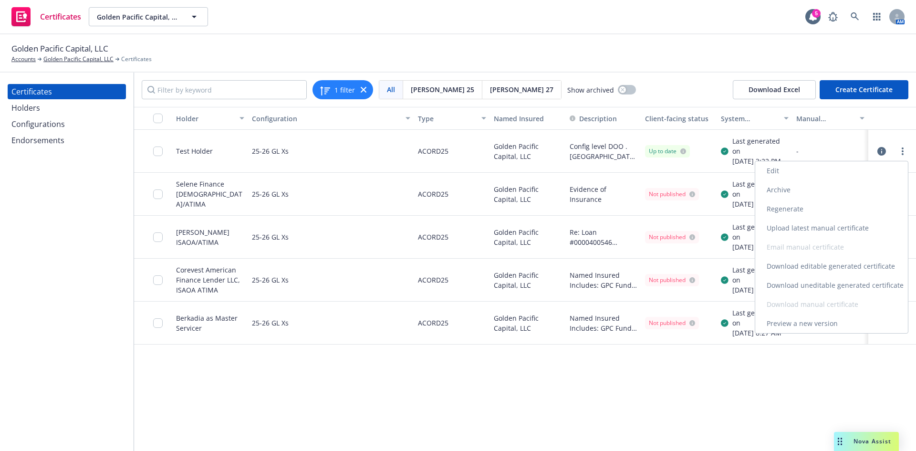
click at [833, 175] on link "Edit" at bounding box center [831, 170] width 153 height 19
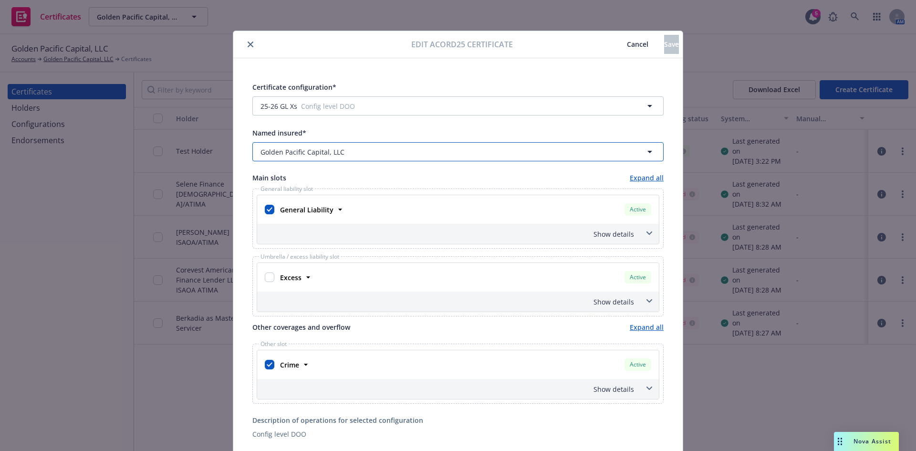
click at [368, 149] on div "Golden Pacific Capital, LLC" at bounding box center [453, 152] width 384 height 10
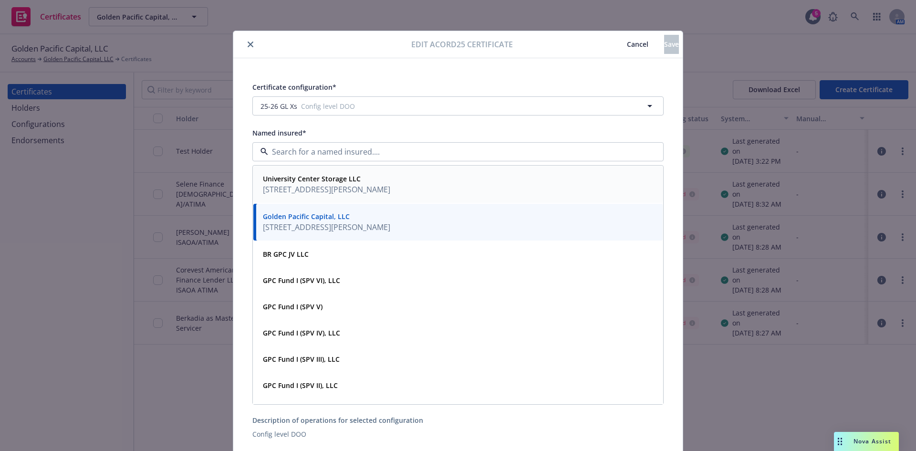
click at [376, 192] on span "300 John St, Bldg 1A Ste 22, Greer, SC, 29651, USA" at bounding box center [326, 189] width 127 height 11
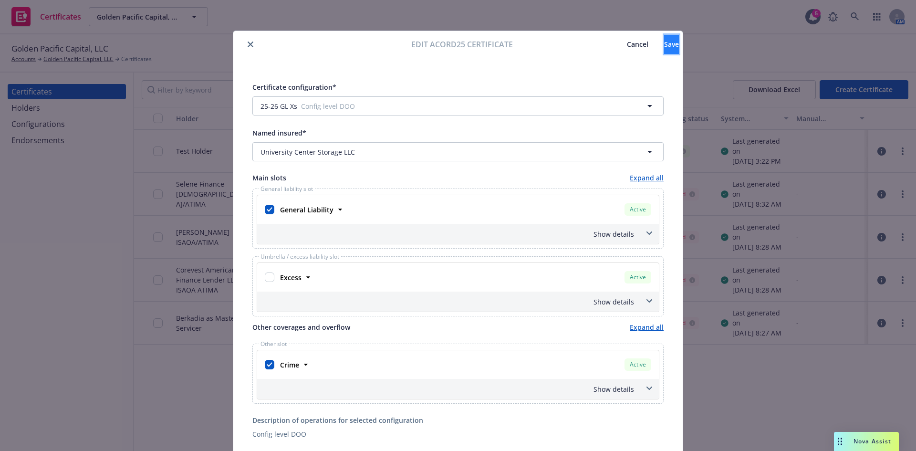
click at [664, 38] on button "Save" at bounding box center [671, 44] width 15 height 19
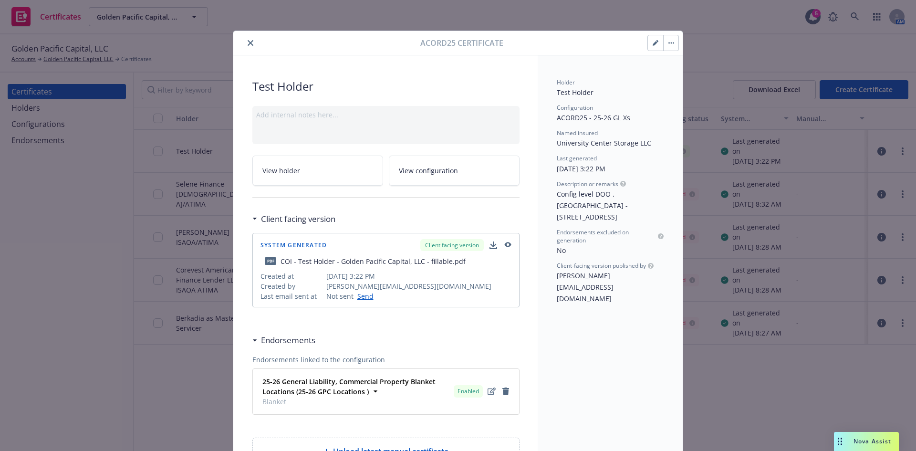
click at [668, 48] on button "button" at bounding box center [670, 42] width 15 height 15
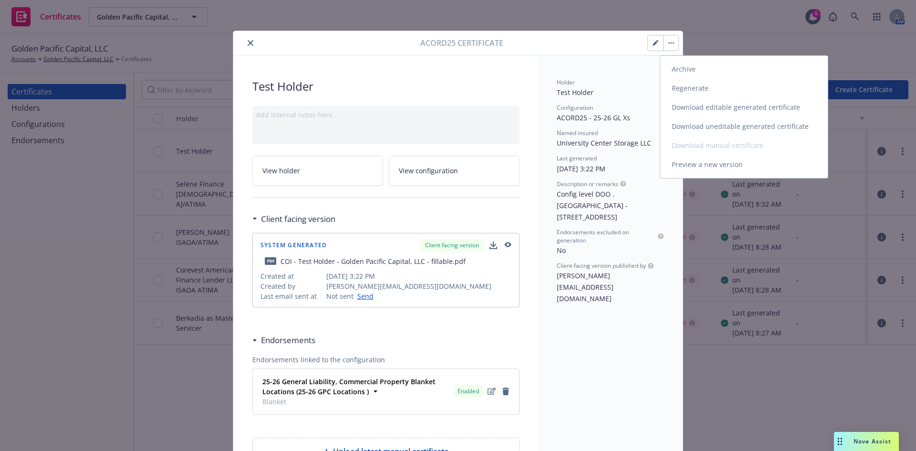
click at [682, 91] on link "Regenerate" at bounding box center [743, 88] width 167 height 19
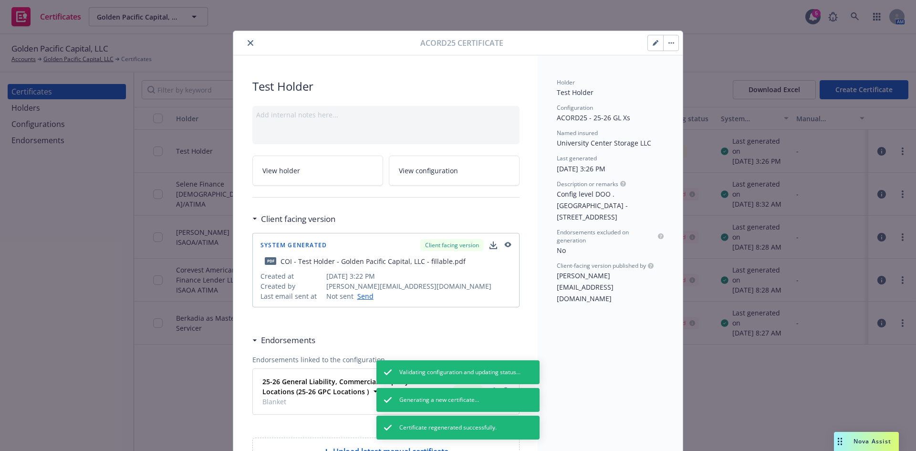
click at [249, 42] on icon "close" at bounding box center [251, 43] width 6 height 6
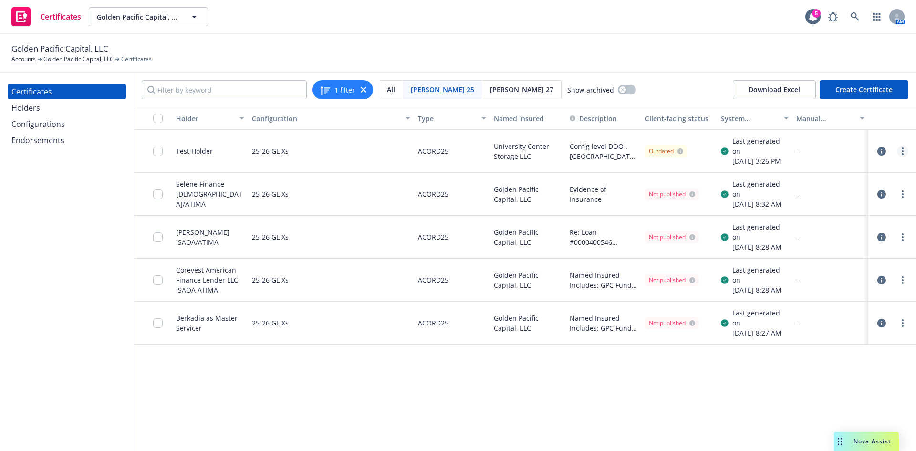
click at [904, 156] on link "more" at bounding box center [902, 151] width 11 height 11
click at [855, 325] on link "Preview a new version" at bounding box center [831, 323] width 153 height 19
click at [901, 154] on link "more" at bounding box center [902, 151] width 11 height 11
click at [158, 153] on input "checkbox" at bounding box center [158, 151] width 10 height 10
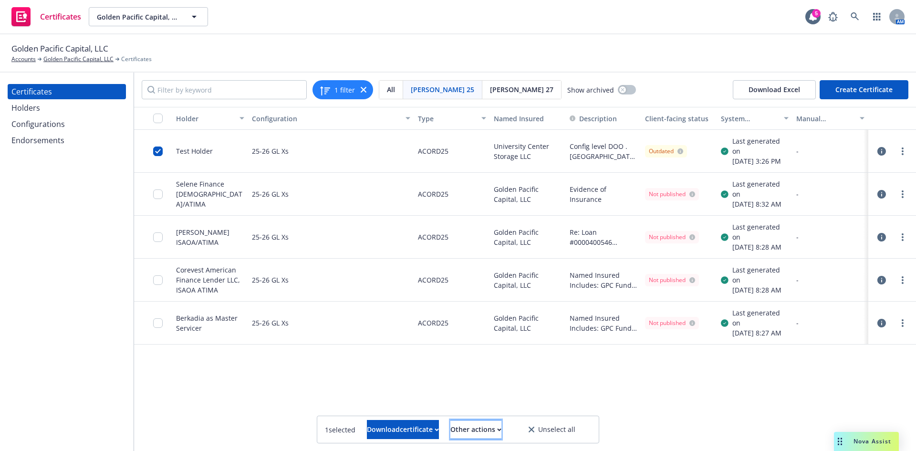
click at [501, 433] on div "Other actions" at bounding box center [475, 429] width 51 height 18
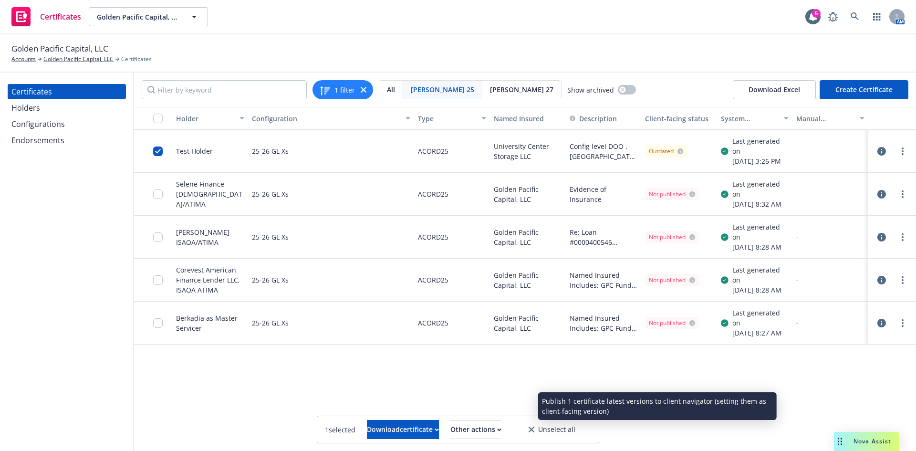
click at [502, 409] on link "Publish certificate" at bounding box center [459, 405] width 88 height 19
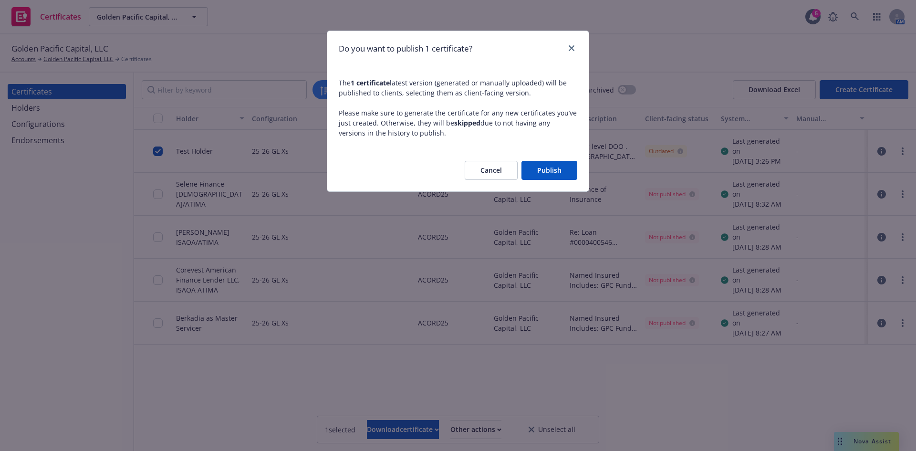
click at [537, 175] on button "Publish" at bounding box center [550, 170] width 56 height 19
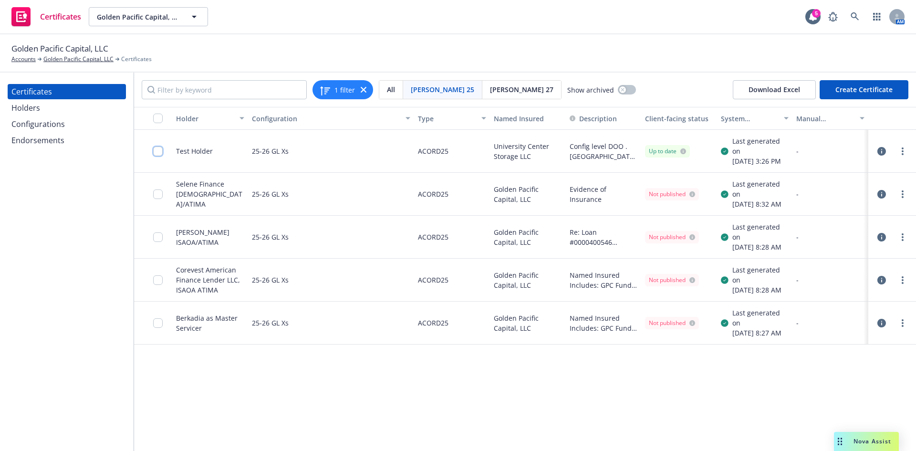
click at [158, 153] on input "checkbox" at bounding box center [158, 151] width 10 height 10
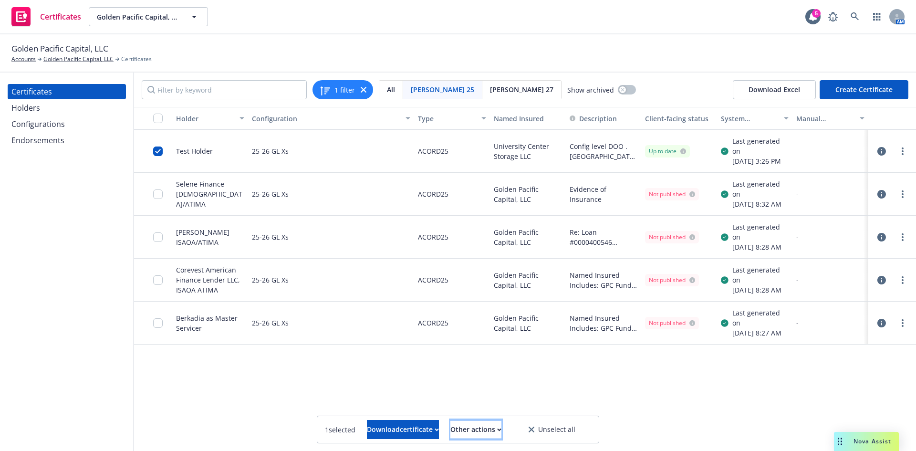
click at [487, 428] on div "Other actions" at bounding box center [475, 429] width 51 height 18
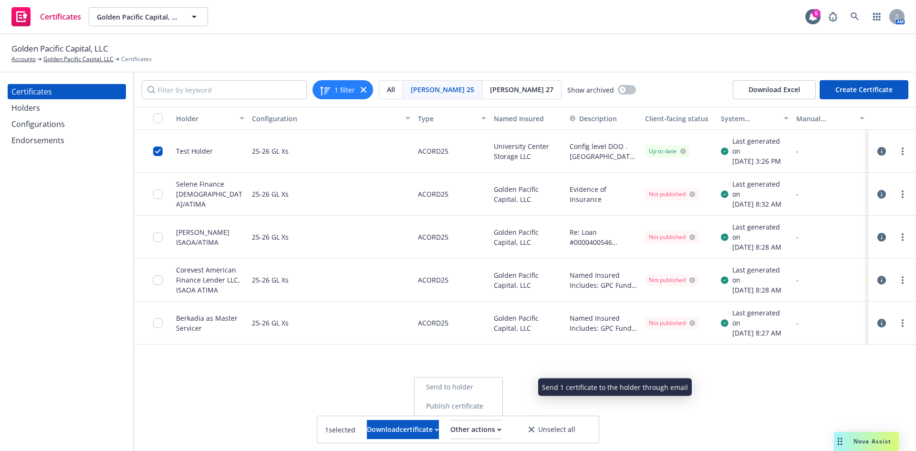
click at [476, 389] on link "Send to holder" at bounding box center [459, 386] width 88 height 19
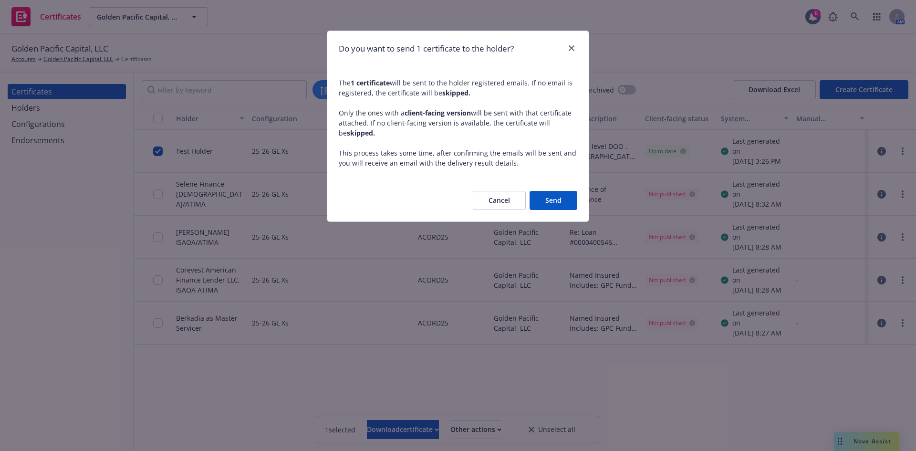
click at [553, 195] on button "Send" at bounding box center [554, 200] width 48 height 19
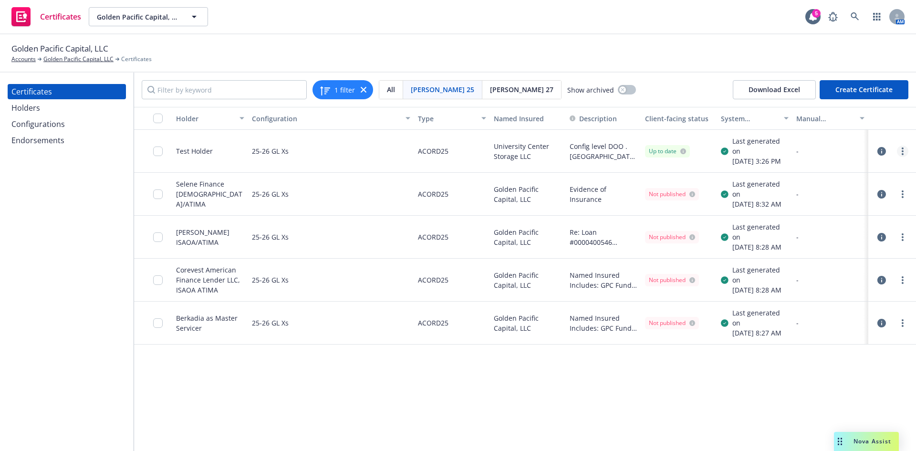
click at [906, 151] on link "more" at bounding box center [902, 151] width 11 height 11
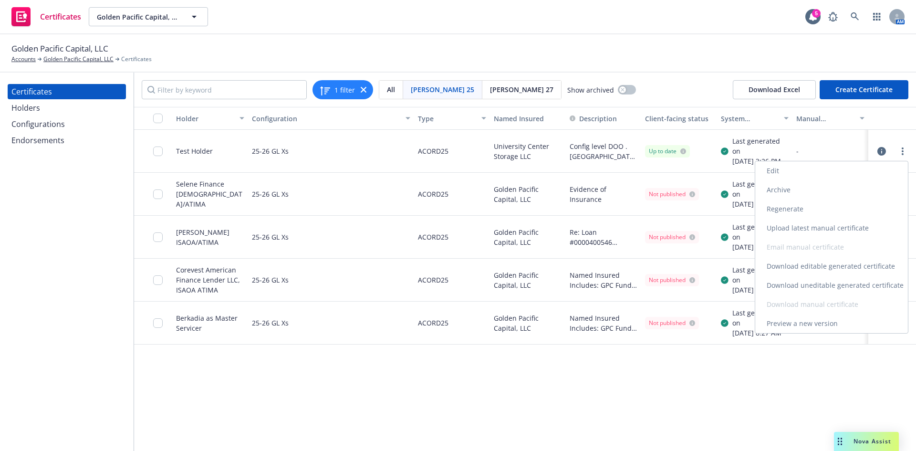
click at [801, 188] on link "Archive" at bounding box center [831, 189] width 153 height 19
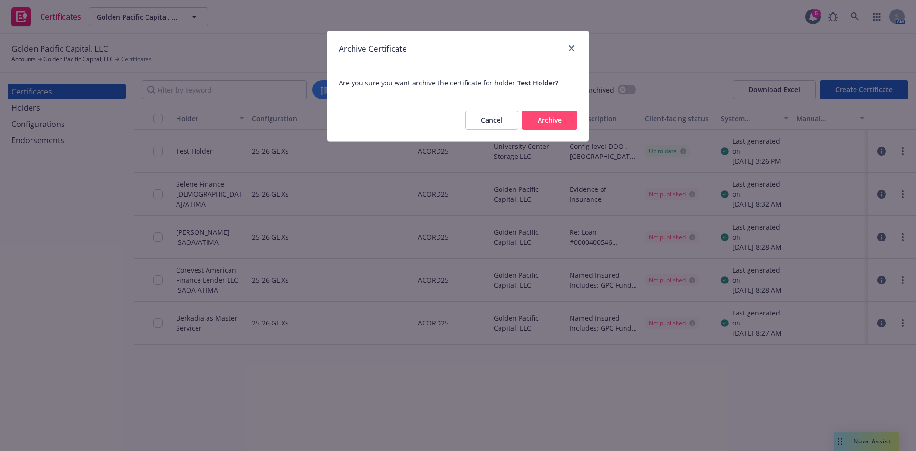
click at [573, 129] on button "Archive" at bounding box center [549, 120] width 55 height 19
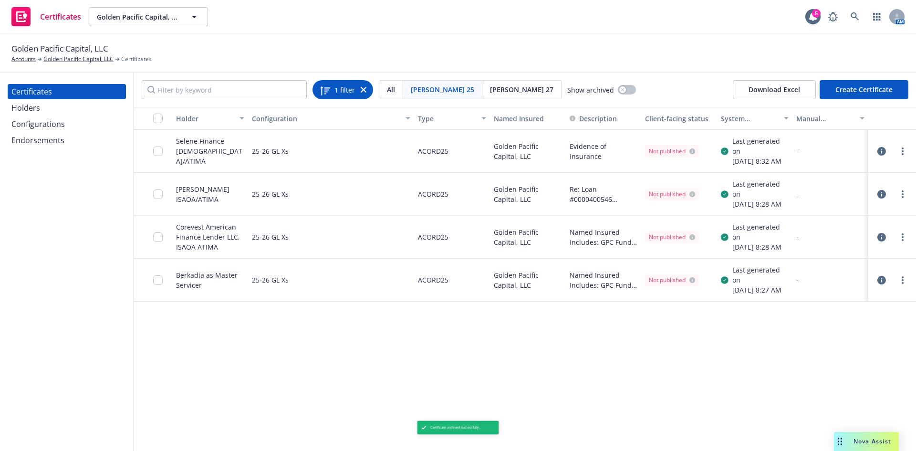
click at [364, 89] on icon at bounding box center [364, 90] width 6 height 6
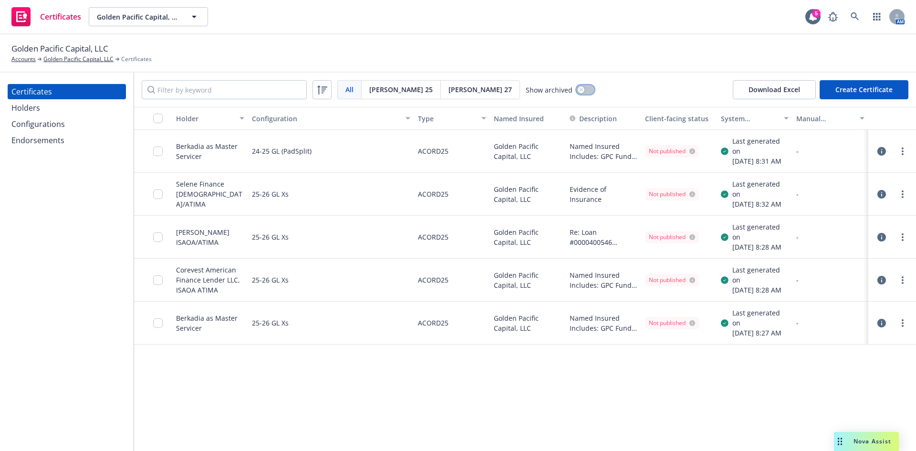
click at [576, 89] on button "button" at bounding box center [585, 90] width 18 height 10
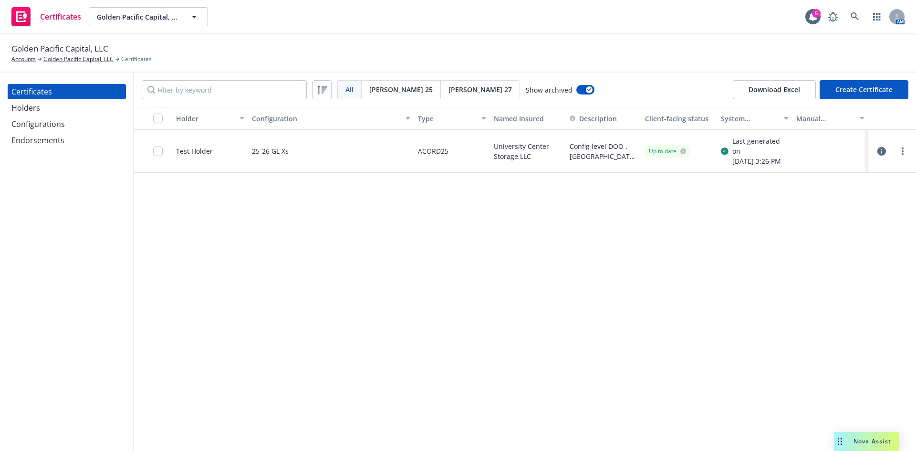
click at [449, 86] on span "[PERSON_NAME] 27" at bounding box center [480, 89] width 63 height 10
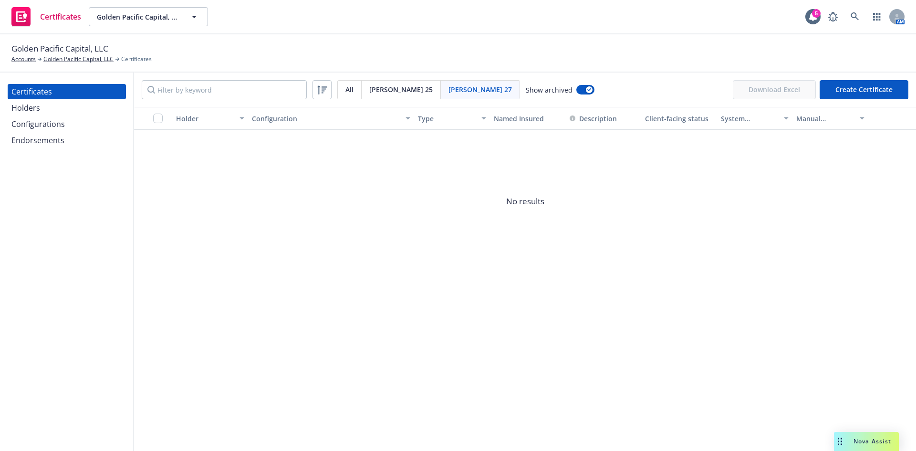
click at [373, 92] on span "[PERSON_NAME] 25" at bounding box center [400, 89] width 63 height 10
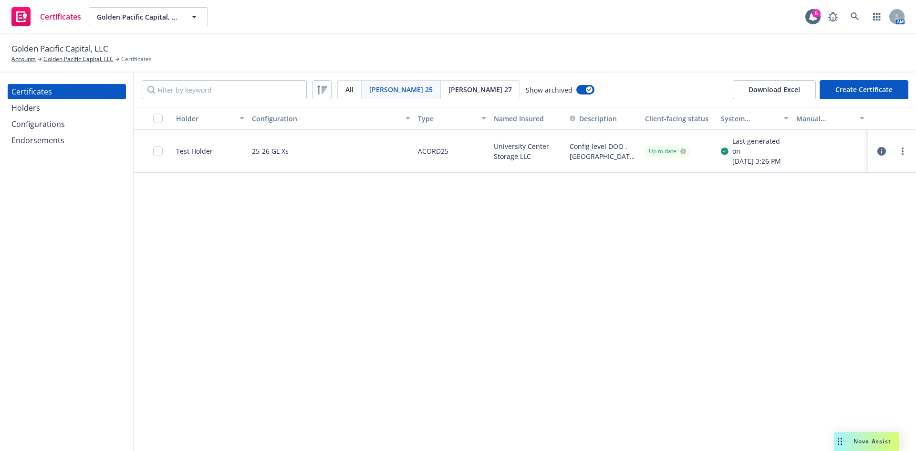
click at [526, 90] on div "Show archived" at bounding box center [560, 90] width 69 height 10
click at [576, 90] on button "button" at bounding box center [585, 90] width 18 height 10
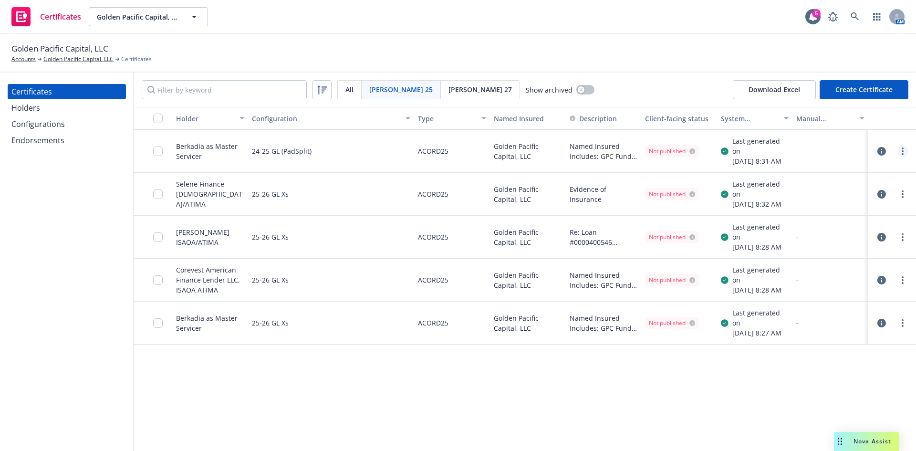
click at [905, 152] on link "more" at bounding box center [902, 151] width 11 height 11
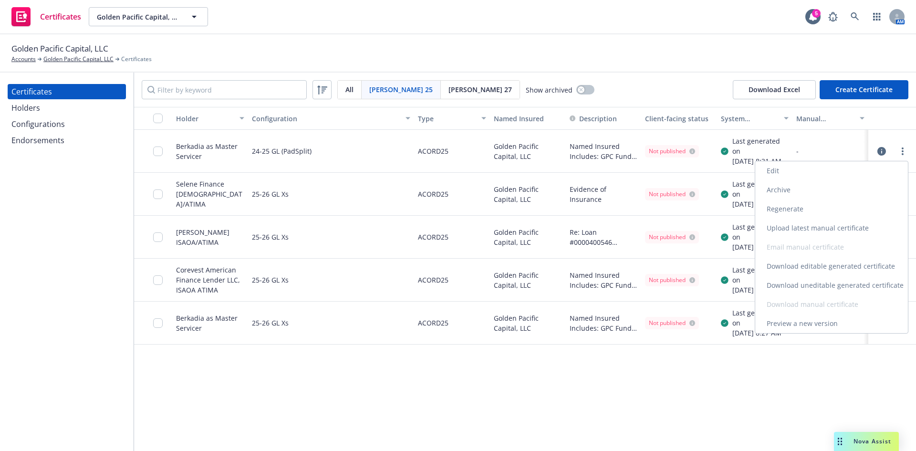
click at [788, 172] on link "Edit" at bounding box center [831, 170] width 153 height 19
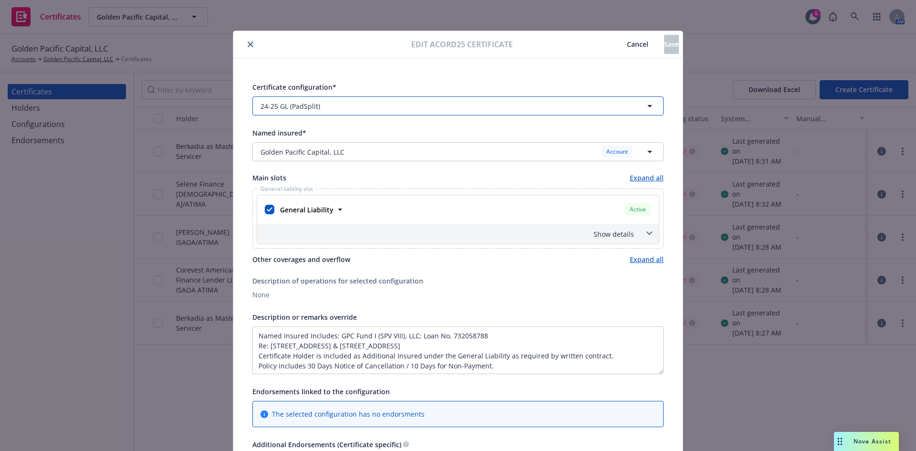
click at [650, 104] on icon "button" at bounding box center [649, 105] width 11 height 11
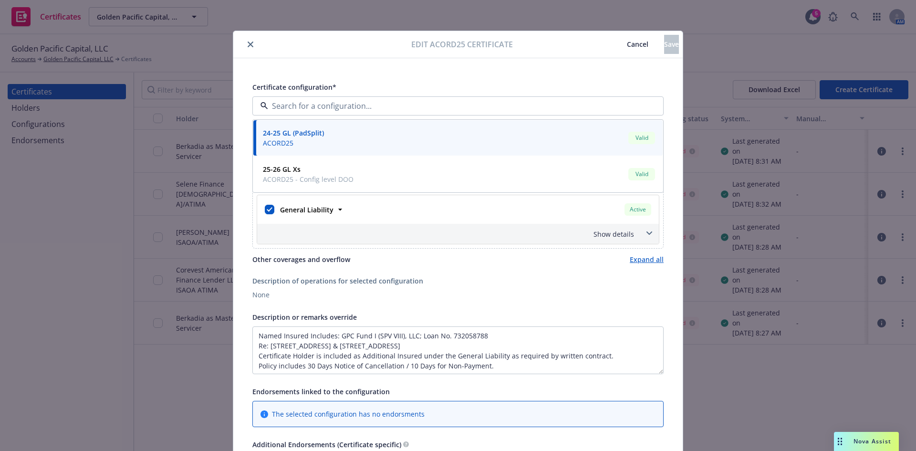
click at [493, 304] on div "Certificate configuration* 24-25 GL (PadSplit) ACORD25 Valid 25-26 GL Xs ACORD2…" at bounding box center [457, 310] width 411 height 459
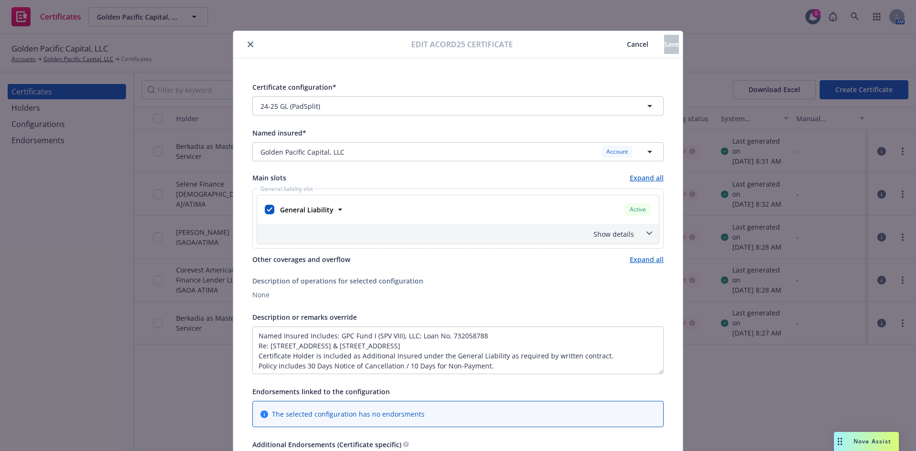
click at [611, 39] on button "Cancel" at bounding box center [637, 44] width 53 height 19
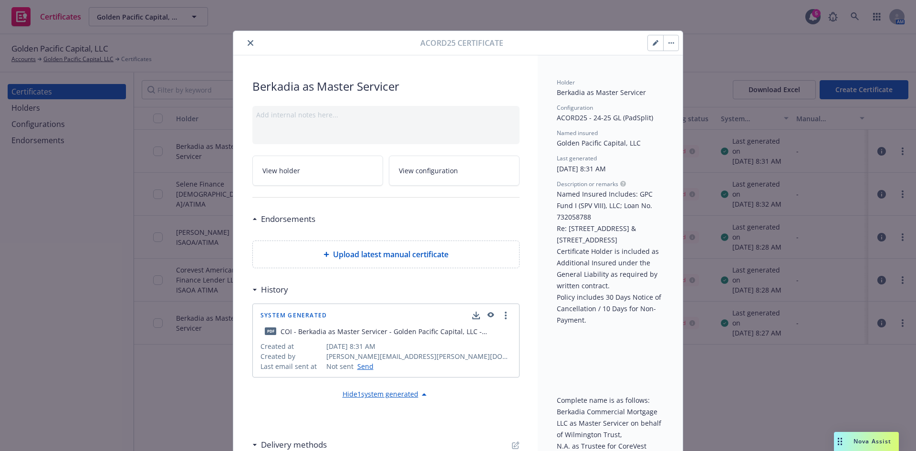
click at [250, 41] on icon "close" at bounding box center [251, 43] width 6 height 6
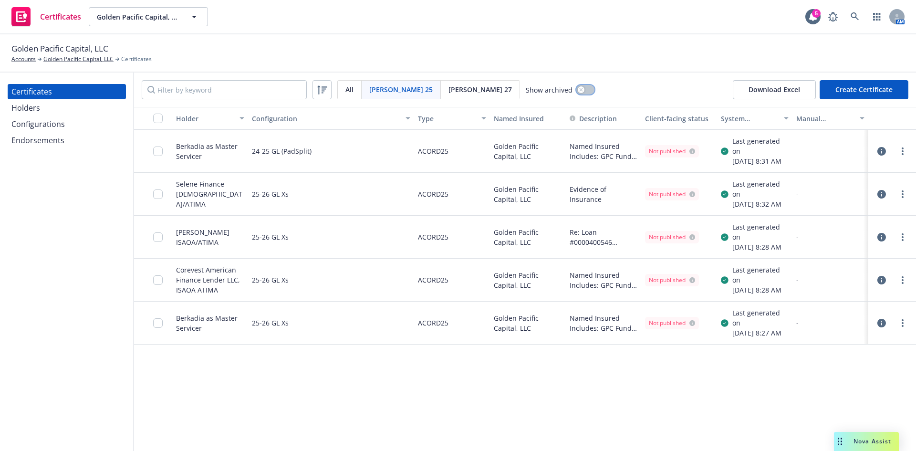
click at [576, 89] on button "button" at bounding box center [585, 90] width 18 height 10
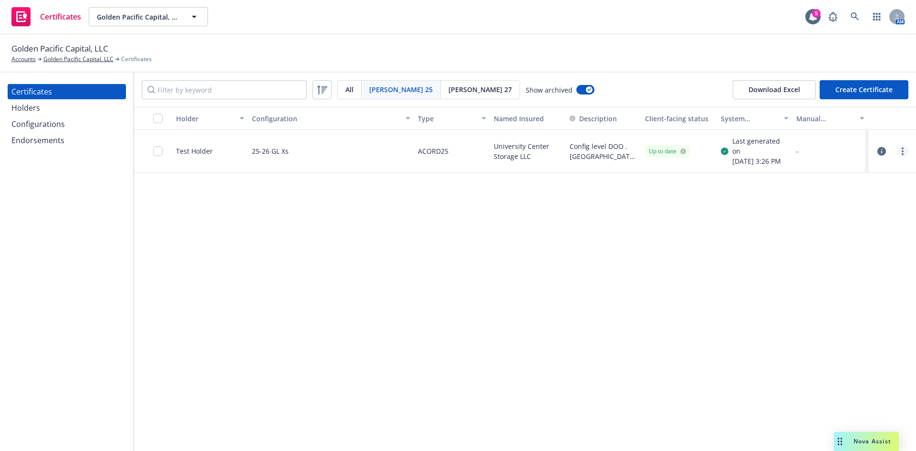
click at [899, 154] on link "more" at bounding box center [902, 151] width 11 height 11
click at [840, 191] on link "Unarchive" at bounding box center [831, 189] width 153 height 19
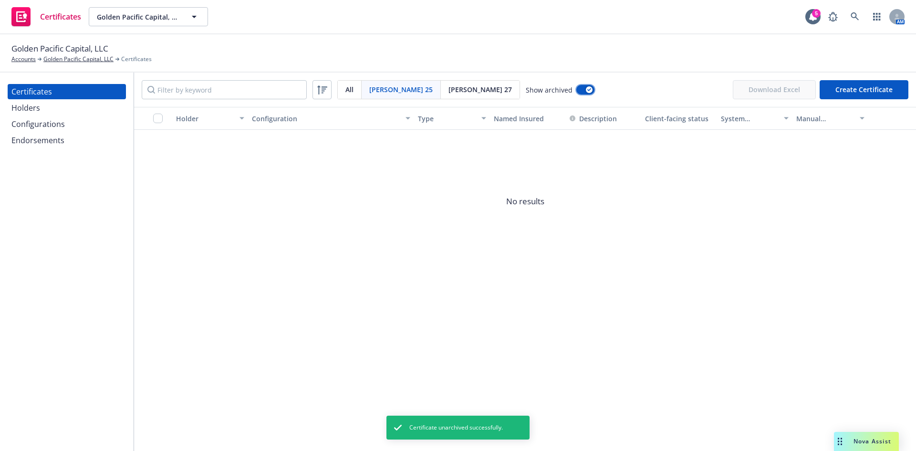
click at [576, 91] on button "button" at bounding box center [585, 90] width 18 height 10
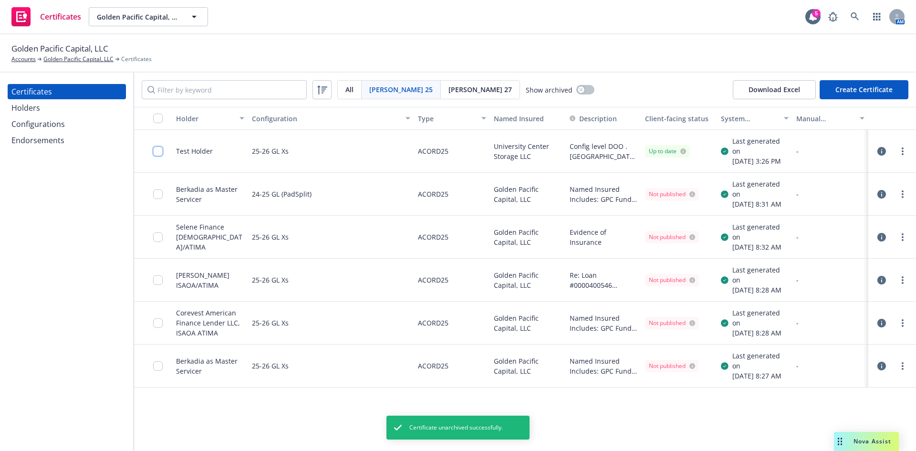
click at [157, 152] on input "checkbox" at bounding box center [158, 151] width 10 height 10
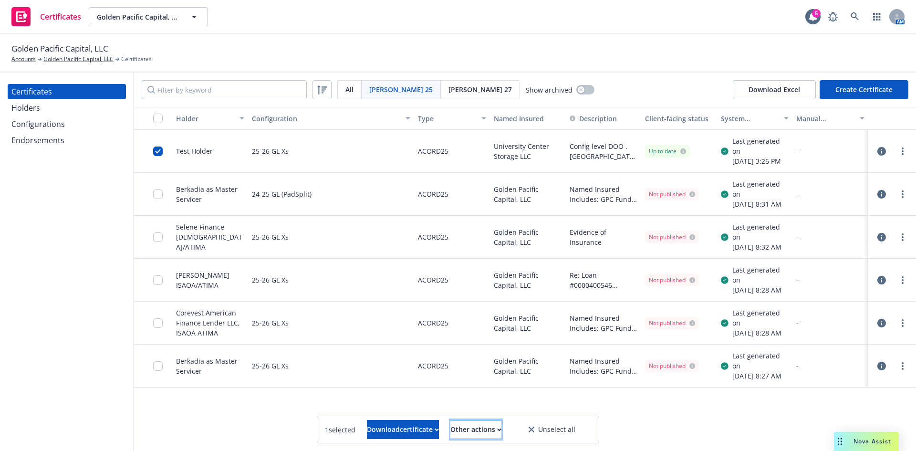
click at [501, 431] on div "Other actions" at bounding box center [475, 429] width 51 height 18
click at [353, 379] on div "25-26 GL Xs" at bounding box center [331, 365] width 167 height 43
click at [419, 429] on div "Download certificate" at bounding box center [403, 429] width 72 height 18
click at [409, 404] on link "Download uneditable file" at bounding box center [354, 405] width 111 height 19
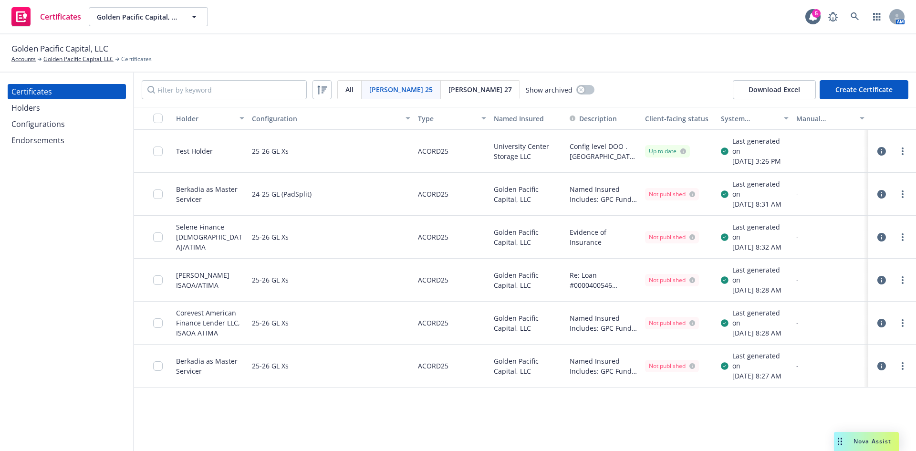
click at [156, 158] on div at bounding box center [160, 151] width 15 height 31
click at [156, 151] on input "checkbox" at bounding box center [158, 151] width 10 height 10
click at [422, 435] on div "Download certificate" at bounding box center [403, 429] width 72 height 18
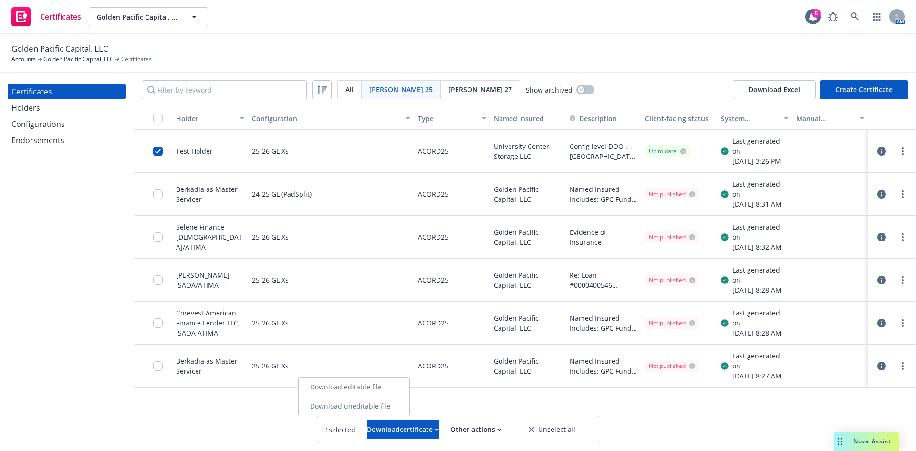
click at [387, 383] on link "Download editable file" at bounding box center [354, 386] width 111 height 19
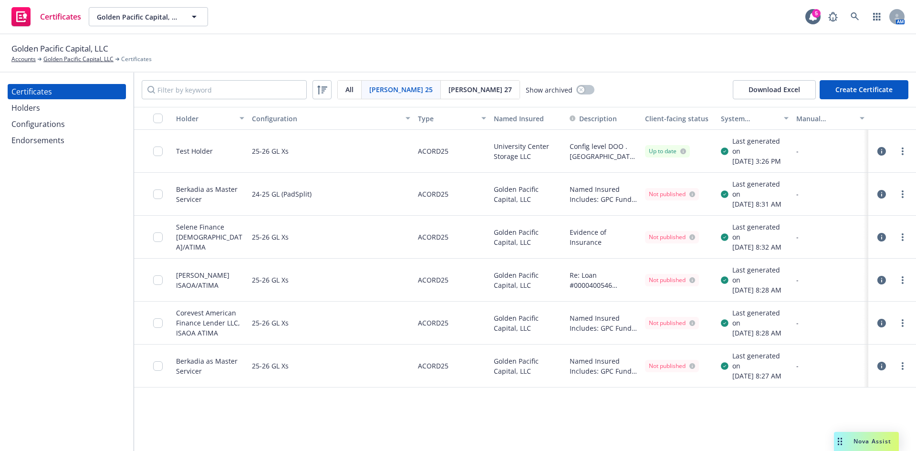
click at [899, 156] on div at bounding box center [902, 151] width 11 height 11
click at [899, 154] on link "more" at bounding box center [902, 151] width 11 height 11
click at [536, 403] on div "Holder Configuration Type Named Insured Description Client-facing status System…" at bounding box center [525, 279] width 782 height 344
click at [905, 156] on link "more" at bounding box center [902, 151] width 11 height 11
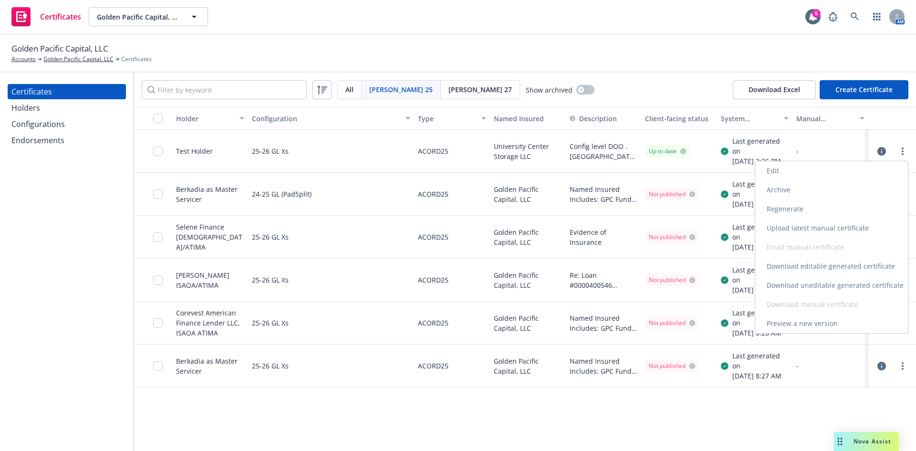
click at [833, 171] on link "Edit" at bounding box center [831, 170] width 153 height 19
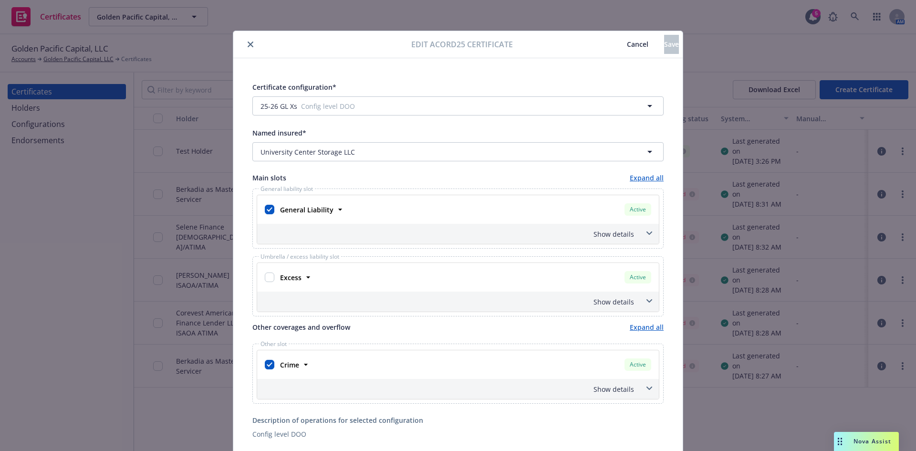
click at [627, 41] on span "Cancel" at bounding box center [637, 44] width 21 height 9
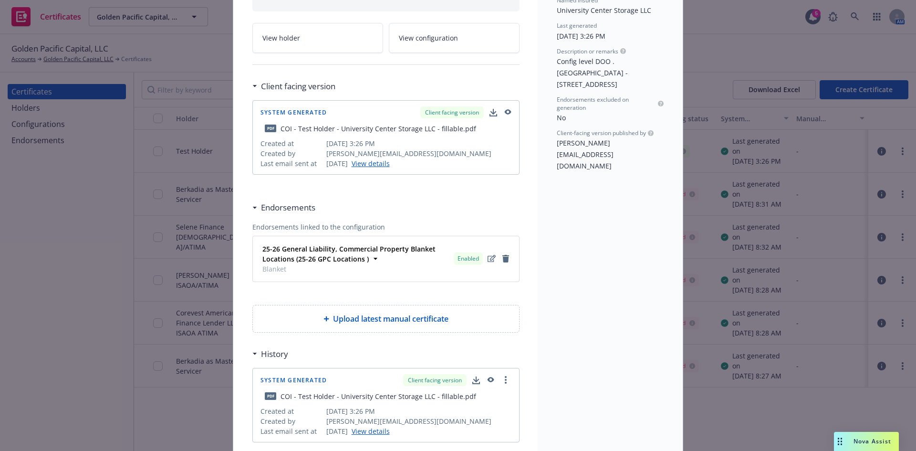
scroll to position [191, 0]
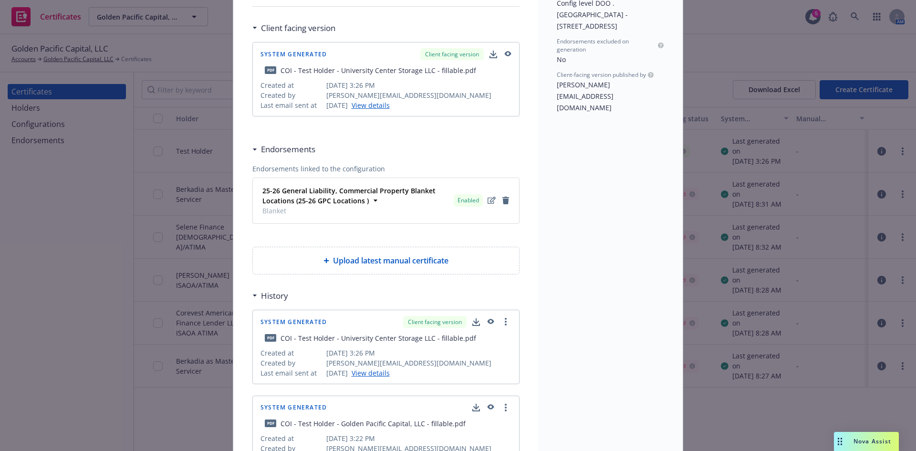
click at [505, 55] on icon "button" at bounding box center [508, 53] width 7 height 5
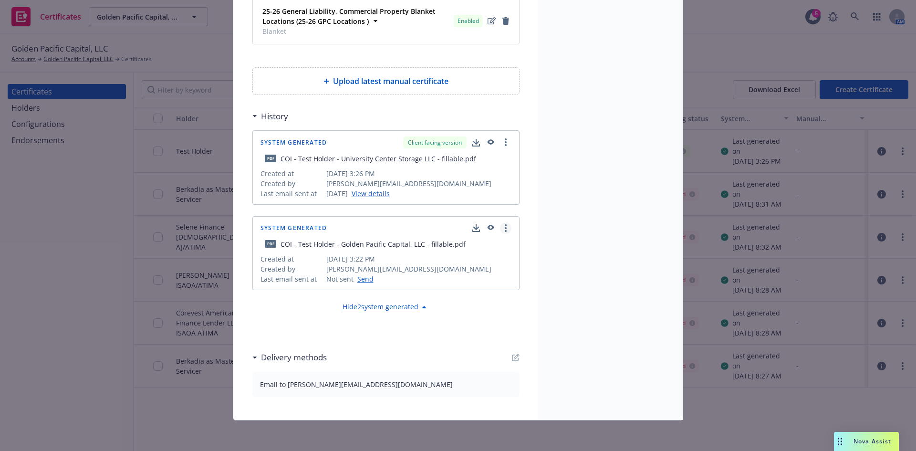
click at [505, 227] on link "more" at bounding box center [505, 227] width 11 height 11
click at [562, 271] on div "Holder Test Holder Configuration ACORD25 - 25-26 GL Xs Named insured University…" at bounding box center [610, 52] width 145 height 735
click at [505, 141] on icon "more" at bounding box center [506, 142] width 2 height 8
click at [595, 218] on div "Holder Test Holder Configuration ACORD25 - 25-26 GL Xs Named insured University…" at bounding box center [610, 52] width 145 height 735
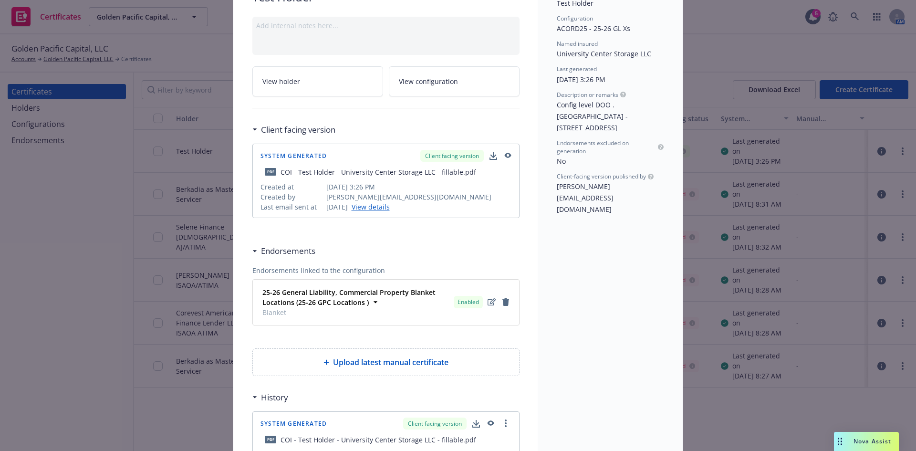
scroll to position [0, 0]
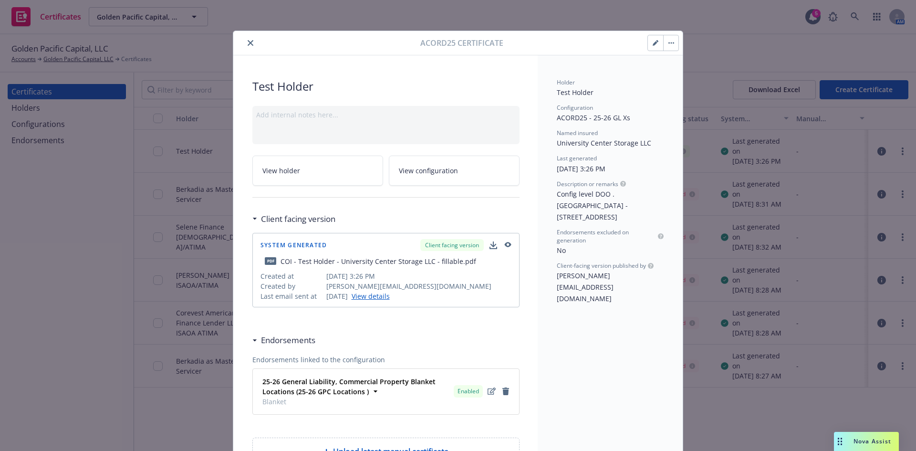
click at [250, 46] on button "close" at bounding box center [250, 42] width 11 height 11
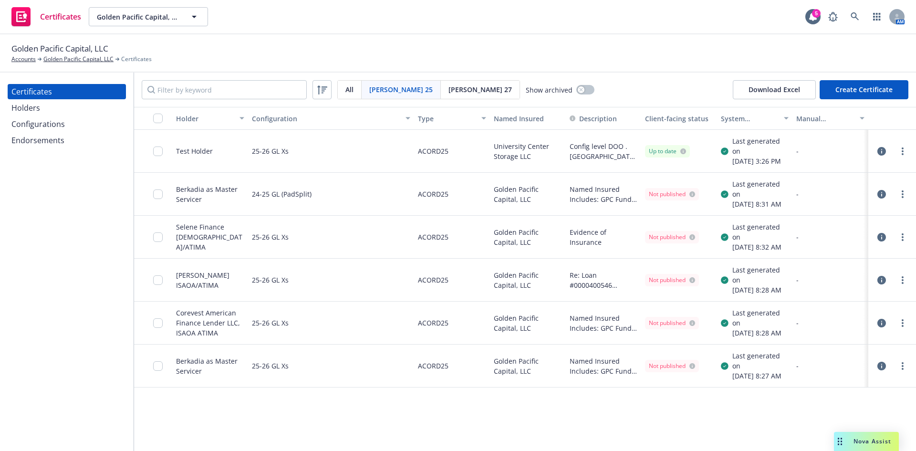
click at [60, 128] on div "Configurations" at bounding box center [37, 123] width 53 height 15
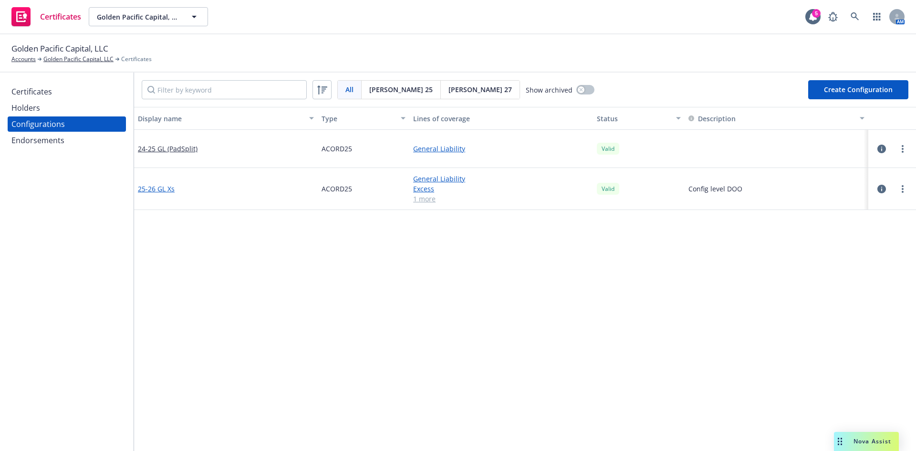
click at [167, 189] on link "25-26 GL Xs" at bounding box center [156, 189] width 37 height 10
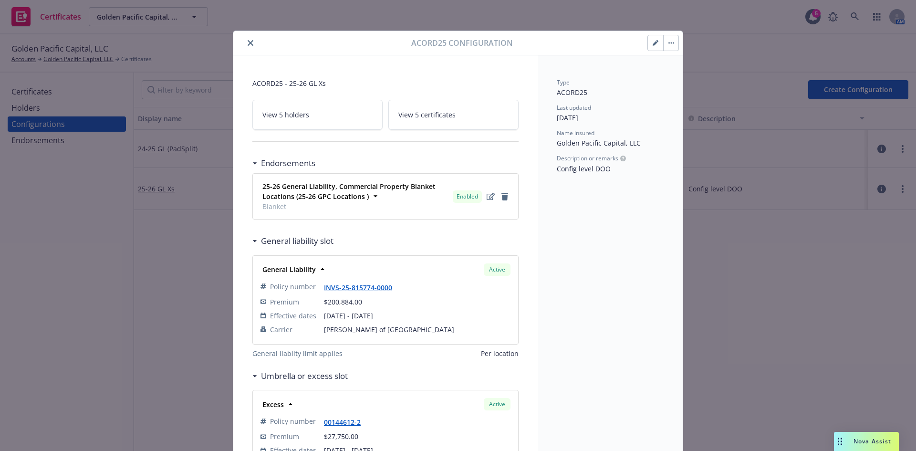
click at [667, 45] on button "button" at bounding box center [670, 42] width 15 height 15
click at [428, 116] on span "View 5 certificates" at bounding box center [426, 115] width 57 height 10
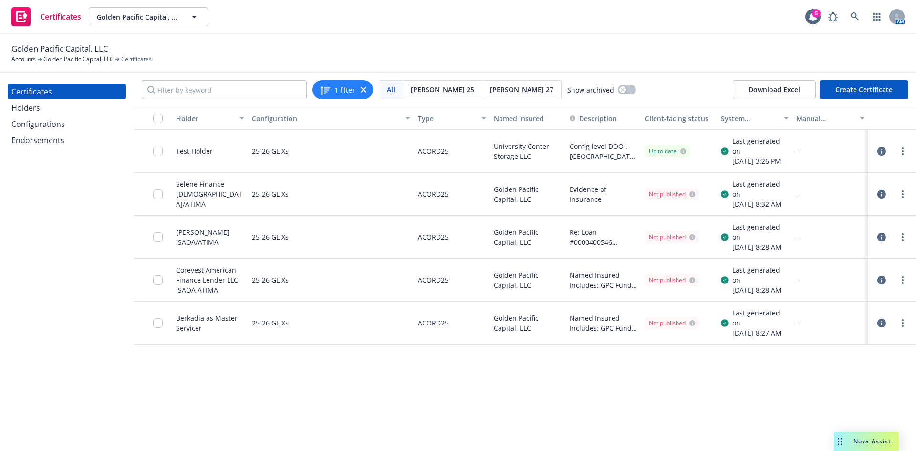
click at [880, 154] on icon "button" at bounding box center [881, 151] width 9 height 9
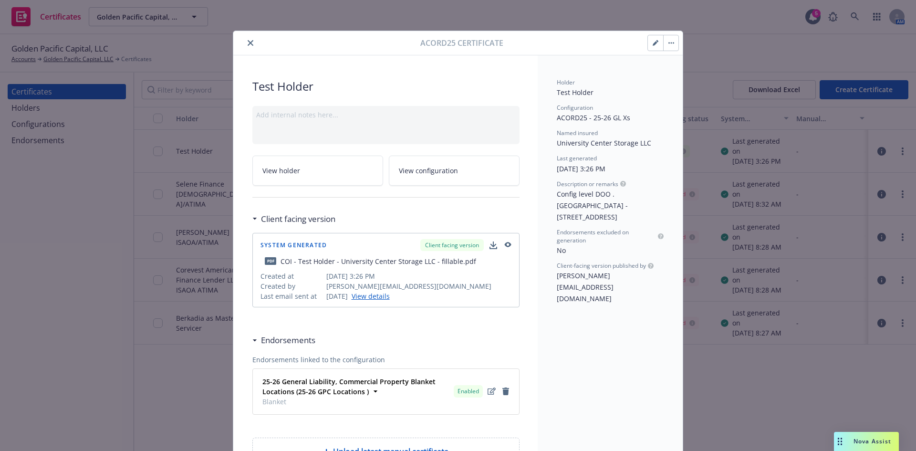
click at [247, 40] on button "close" at bounding box center [250, 42] width 11 height 11
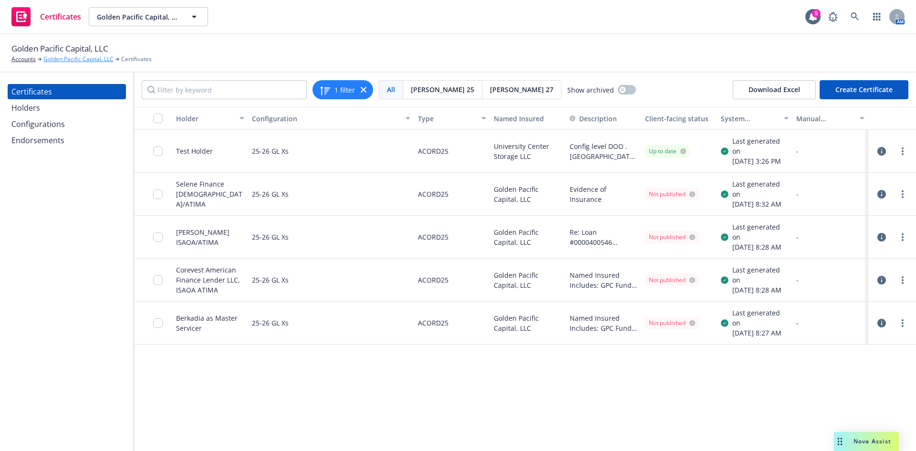
click at [56, 61] on link "Golden Pacific Capital, LLC" at bounding box center [78, 59] width 70 height 9
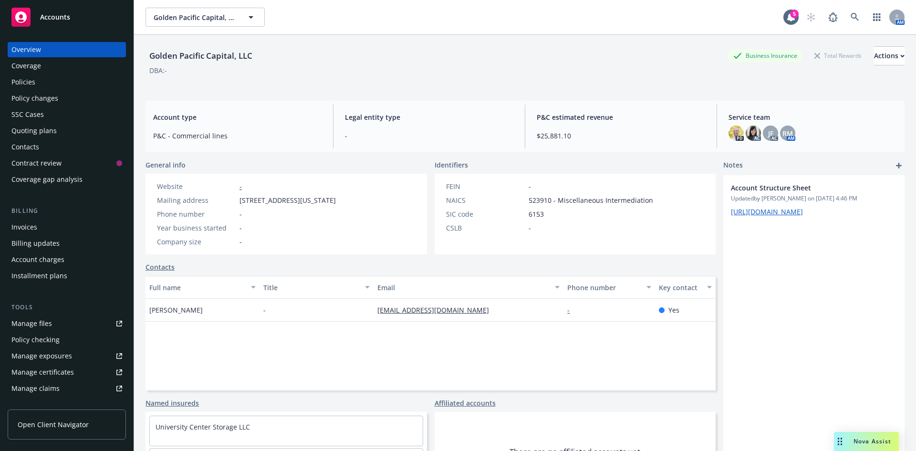
click at [31, 115] on div "SSC Cases" at bounding box center [27, 114] width 32 height 15
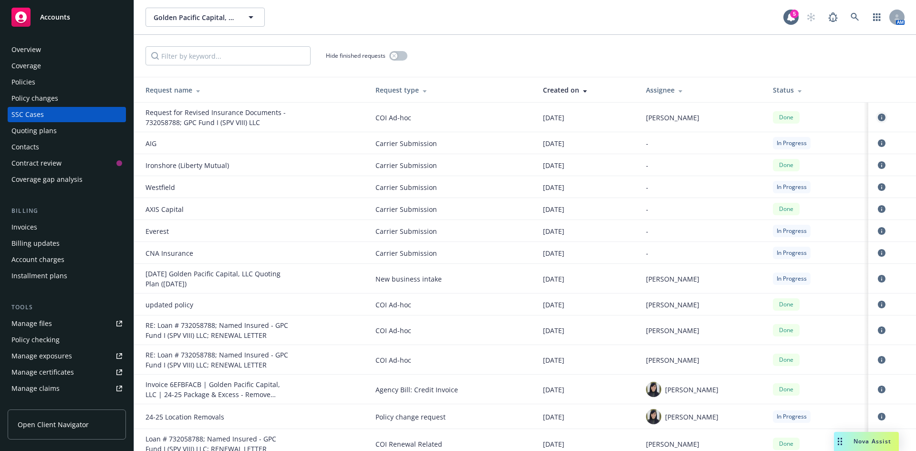
click at [878, 116] on icon "circleInformation" at bounding box center [882, 118] width 8 height 8
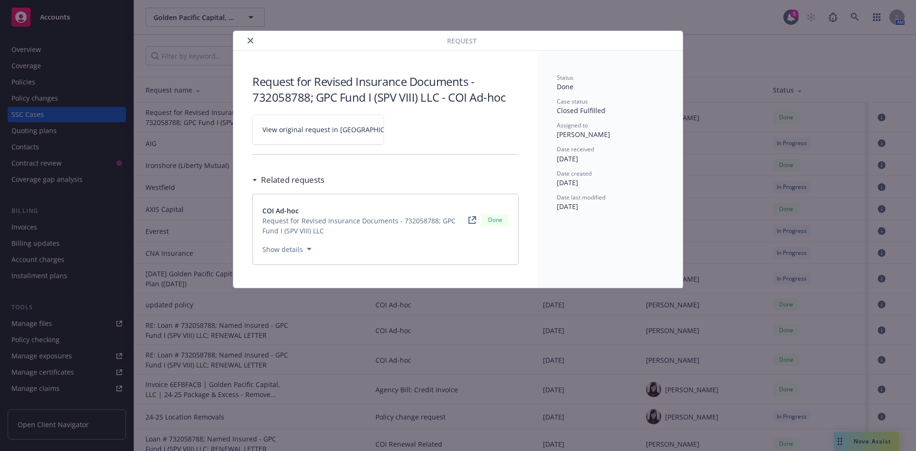
click at [313, 137] on link "View original request in SSC" at bounding box center [318, 130] width 132 height 30
click at [250, 40] on icon "close" at bounding box center [251, 41] width 6 height 6
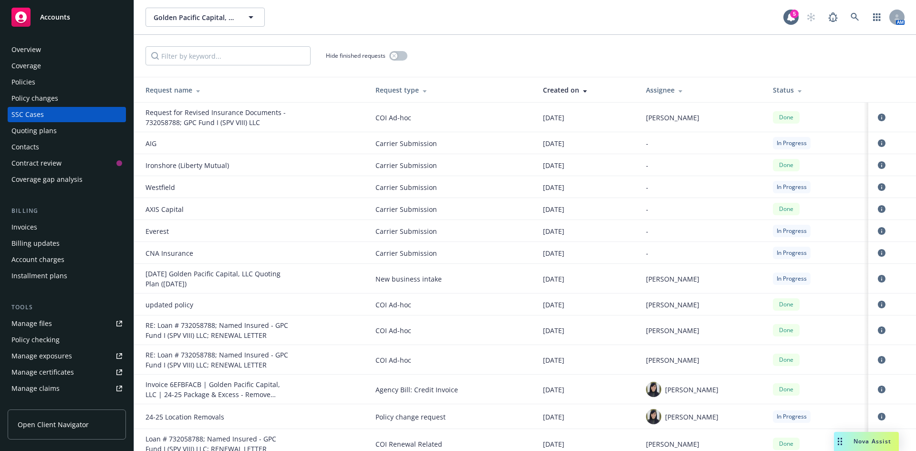
click at [383, 87] on div "Request type" at bounding box center [452, 90] width 152 height 10
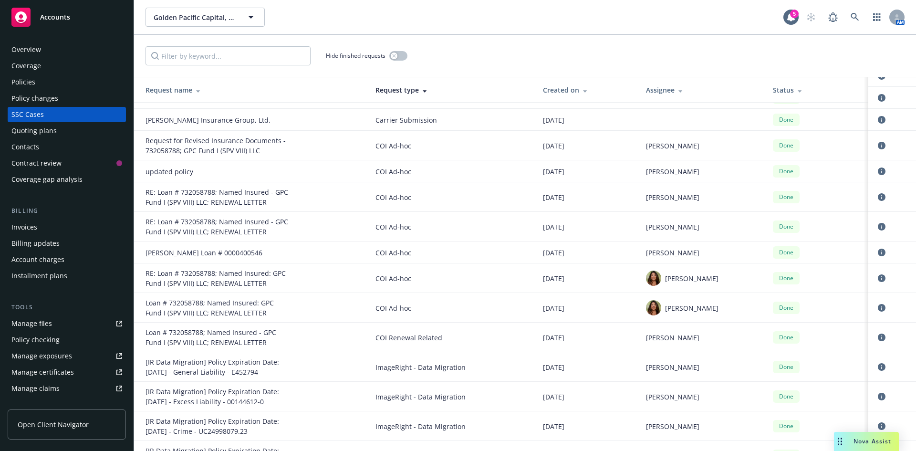
scroll to position [668, 0]
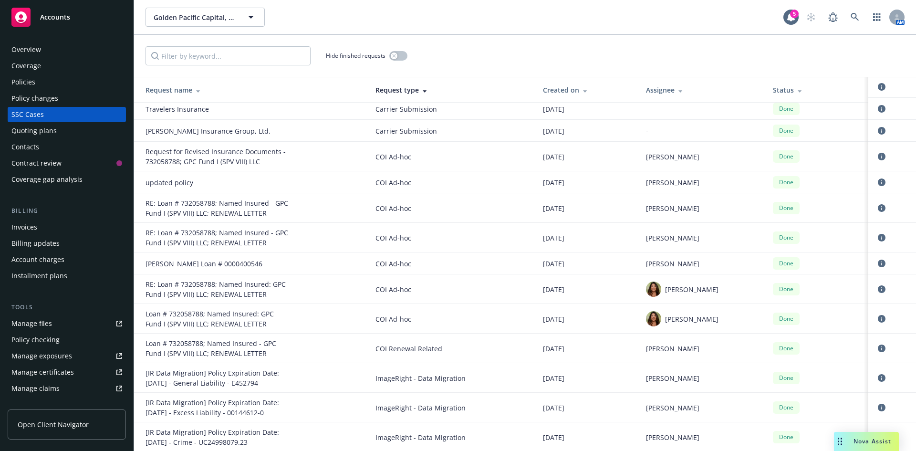
click at [35, 82] on div "Policies" at bounding box center [66, 81] width 111 height 15
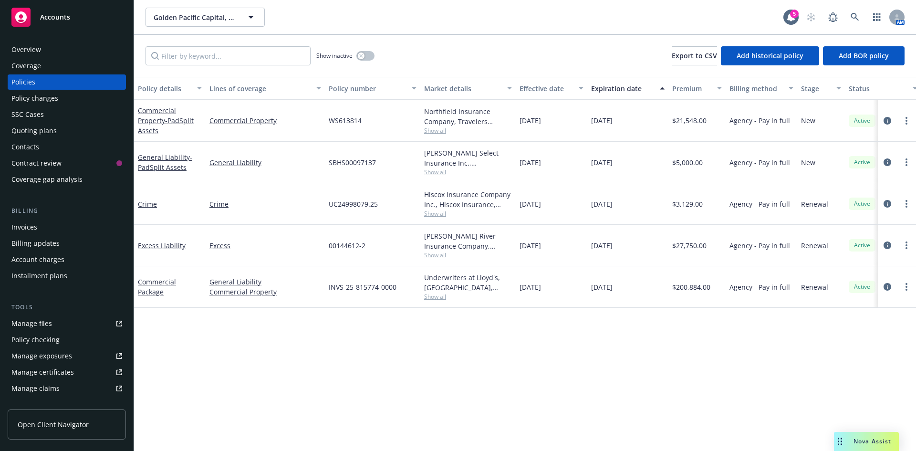
drag, startPoint x: 206, startPoint y: 85, endPoint x: 258, endPoint y: 93, distance: 52.6
click at [275, 91] on button "Lines of coverage" at bounding box center [265, 88] width 119 height 23
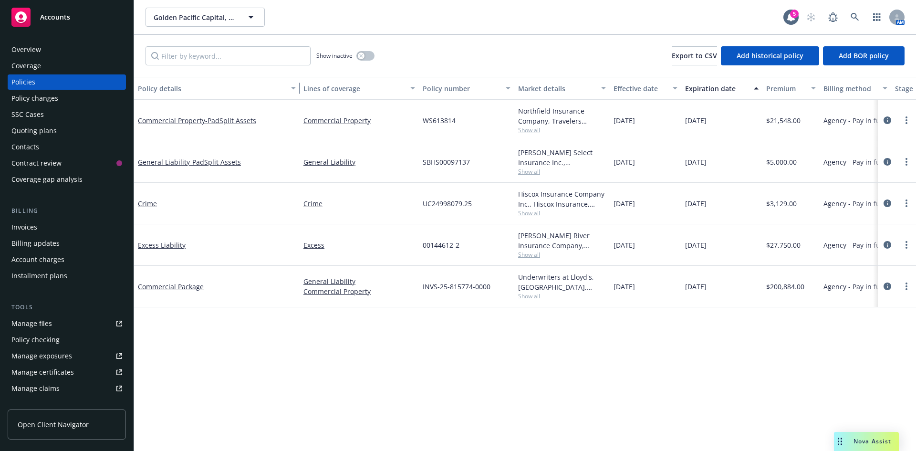
drag, startPoint x: 204, startPoint y: 85, endPoint x: 278, endPoint y: 96, distance: 75.2
click at [297, 85] on div "button" at bounding box center [294, 88] width 5 height 22
click at [52, 133] on div "Quoting plans" at bounding box center [33, 130] width 45 height 15
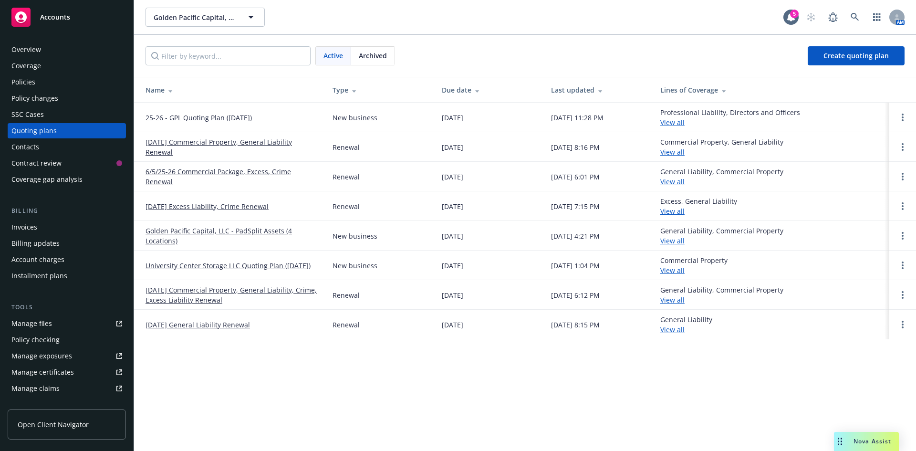
click at [83, 78] on div "Policies" at bounding box center [66, 81] width 111 height 15
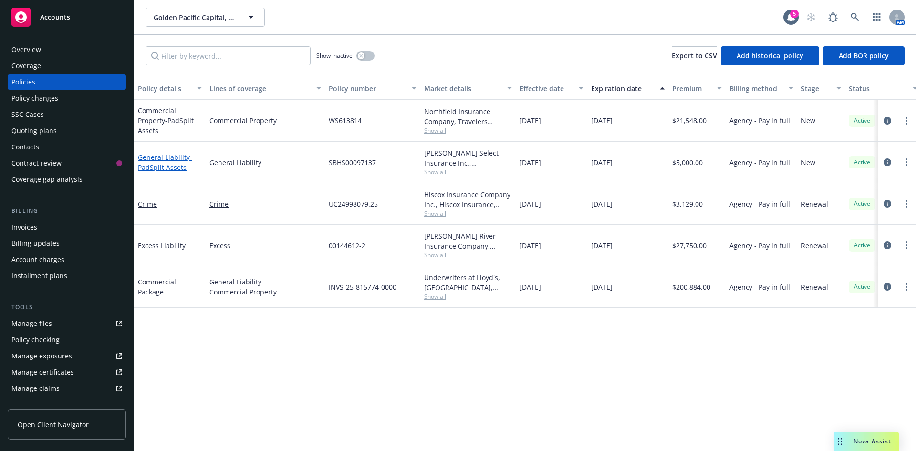
click at [170, 158] on link "General Liability - PadSplit Assets" at bounding box center [165, 162] width 54 height 19
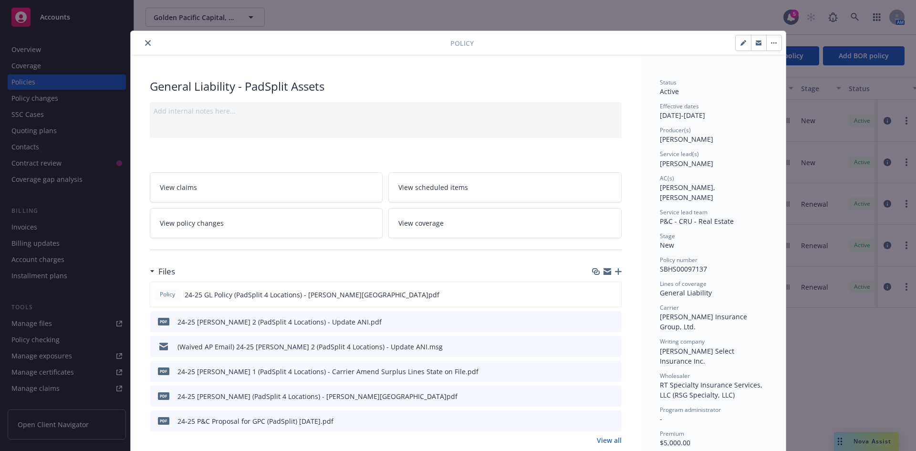
click at [146, 45] on icon "close" at bounding box center [148, 43] width 6 height 6
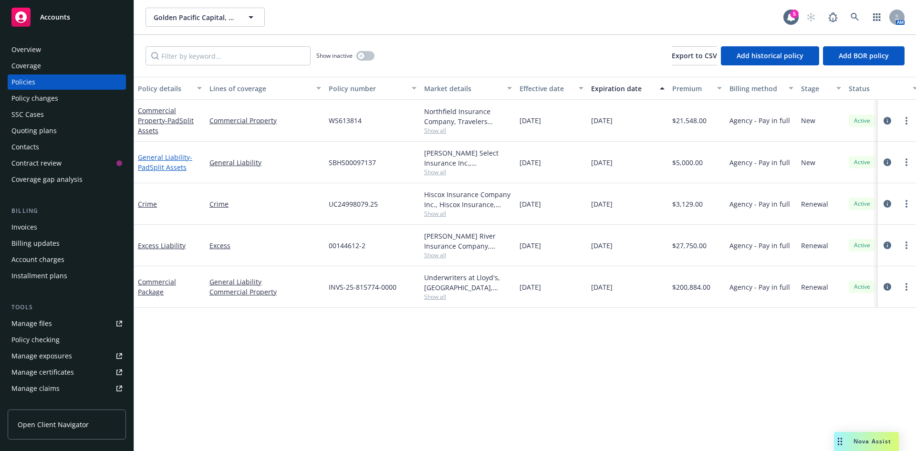
click at [166, 165] on span "- PadSplit Assets" at bounding box center [165, 162] width 54 height 19
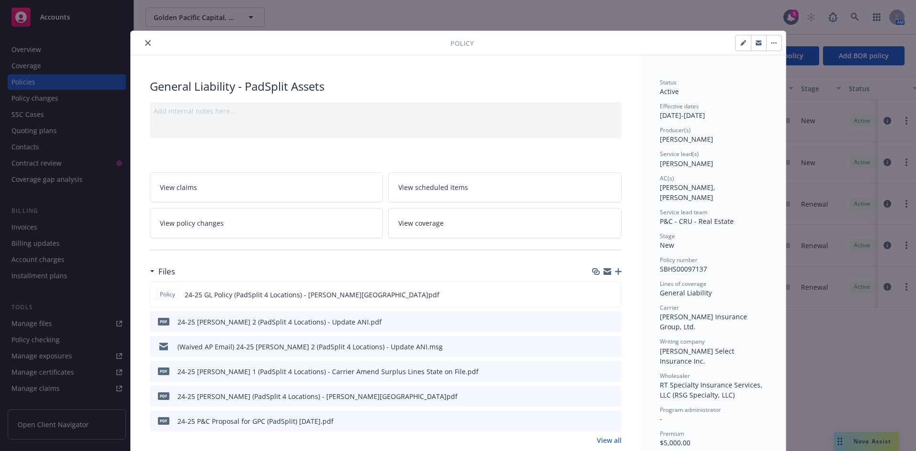
scroll to position [29, 0]
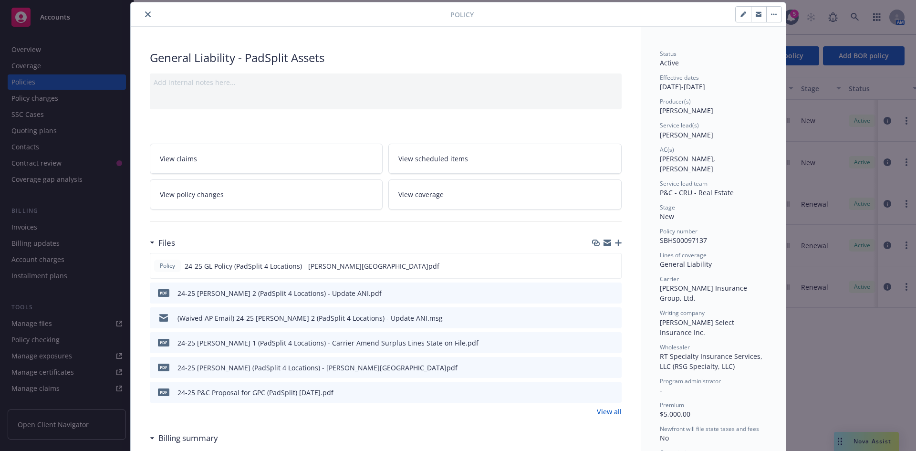
click at [145, 15] on icon "close" at bounding box center [148, 14] width 6 height 6
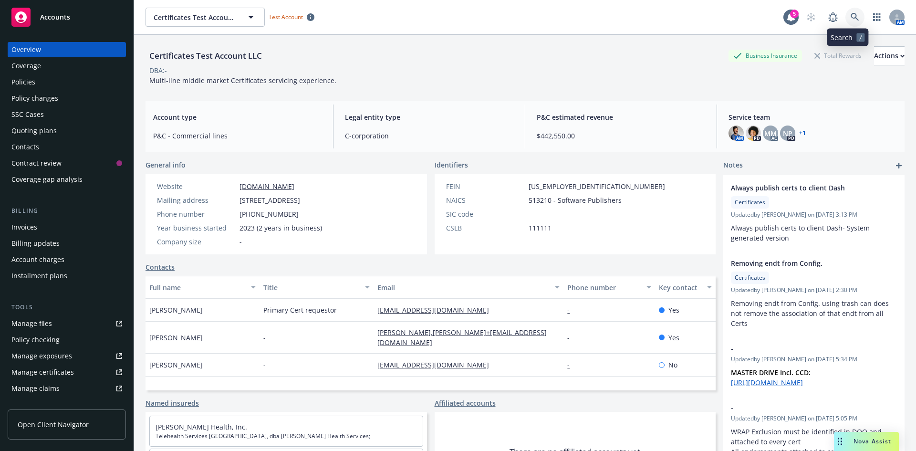
click at [851, 17] on icon at bounding box center [855, 17] width 8 height 8
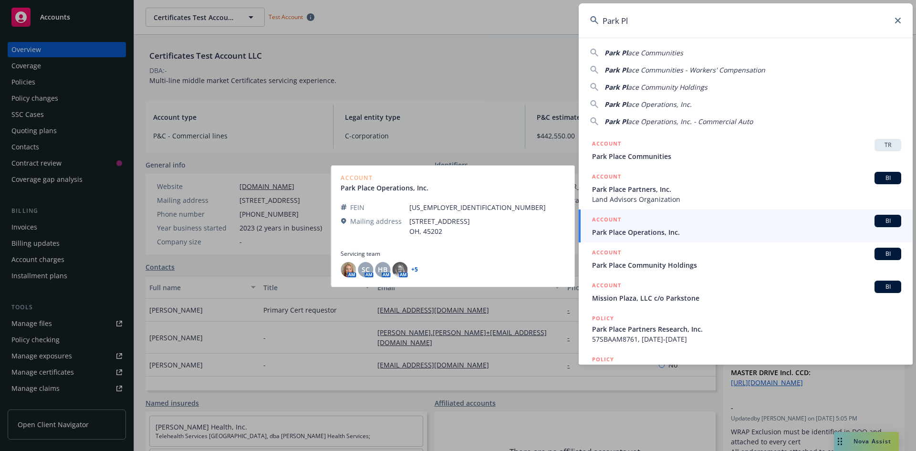
type input "Park Pl"
click at [712, 235] on span "Park Place Operations, Inc." at bounding box center [746, 232] width 309 height 10
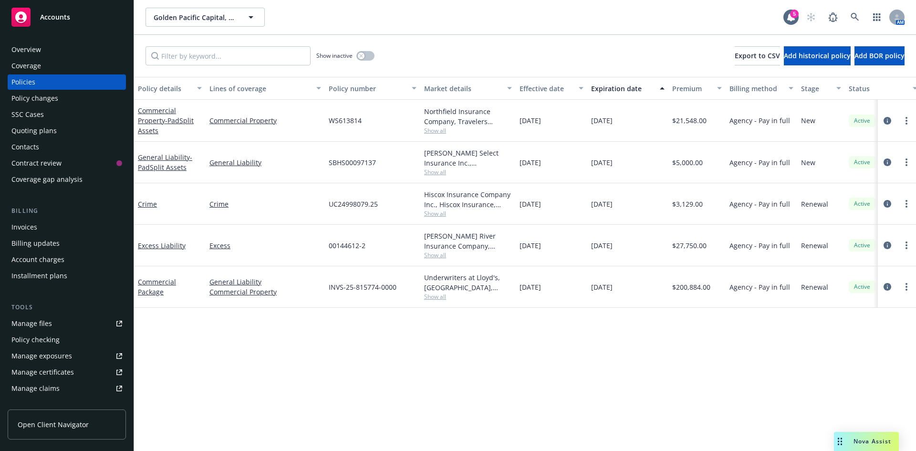
click at [61, 50] on div "Overview" at bounding box center [66, 49] width 111 height 15
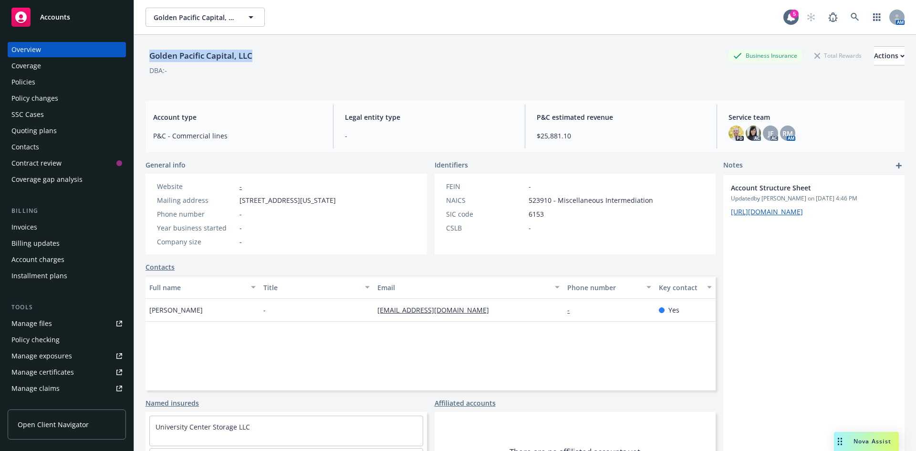
drag, startPoint x: 268, startPoint y: 60, endPoint x: 141, endPoint y: 63, distance: 126.9
click at [141, 63] on div "Golden Pacific Capital, LLC Business Insurance Total Rewards Actions DBA: - Acc…" at bounding box center [525, 260] width 782 height 451
copy div "Golden Pacific Capital, LLC"
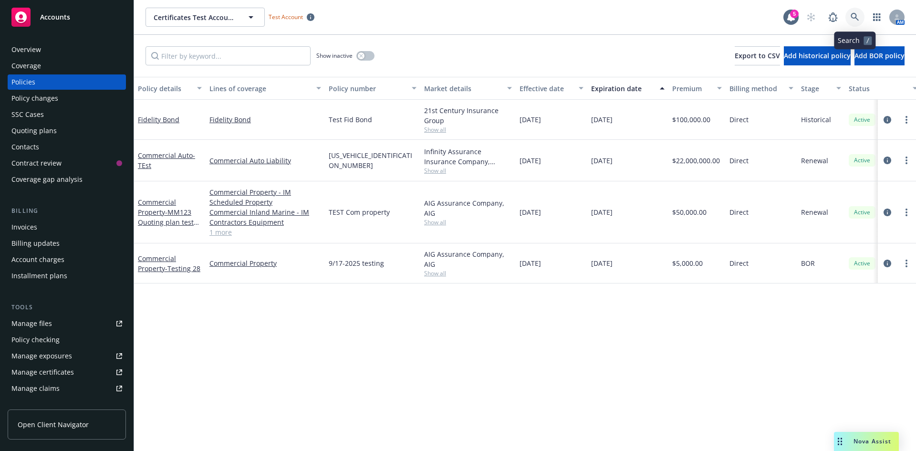
click at [847, 14] on link at bounding box center [854, 17] width 19 height 19
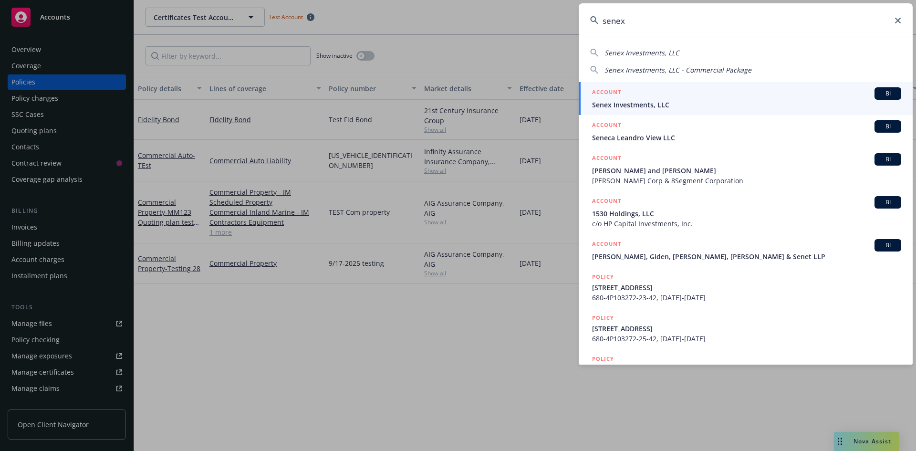
type input "senex"
click at [681, 98] on div "ACCOUNT BI" at bounding box center [746, 93] width 309 height 12
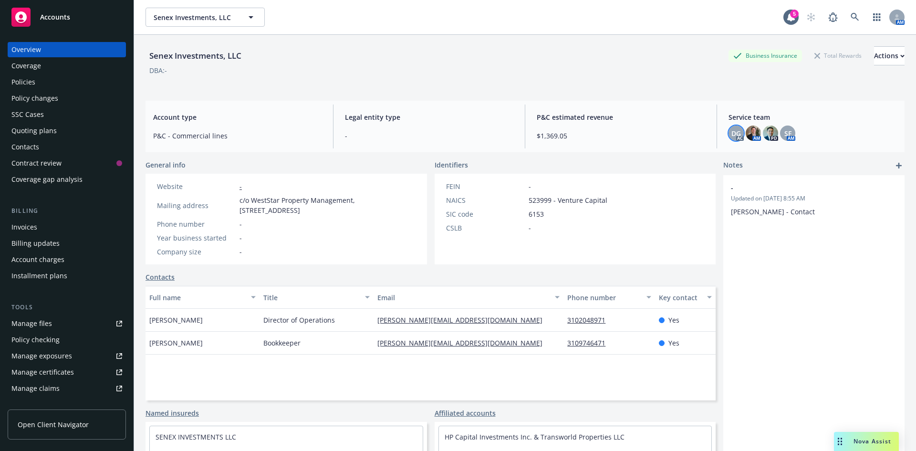
click at [731, 132] on span "DG" at bounding box center [736, 133] width 10 height 10
click at [670, 75] on div "DBA: -" at bounding box center [525, 70] width 759 height 10
click at [22, 64] on div "Coverage" at bounding box center [26, 65] width 30 height 15
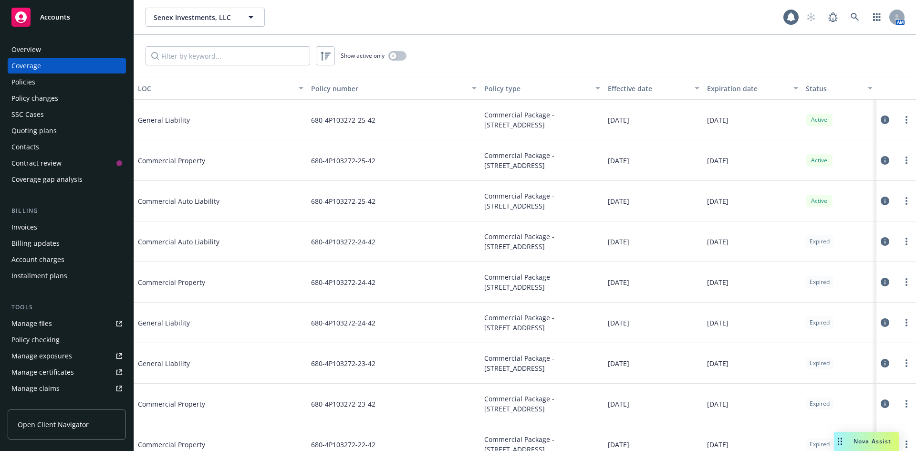
click at [23, 85] on div "Policies" at bounding box center [23, 81] width 24 height 15
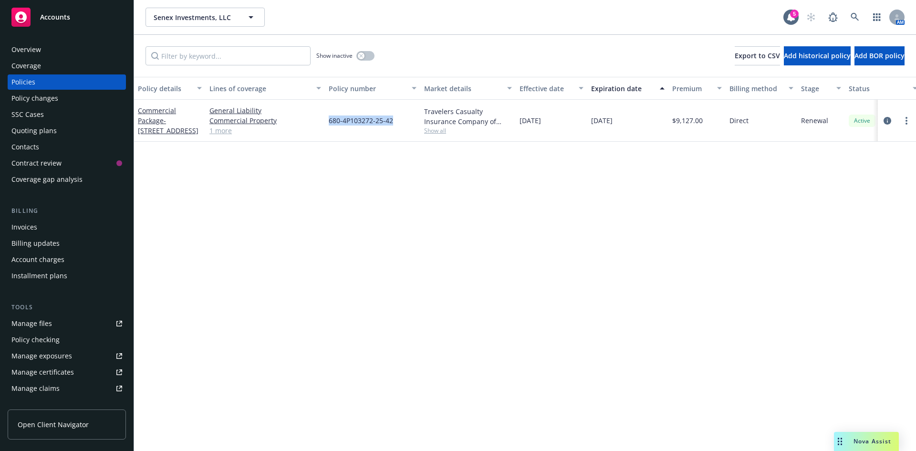
drag, startPoint x: 364, startPoint y: 120, endPoint x: 392, endPoint y: 120, distance: 28.2
click at [392, 120] on div "680-4P103272-25-42" at bounding box center [372, 121] width 95 height 42
copy span "680-4P103272-25-42"
click at [325, 251] on div "Policy details Lines of coverage Policy number Market details Effective date Ex…" at bounding box center [525, 264] width 782 height 374
